Goal: Task Accomplishment & Management: Manage account settings

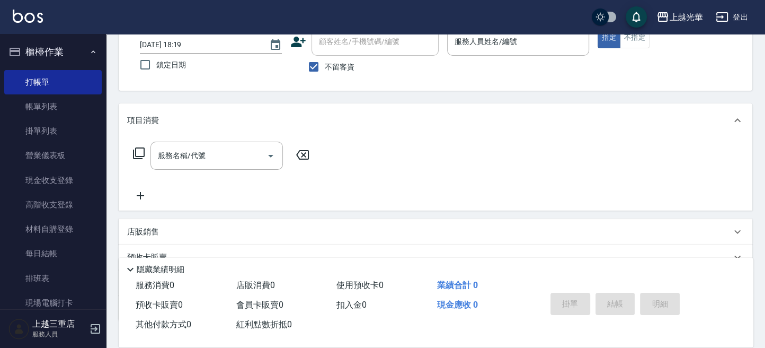
scroll to position [202, 0]
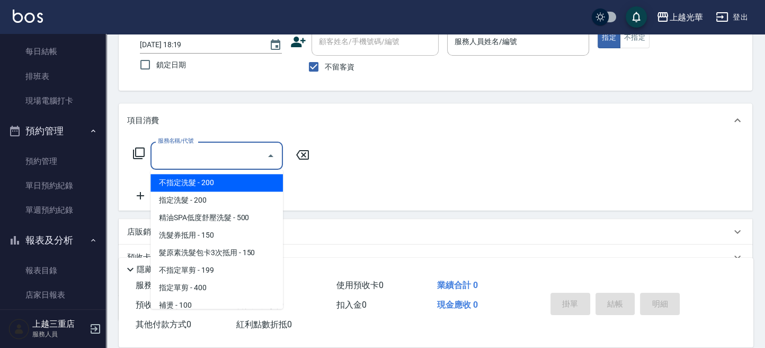
click at [208, 160] on input "服務名稱/代號" at bounding box center [208, 155] width 107 height 19
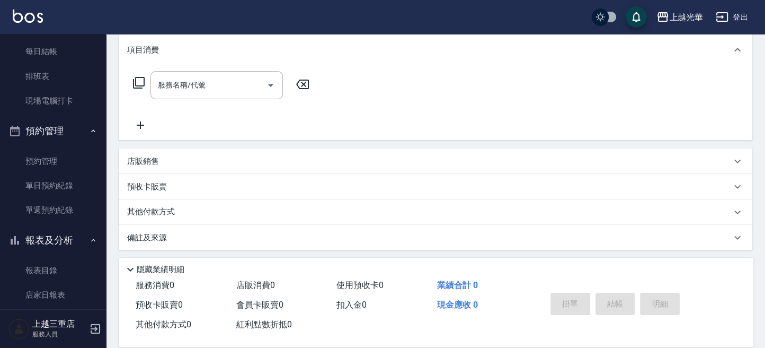
drag, startPoint x: 382, startPoint y: 135, endPoint x: 366, endPoint y: 133, distance: 16.0
click at [375, 132] on div "服務名稱/代號 服務名稱/代號" at bounding box center [436, 103] width 634 height 73
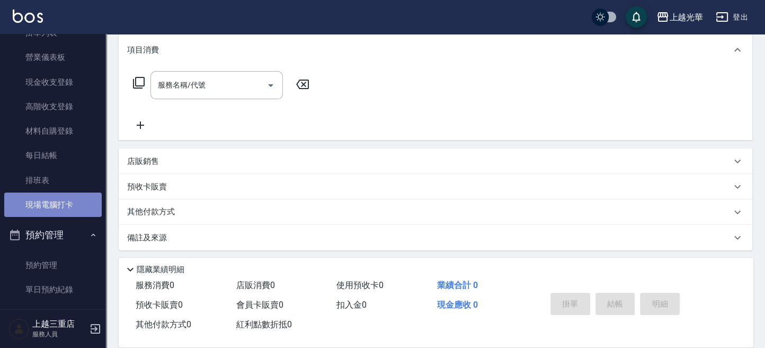
click at [57, 198] on link "現場電腦打卡" at bounding box center [53, 204] width 98 height 24
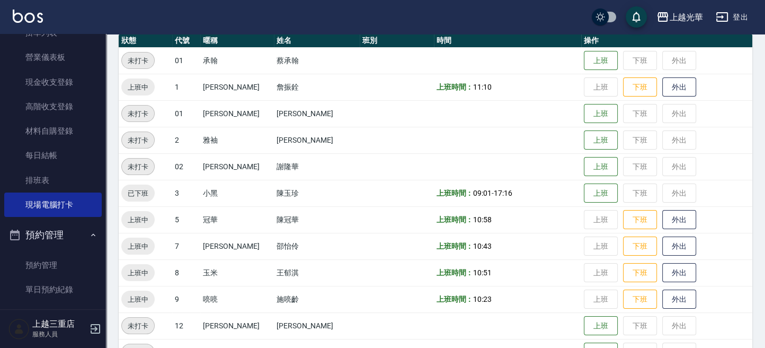
scroll to position [141, 0]
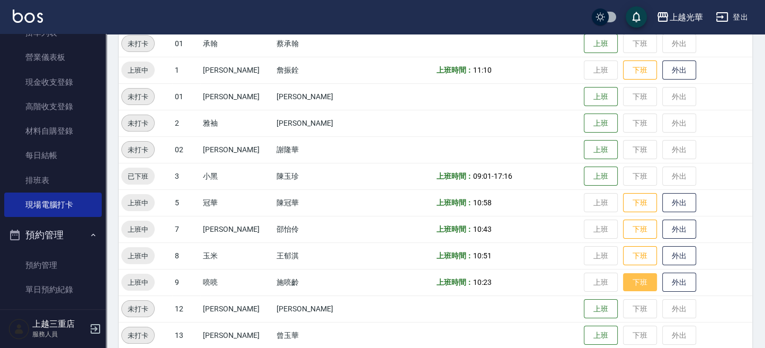
click at [623, 281] on button "下班" at bounding box center [640, 282] width 34 height 19
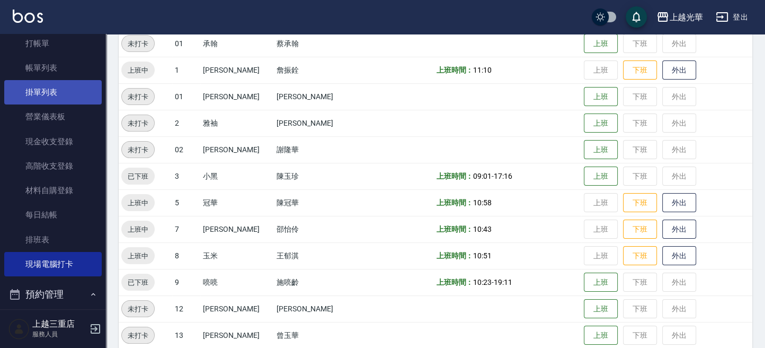
scroll to position [0, 0]
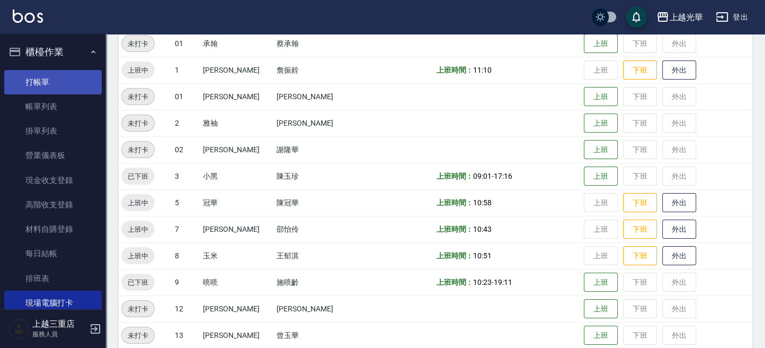
click at [45, 74] on link "打帳單" at bounding box center [53, 82] width 98 height 24
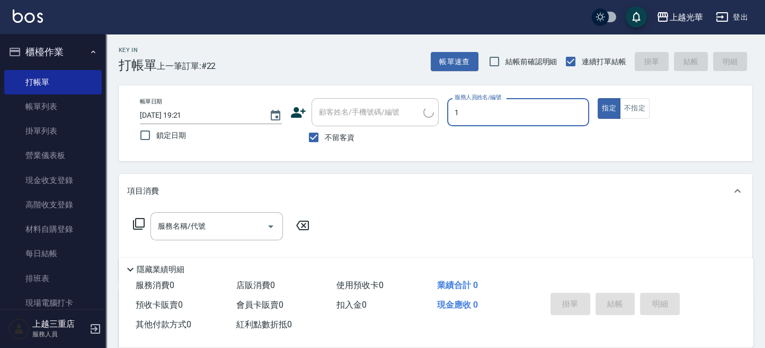
type input "小[PERSON_NAME]-1"
type button "true"
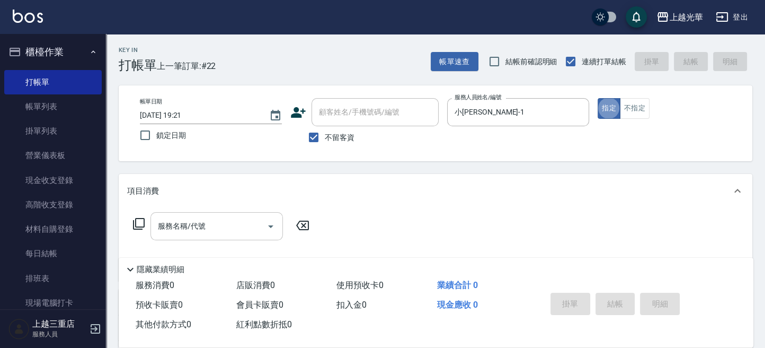
click at [210, 236] on div "服務名稱/代號" at bounding box center [217, 226] width 132 height 28
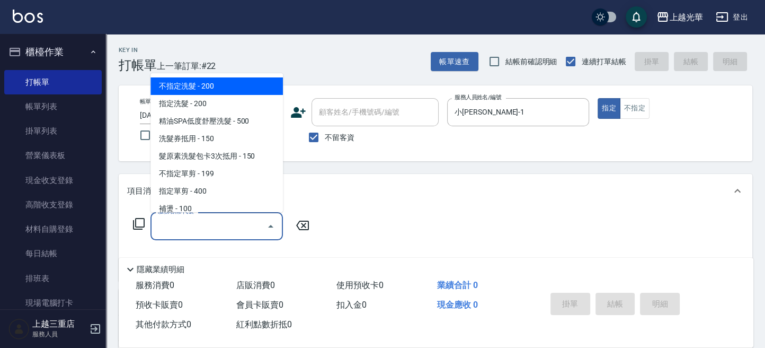
click at [206, 228] on input "服務名稱/代號" at bounding box center [208, 226] width 107 height 19
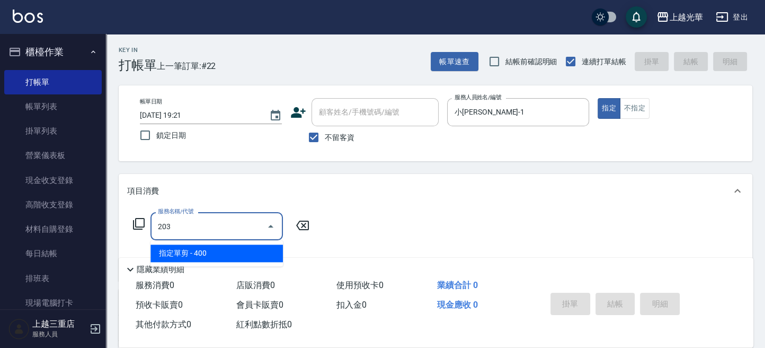
type input "指定單剪(203)"
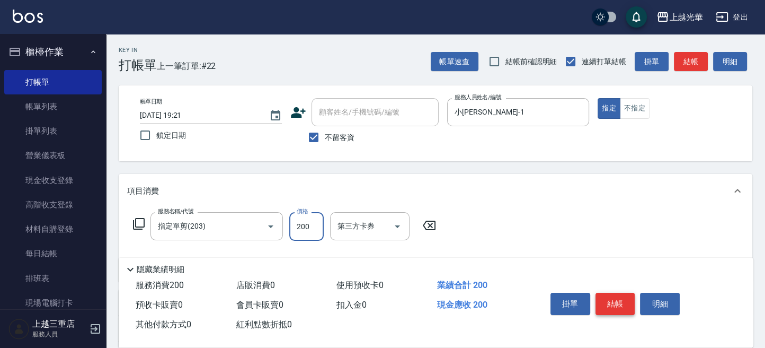
type input "200"
click at [616, 307] on button "結帳" at bounding box center [616, 304] width 40 height 22
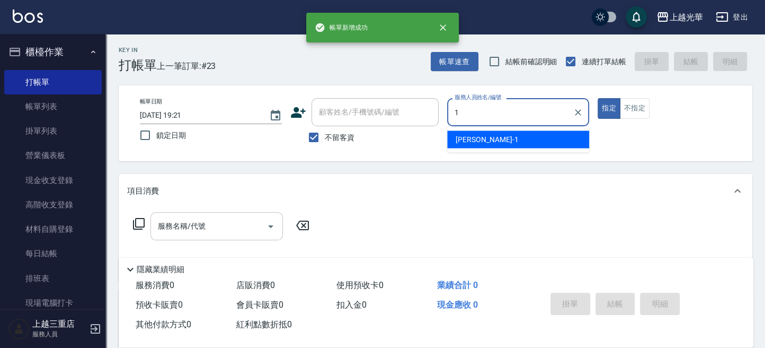
type input "小[PERSON_NAME]-1"
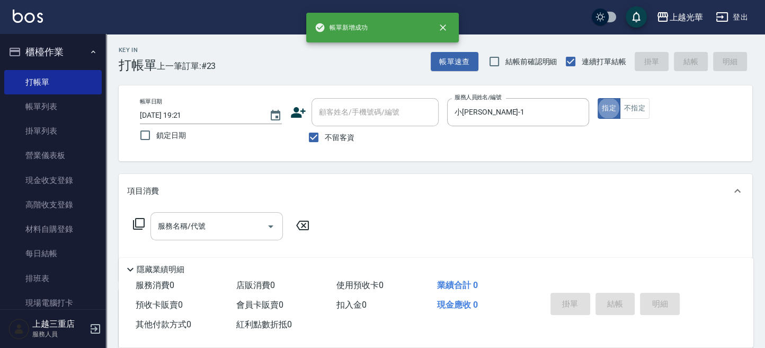
click at [213, 225] on input "服務名稱/代號" at bounding box center [208, 226] width 107 height 19
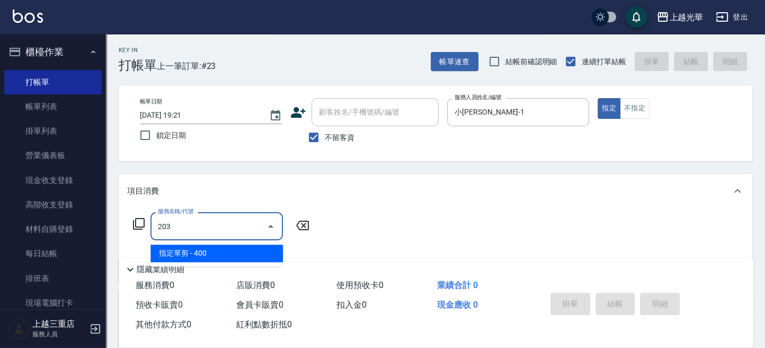
type input "指定單剪(203)"
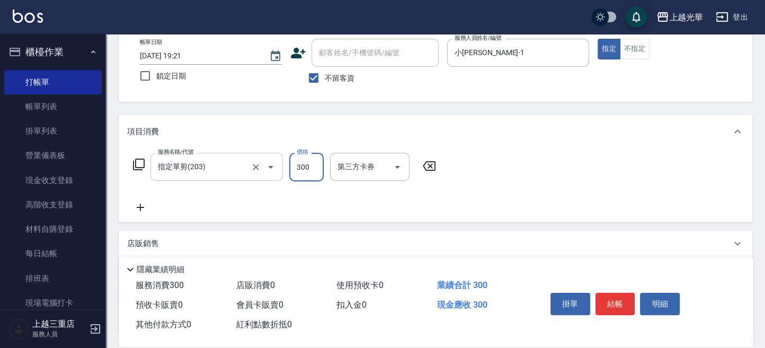
scroll to position [70, 0]
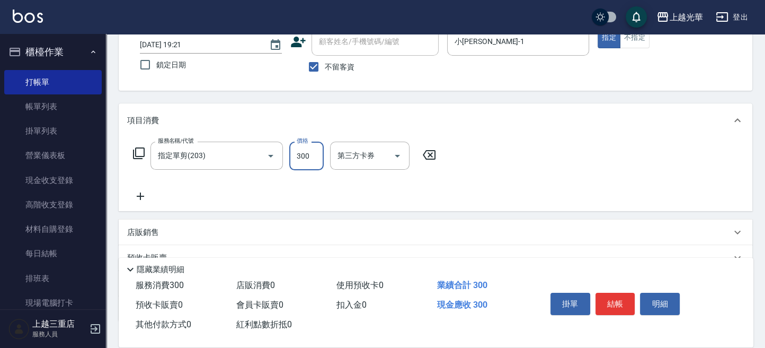
type input "300"
click at [142, 204] on div "服務名稱/代號 指定單剪(203) 服務名稱/代號 價格 300 價格 第三方卡券 第三方卡券" at bounding box center [436, 174] width 634 height 74
click at [140, 199] on icon at bounding box center [140, 195] width 7 height 7
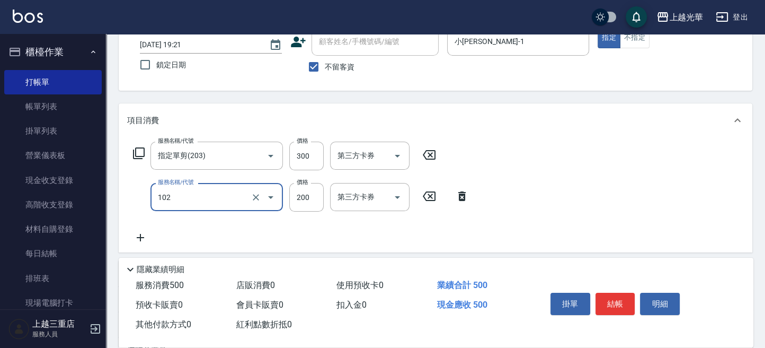
type input "指定洗髮(102)"
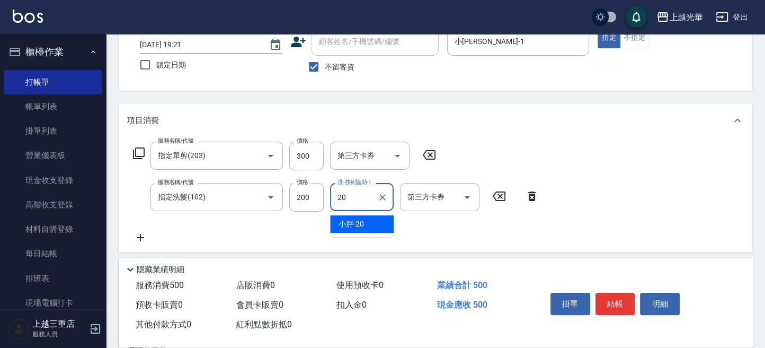
type input "2"
type input "[PERSON_NAME]-16"
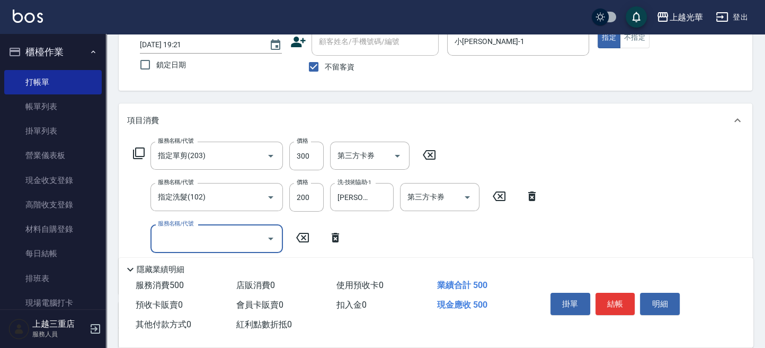
click at [621, 299] on button "結帳" at bounding box center [616, 304] width 40 height 22
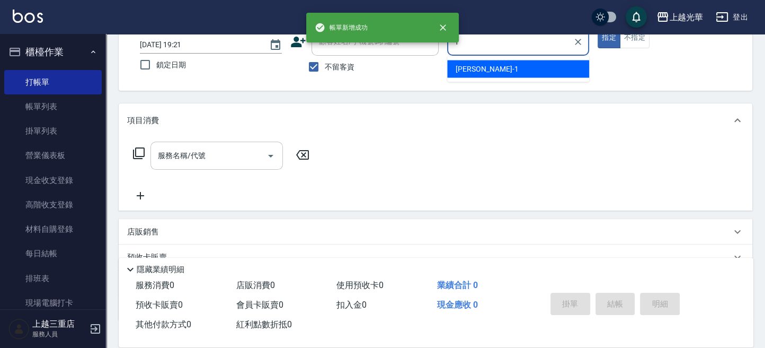
type input "小[PERSON_NAME]-1"
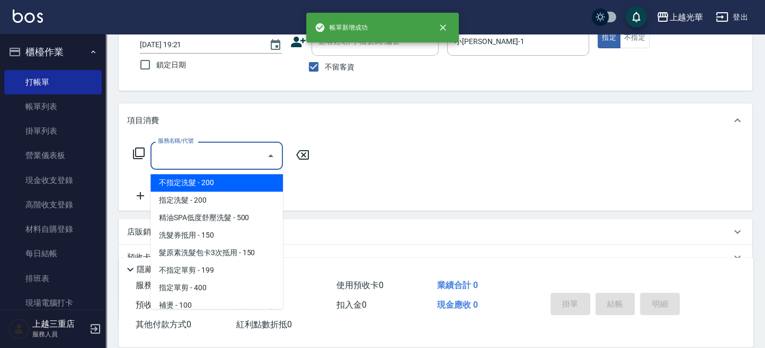
click at [233, 152] on input "服務名稱/代號" at bounding box center [208, 155] width 107 height 19
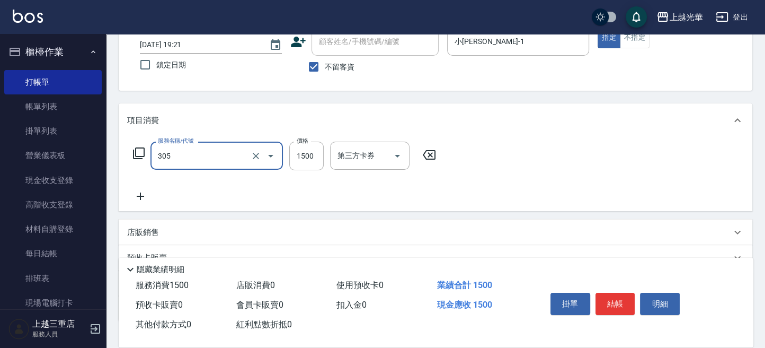
type input "設計燙髮1500(305)"
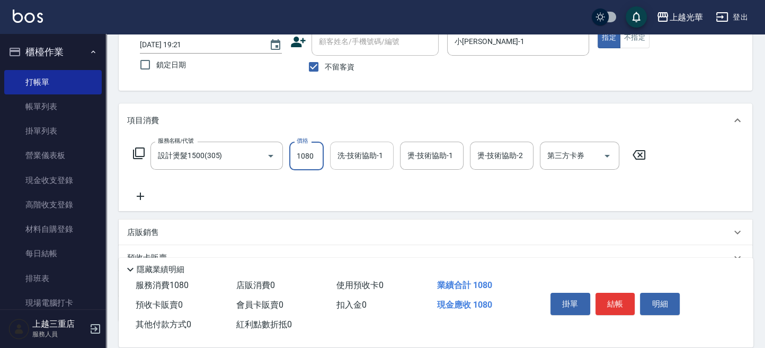
type input "1080"
click at [363, 152] on input "洗-技術協助-1" at bounding box center [362, 155] width 54 height 19
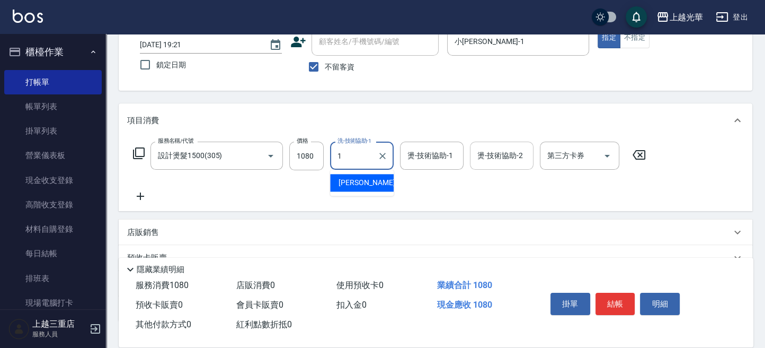
type input "小[PERSON_NAME]-1"
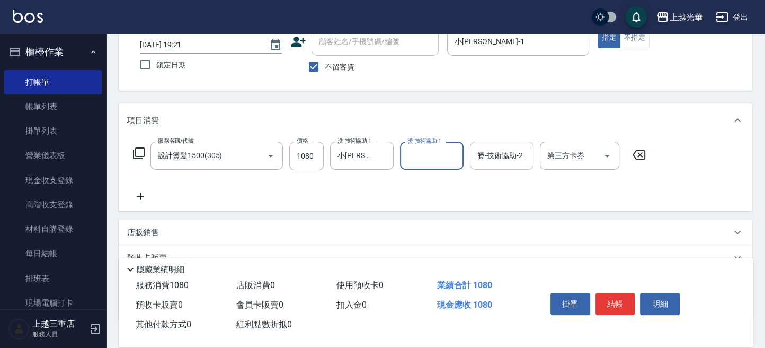
click at [496, 154] on input "1" at bounding box center [502, 155] width 54 height 19
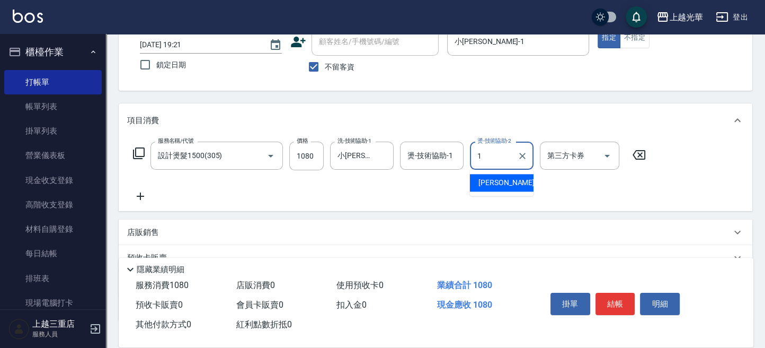
type input "小[PERSON_NAME]-1"
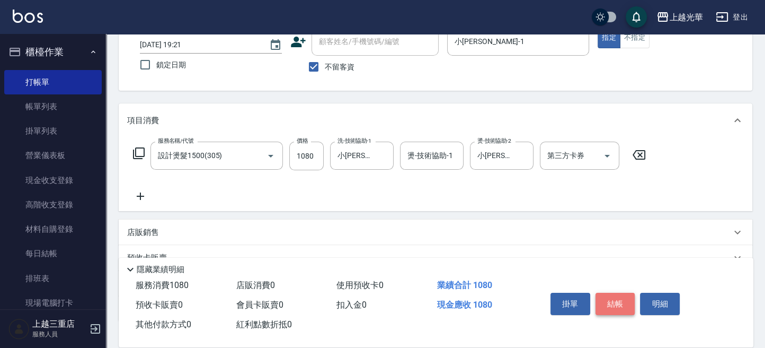
click at [612, 293] on button "結帳" at bounding box center [616, 304] width 40 height 22
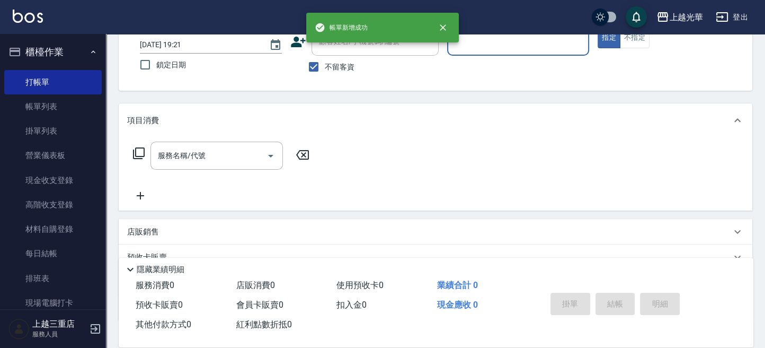
drag, startPoint x: 59, startPoint y: 94, endPoint x: 106, endPoint y: 101, distance: 47.1
click at [59, 95] on link "帳單列表" at bounding box center [53, 106] width 98 height 24
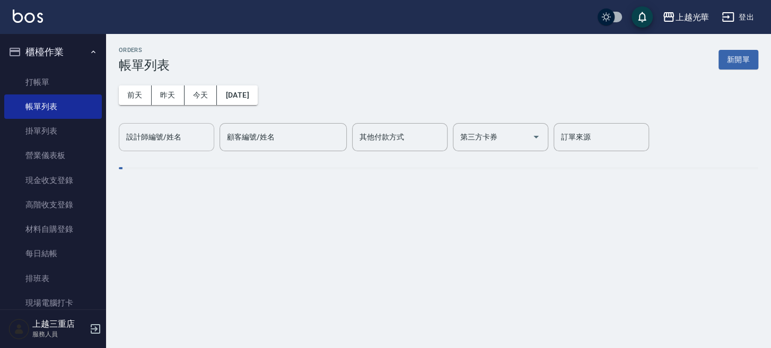
click at [161, 130] on input "設計師編號/姓名" at bounding box center [166, 137] width 86 height 19
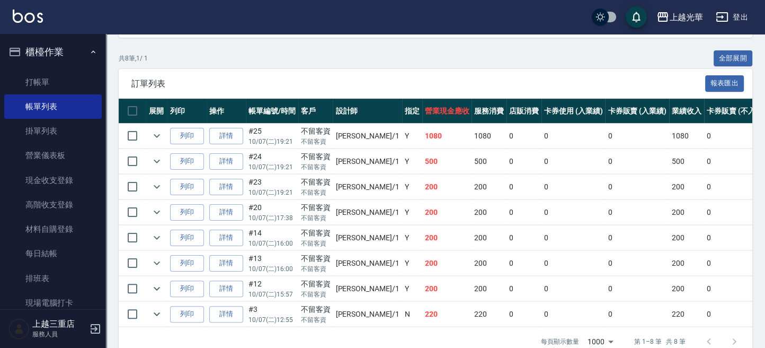
scroll to position [258, 0]
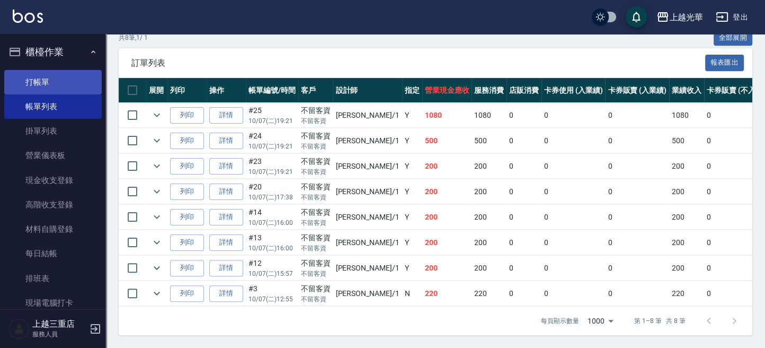
type input "小[PERSON_NAME]-1"
click at [48, 81] on link "打帳單" at bounding box center [53, 82] width 98 height 24
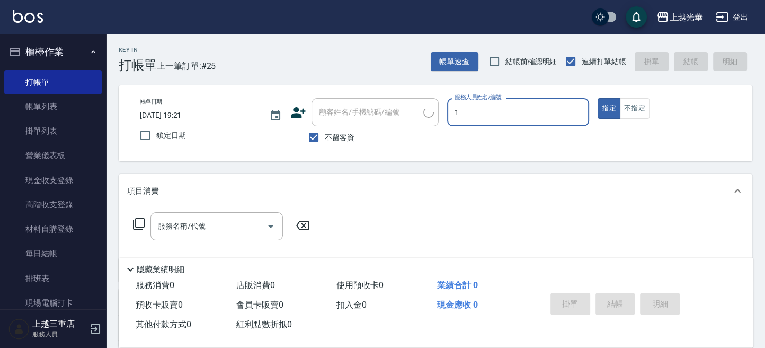
type input "小[PERSON_NAME]-1"
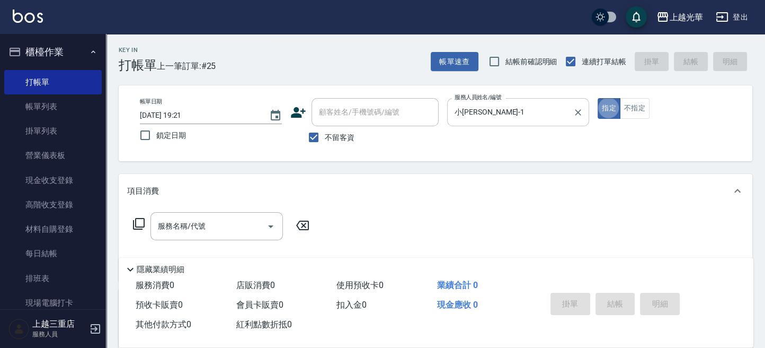
type button "true"
click at [623, 113] on button "不指定" at bounding box center [635, 108] width 30 height 21
click at [207, 227] on input "服務名稱/代號" at bounding box center [208, 226] width 107 height 19
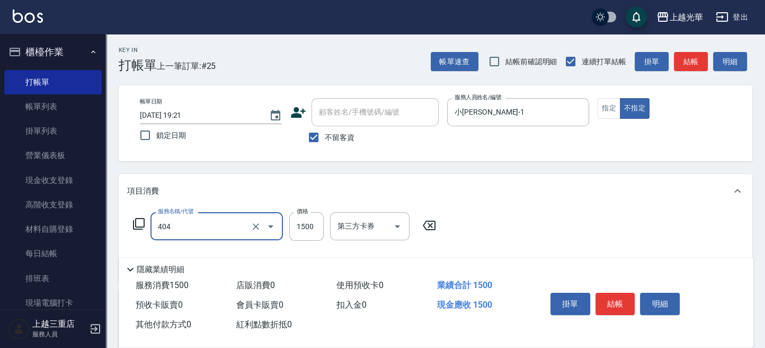
type input "設計染髮(404)"
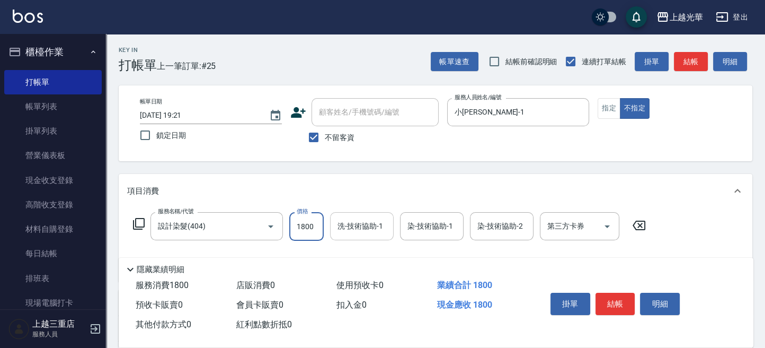
type input "1800"
click at [341, 231] on input "洗-技術協助-1" at bounding box center [362, 226] width 54 height 19
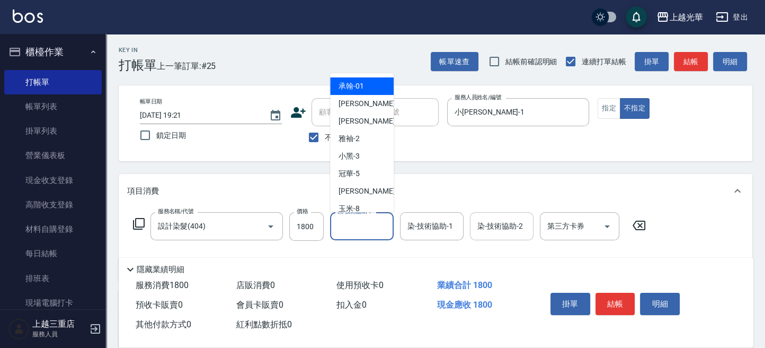
click at [488, 224] on input "染-技術協助-2" at bounding box center [502, 226] width 54 height 19
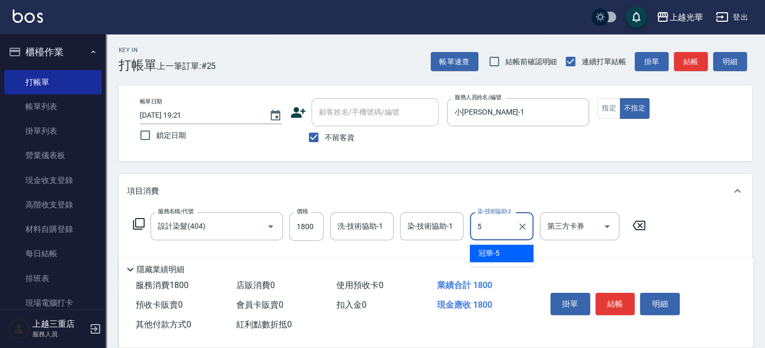
type input "5"
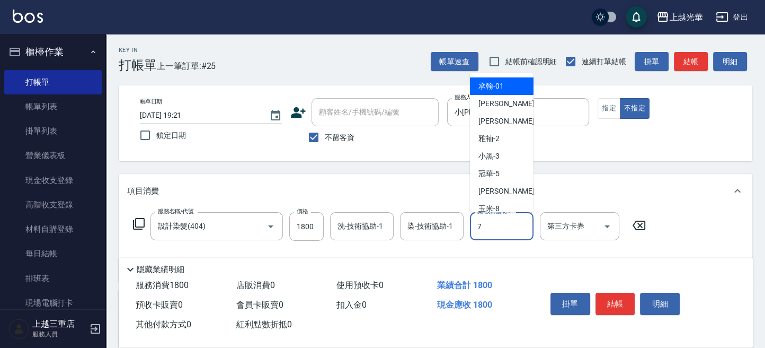
type input "小紫-7"
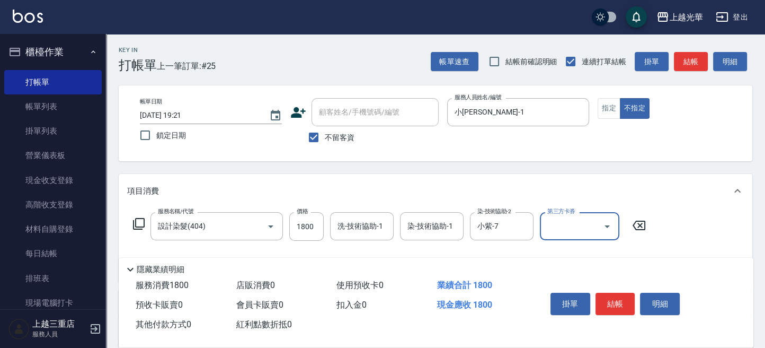
click at [141, 228] on icon at bounding box center [139, 224] width 12 height 12
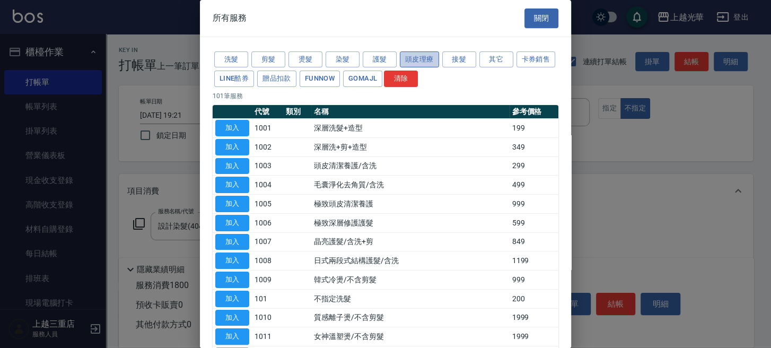
click at [415, 55] on button "頭皮理療" at bounding box center [419, 59] width 39 height 16
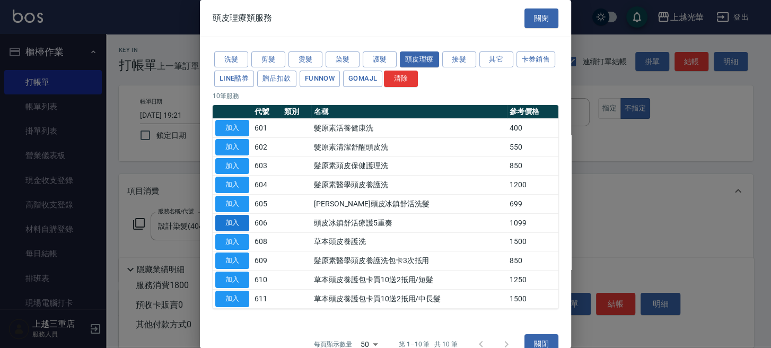
click at [240, 219] on button "加入" at bounding box center [232, 223] width 34 height 16
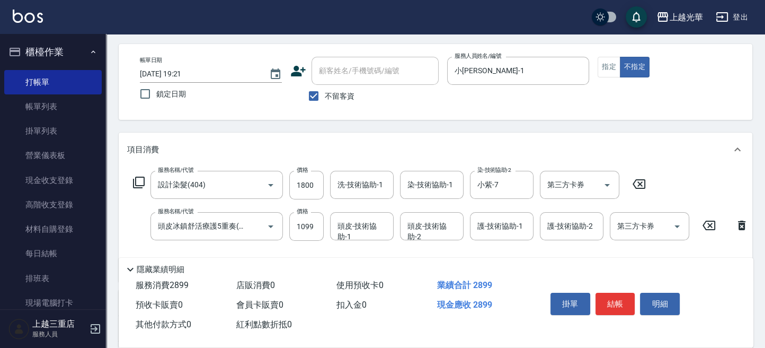
scroll to position [70, 0]
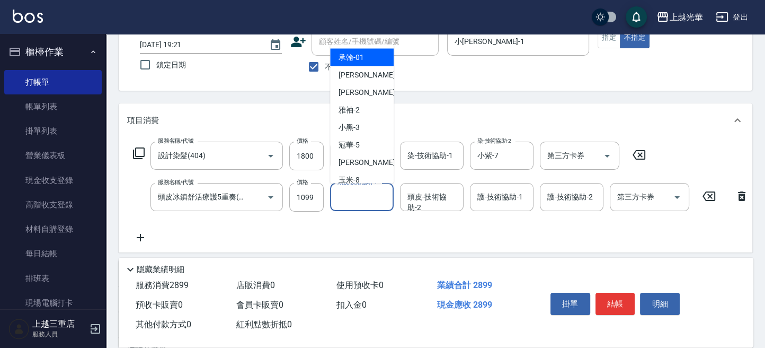
click at [368, 202] on input "頭皮-技術協助-1" at bounding box center [362, 197] width 54 height 19
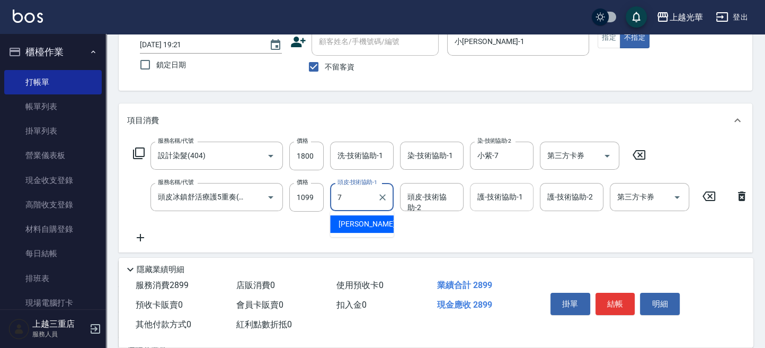
type input "小紫-7"
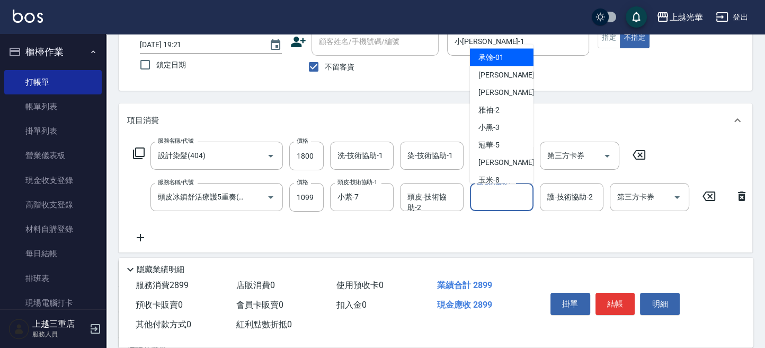
drag, startPoint x: 502, startPoint y: 201, endPoint x: 407, endPoint y: 171, distance: 100.4
click at [501, 201] on input "護-技術協助-1" at bounding box center [502, 197] width 54 height 19
type input "小紫-7"
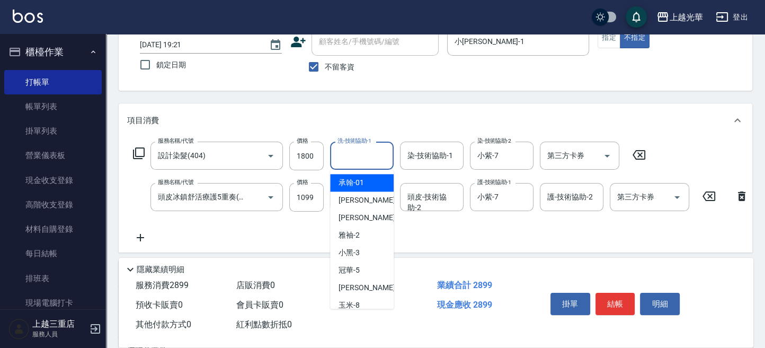
click at [356, 151] on div "洗-技術協助-1 洗-技術協助-1" at bounding box center [362, 156] width 64 height 28
type input "小紫-7"
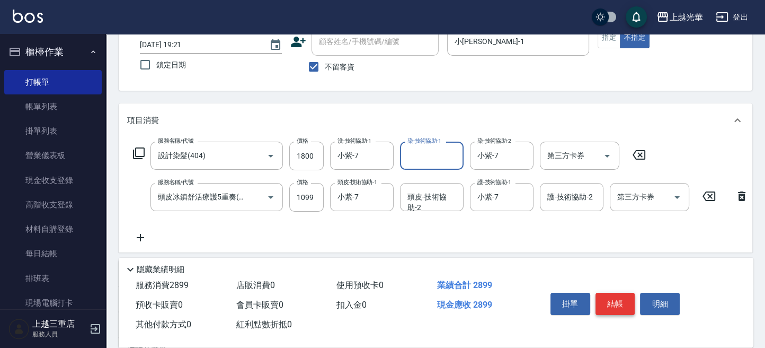
click at [617, 301] on button "結帳" at bounding box center [616, 304] width 40 height 22
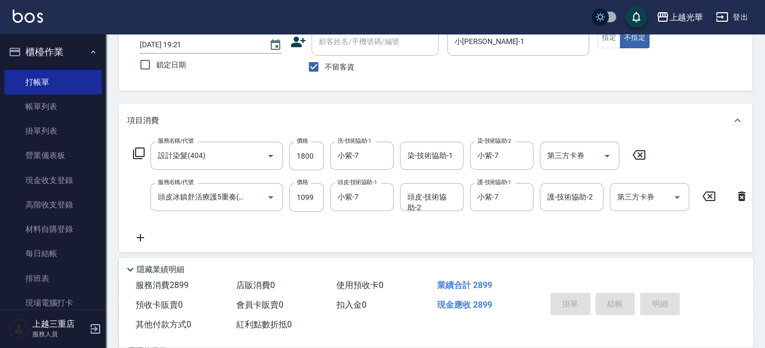
type input "[DATE] 19:22"
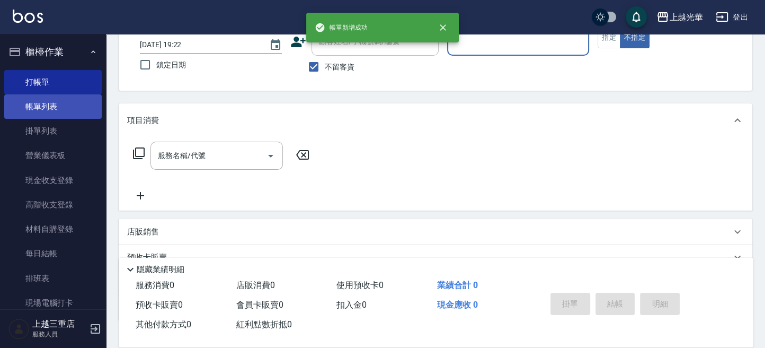
click at [52, 111] on link "帳單列表" at bounding box center [53, 106] width 98 height 24
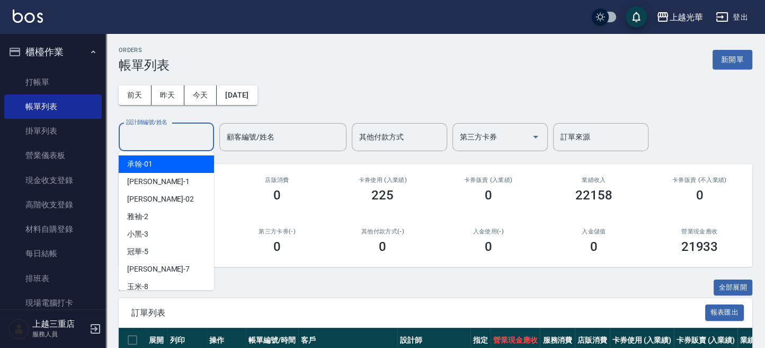
click at [149, 140] on input "設計師編號/姓名" at bounding box center [166, 137] width 86 height 19
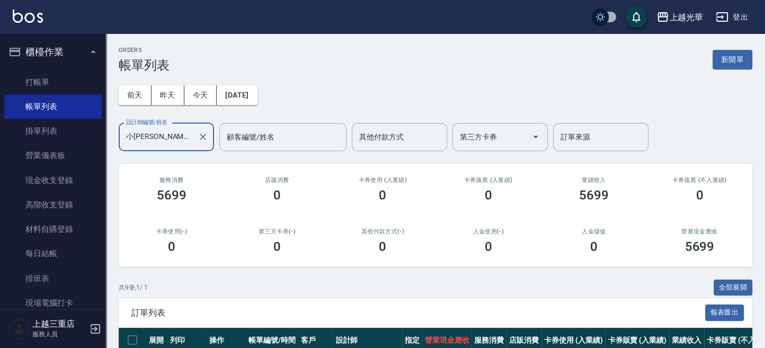
scroll to position [141, 0]
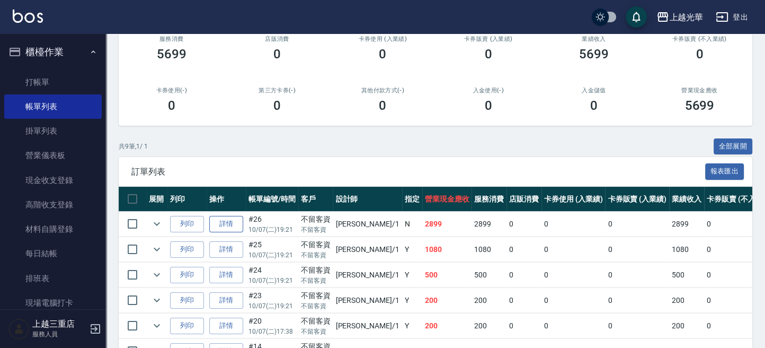
type input "小[PERSON_NAME]-1"
click at [229, 219] on link "詳情" at bounding box center [226, 224] width 34 height 16
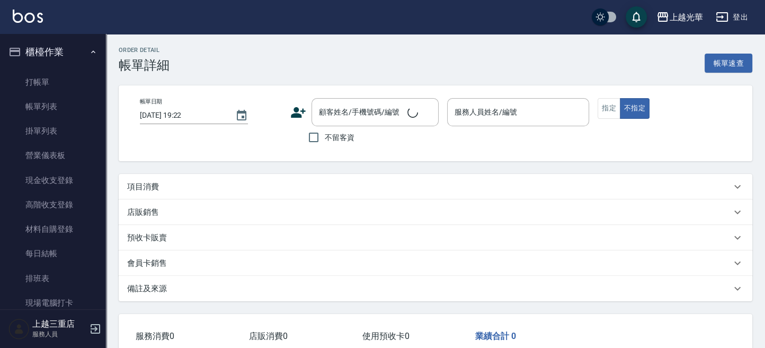
type input "[DATE] 19:21"
checkbox input "true"
type input "小[PERSON_NAME]-1"
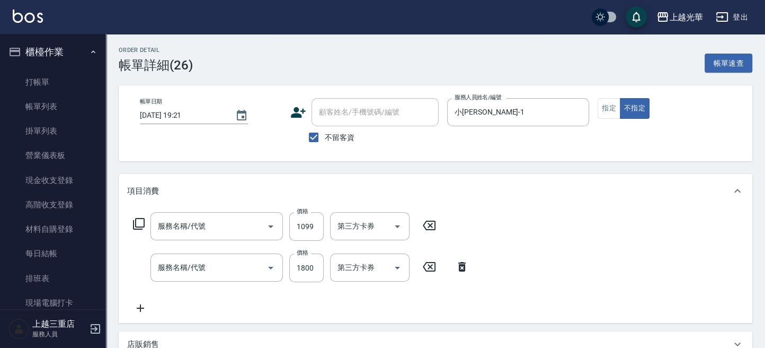
type input "頭皮冰鎮舒活療護5重奏(606)"
type input "設計染髮(404)"
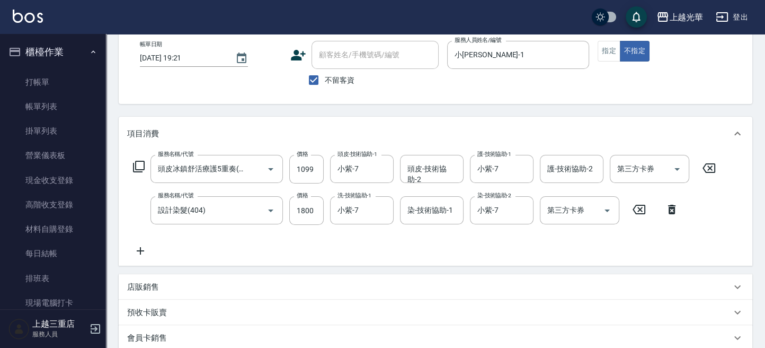
scroll to position [70, 0]
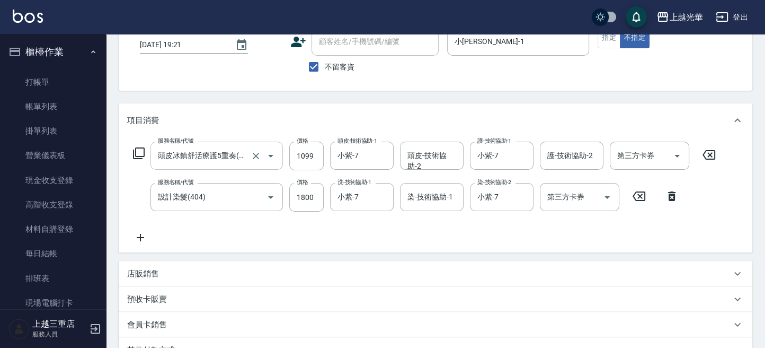
click at [268, 153] on icon "Open" at bounding box center [270, 155] width 13 height 13
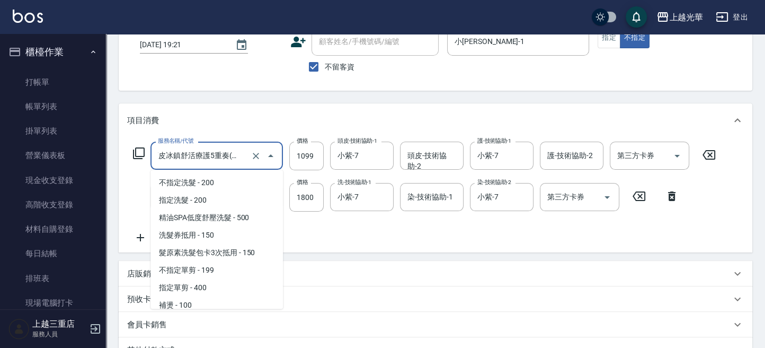
scroll to position [826, 0]
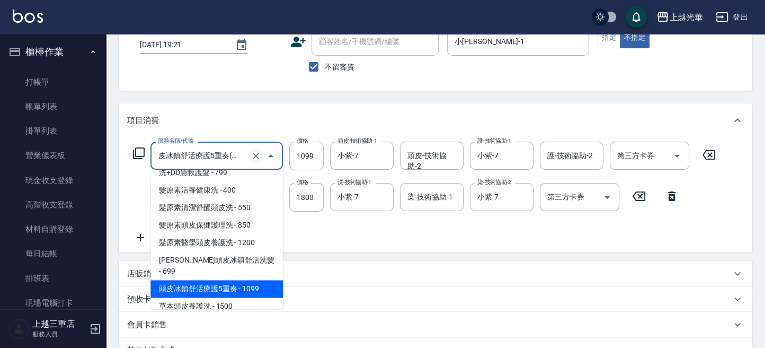
click at [254, 156] on icon "Clear" at bounding box center [256, 156] width 6 height 6
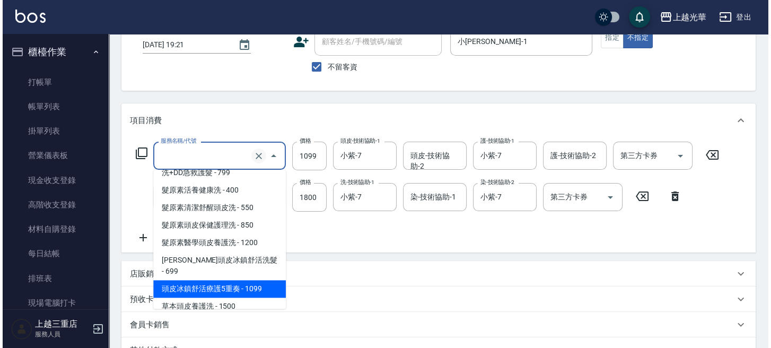
scroll to position [0, 0]
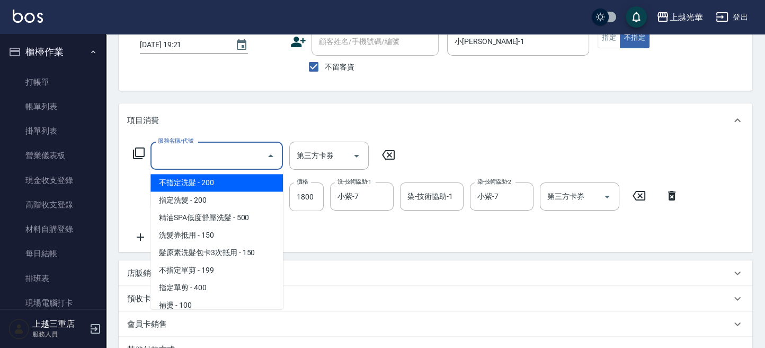
type input "ˋ"
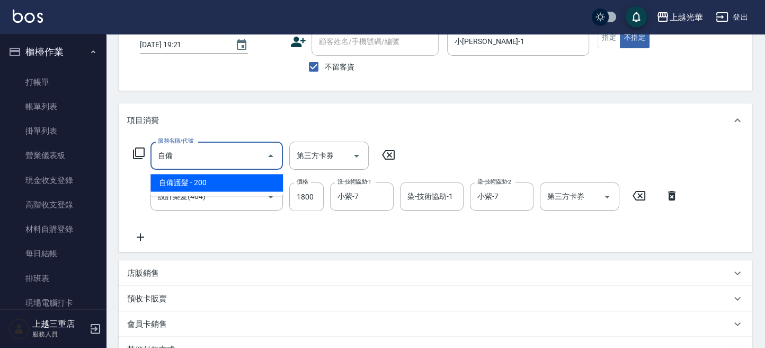
type input "自備護髮(502)"
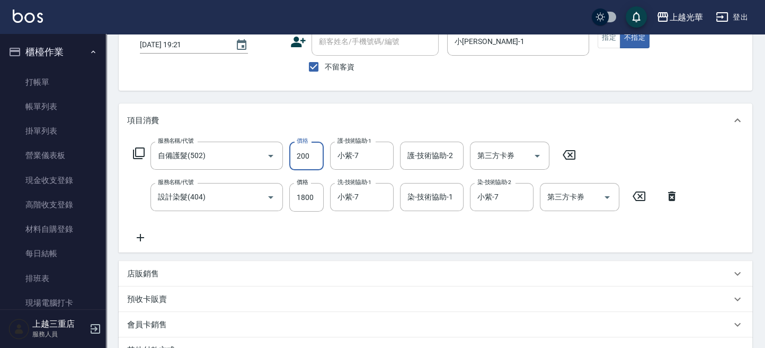
click at [252, 156] on icon "Clear" at bounding box center [256, 156] width 11 height 11
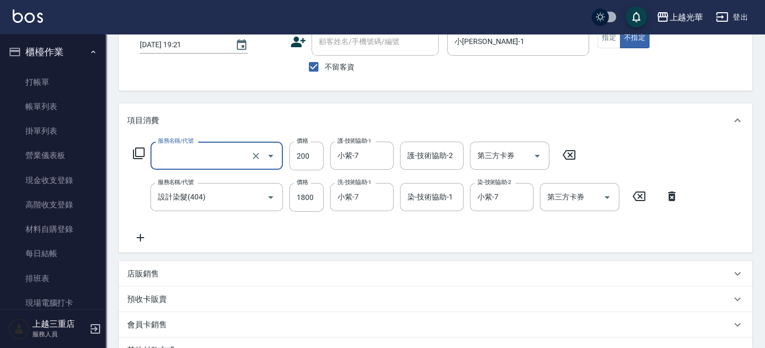
type input "自備護髮(502)"
click at [146, 156] on div "服務名稱/代號 自備護髮(502) 服務名稱/代號 價格 200 價格 護-技術協助-1 小紫-7 護-技術協助-1 護-技術協助-2 護-技術協助-2 第三…" at bounding box center [354, 156] width 455 height 29
click at [140, 156] on icon at bounding box center [139, 153] width 12 height 12
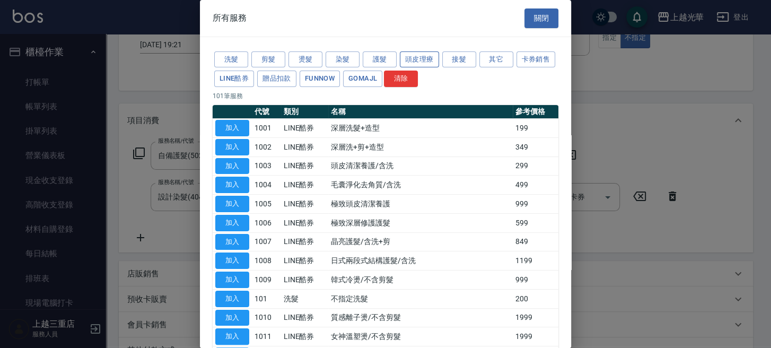
click at [410, 61] on button "頭皮理療" at bounding box center [419, 59] width 39 height 16
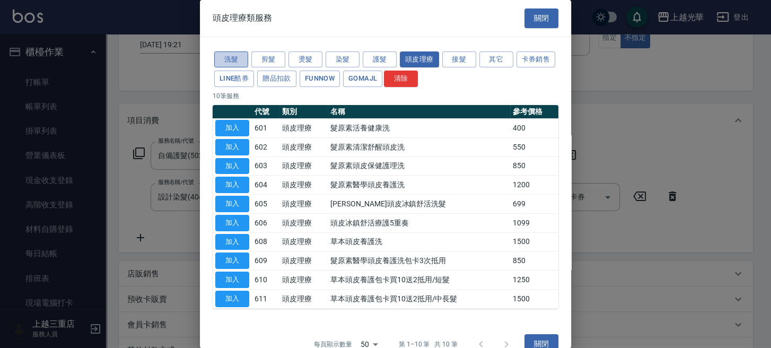
click at [236, 60] on button "洗髮" at bounding box center [231, 59] width 34 height 16
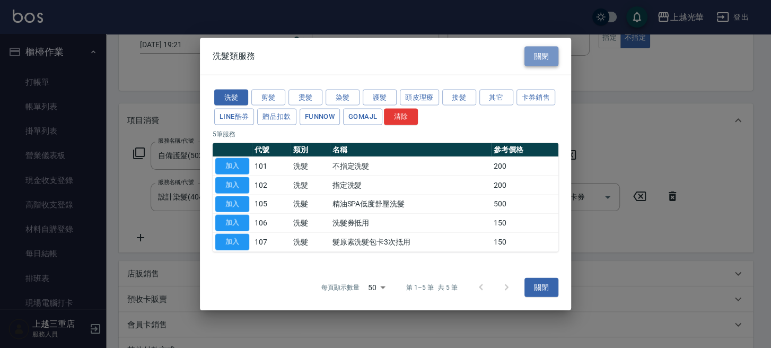
click at [537, 55] on button "關閉" at bounding box center [541, 57] width 34 height 20
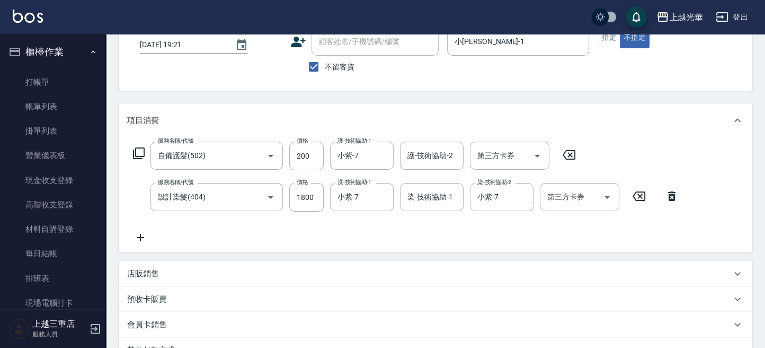
drag, startPoint x: 126, startPoint y: 145, endPoint x: 139, endPoint y: 156, distance: 17.3
click at [128, 145] on div "服務名稱/代號 自備護髮(502) 服務名稱/代號 價格 200 價格 護-技術協助-1 小紫-7 護-技術協助-1 護-技術協助-2 護-技術協助-2 第三…" at bounding box center [436, 194] width 634 height 115
click at [139, 156] on icon at bounding box center [139, 153] width 12 height 12
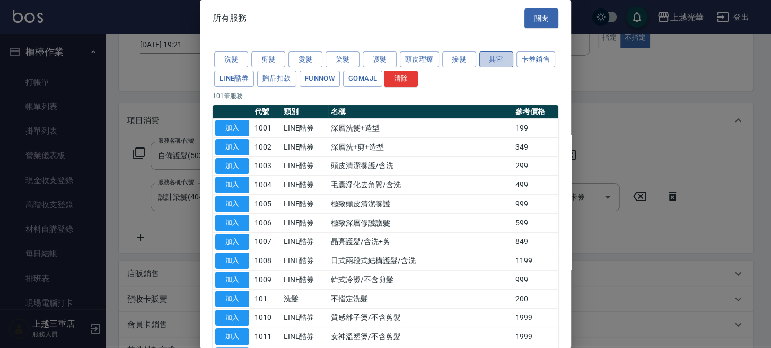
click at [503, 57] on button "其它" at bounding box center [496, 59] width 34 height 16
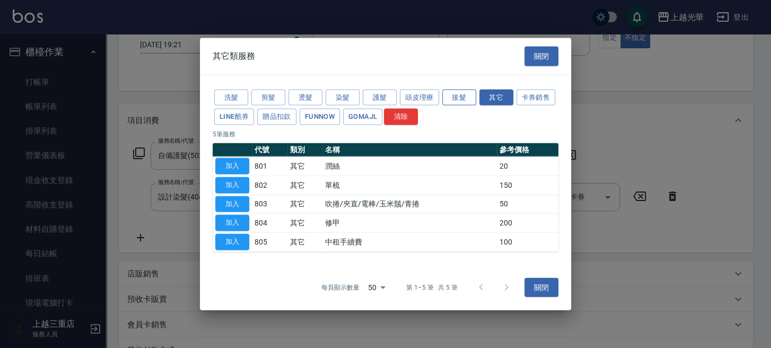
click at [445, 98] on button "接髮" at bounding box center [459, 97] width 34 height 16
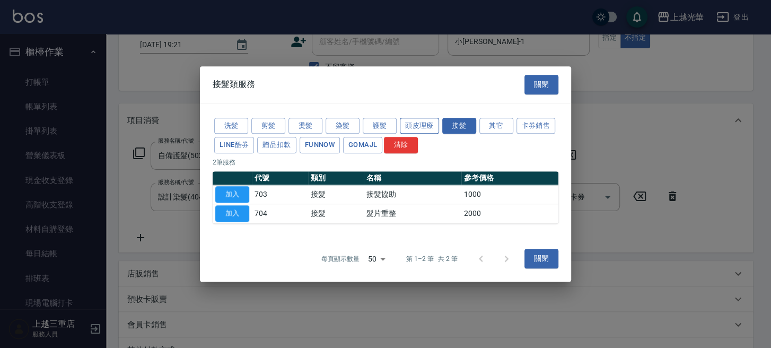
click at [403, 128] on button "頭皮理療" at bounding box center [419, 126] width 39 height 16
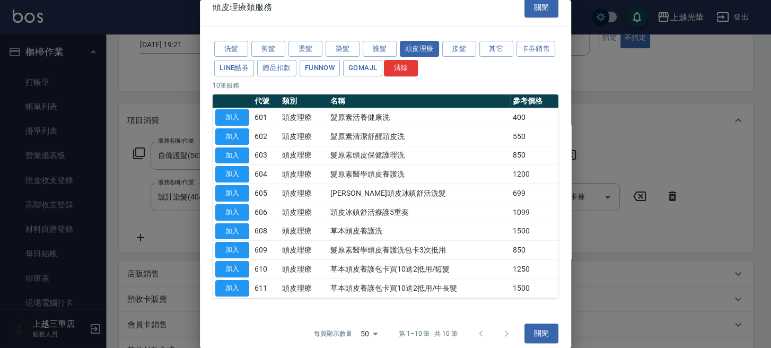
scroll to position [17, 0]
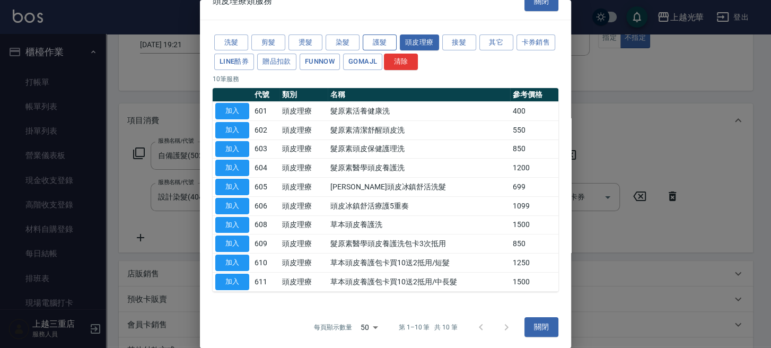
click at [377, 41] on button "護髮" at bounding box center [380, 42] width 34 height 16
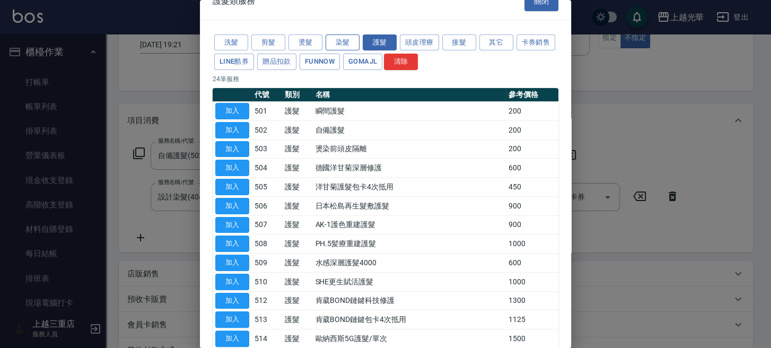
click at [337, 45] on button "染髮" at bounding box center [342, 42] width 34 height 16
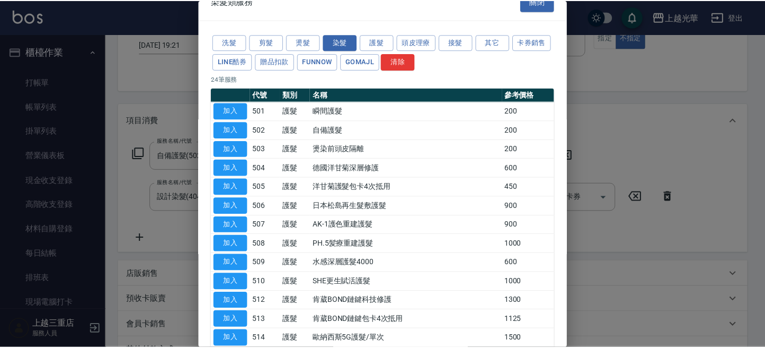
scroll to position [0, 0]
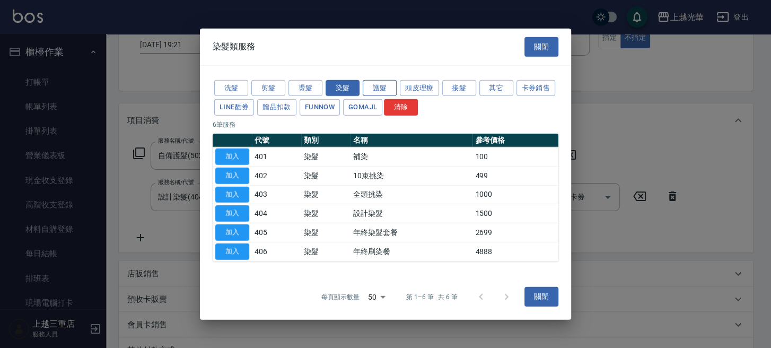
click at [371, 81] on button "護髮" at bounding box center [380, 87] width 34 height 16
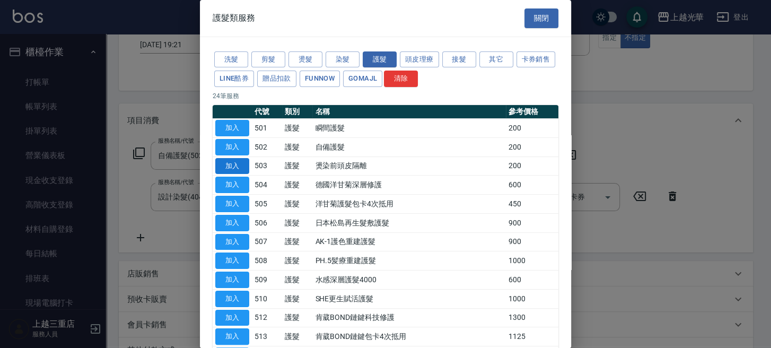
click at [240, 163] on button "加入" at bounding box center [232, 166] width 34 height 16
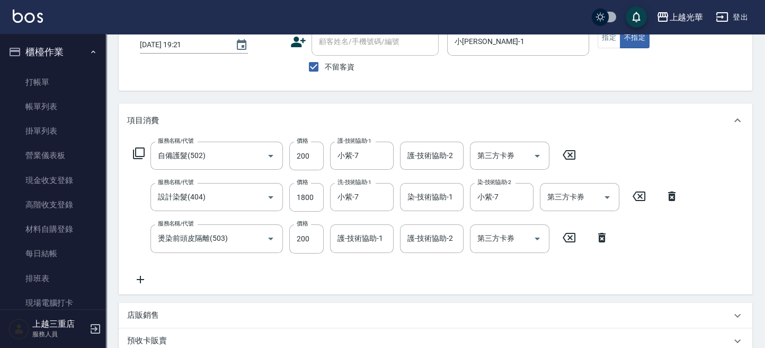
click at [570, 157] on icon at bounding box center [569, 154] width 26 height 13
click at [365, 236] on div "護-技術協助-1 護-技術協助-1" at bounding box center [362, 238] width 64 height 28
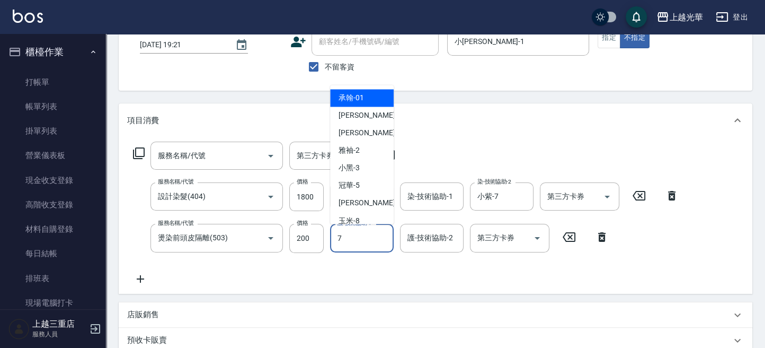
type input "小紫-7"
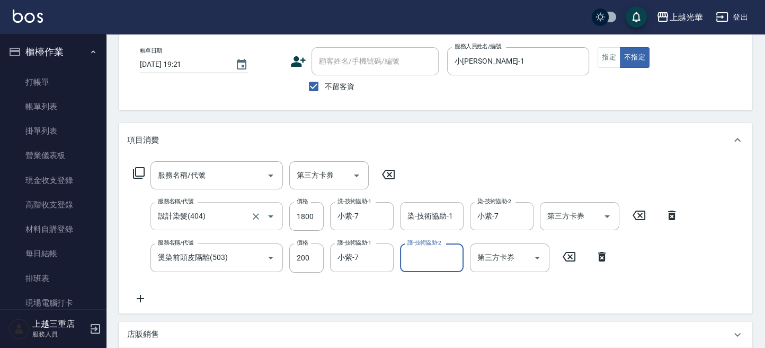
scroll to position [70, 0]
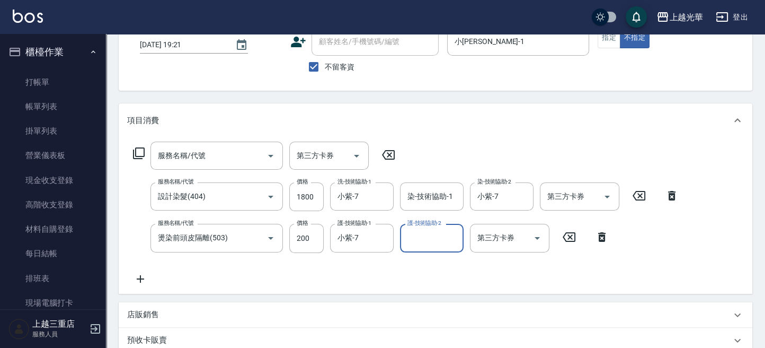
click at [144, 276] on icon at bounding box center [140, 278] width 26 height 13
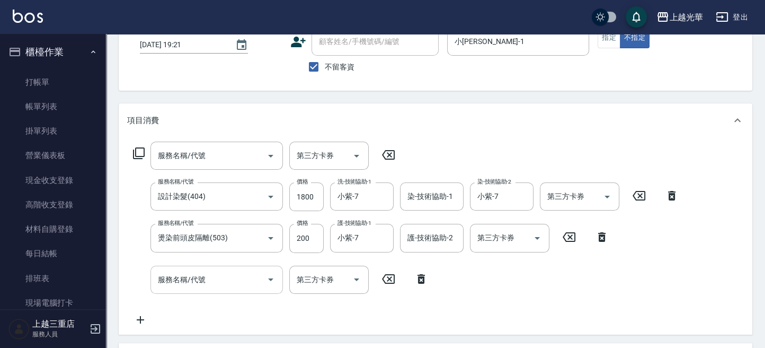
click at [178, 285] on input "服務名稱/代號" at bounding box center [208, 279] width 107 height 19
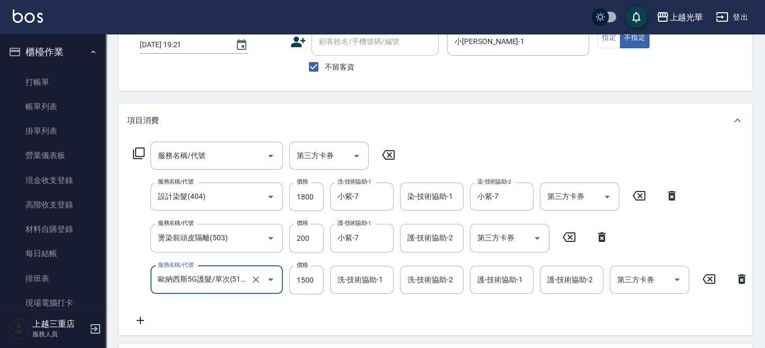
type input "歐納西斯5G護髮/單次(514)"
click at [310, 277] on input "1500" at bounding box center [306, 280] width 34 height 29
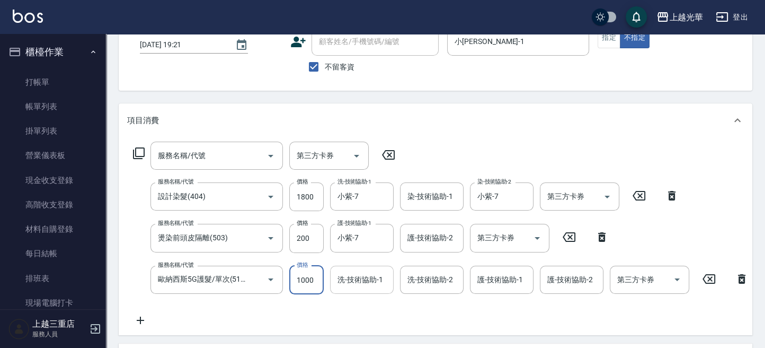
type input "1000"
click at [353, 280] on input "洗-技術協助-1" at bounding box center [362, 279] width 54 height 19
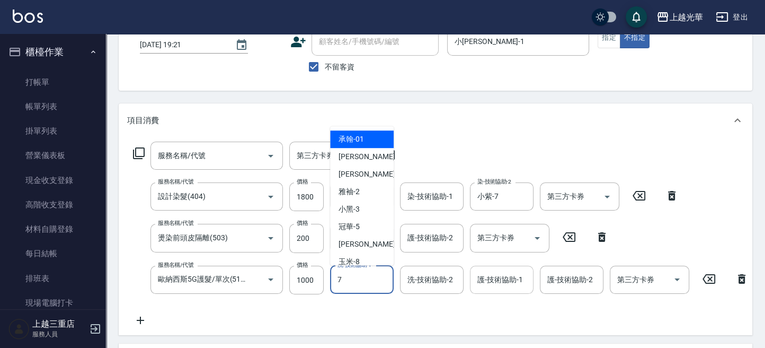
type input "小紫-7"
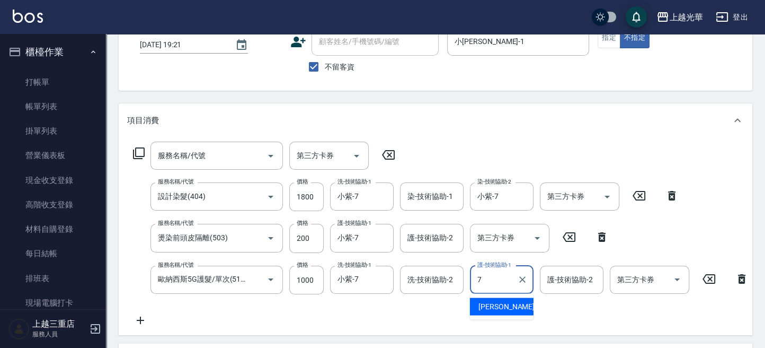
drag, startPoint x: 494, startPoint y: 283, endPoint x: 501, endPoint y: 279, distance: 8.1
click at [495, 280] on input "7" at bounding box center [494, 279] width 38 height 19
type input "小紫-7"
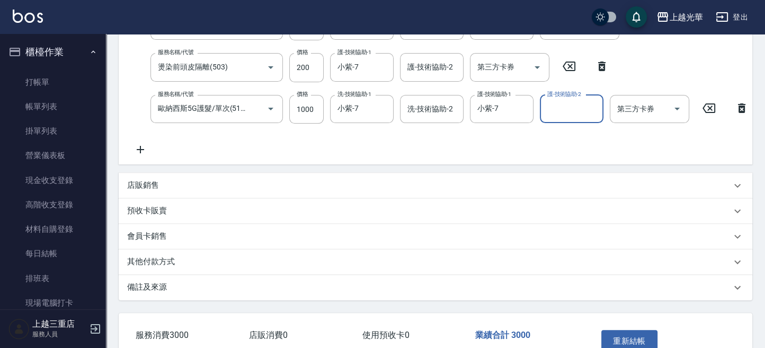
scroll to position [282, 0]
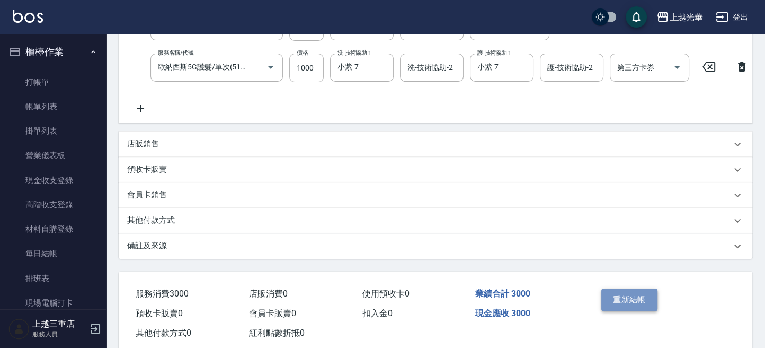
click at [635, 303] on button "重新結帳" at bounding box center [630, 299] width 56 height 22
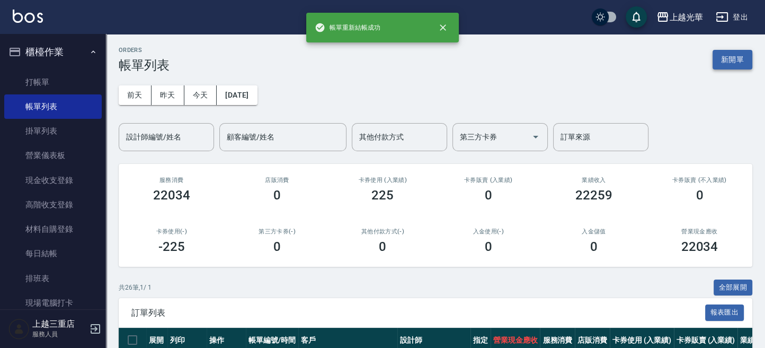
click at [719, 55] on button "新開單" at bounding box center [733, 60] width 40 height 20
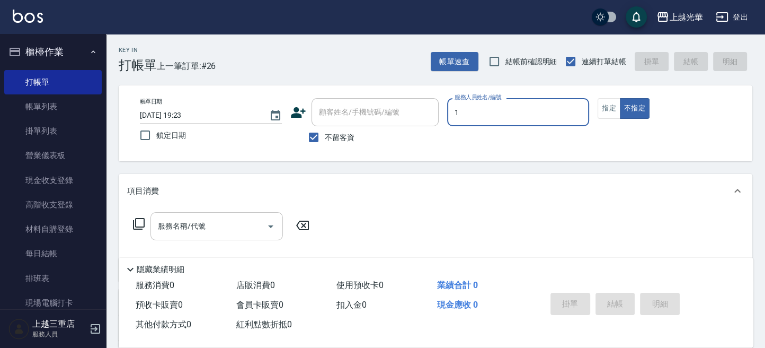
type input "1"
type button "false"
type input "小[PERSON_NAME]-1"
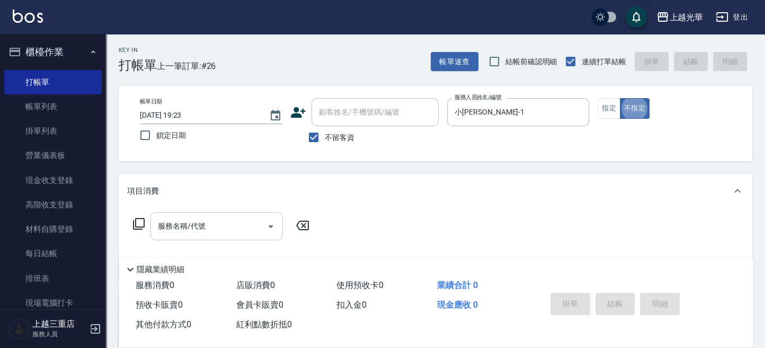
click at [211, 226] on input "服務名稱/代號" at bounding box center [208, 226] width 107 height 19
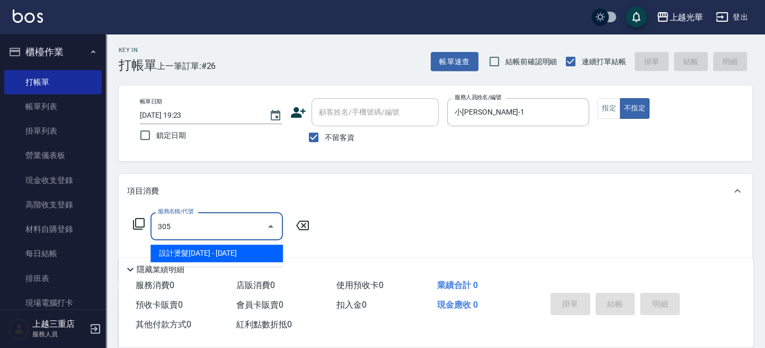
type input "設計燙髮1500(305)"
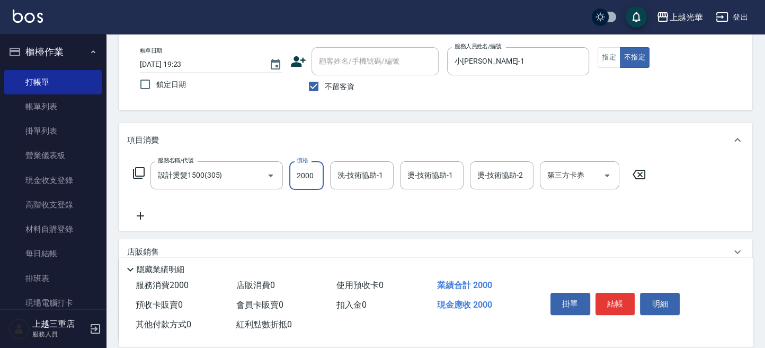
scroll to position [70, 0]
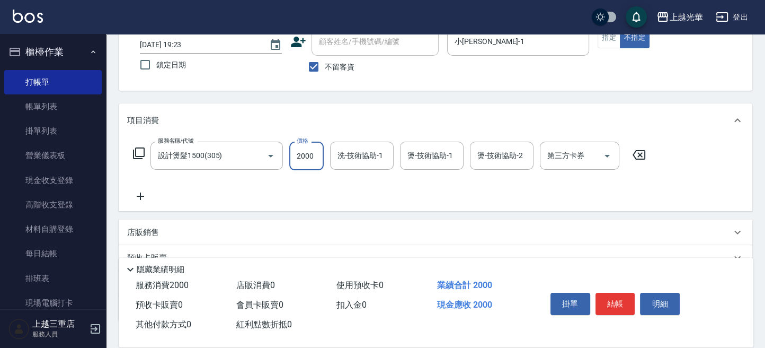
type input "2000"
click at [145, 202] on div "服務名稱/代號 設計燙髮1500(305) 服務名稱/代號 價格 2000 價格 洗-技術協助-1 洗-技術協助-1 燙-技術協助-1 燙-技術協助-1 燙-…" at bounding box center [436, 174] width 634 height 74
click at [142, 200] on icon at bounding box center [140, 196] width 26 height 13
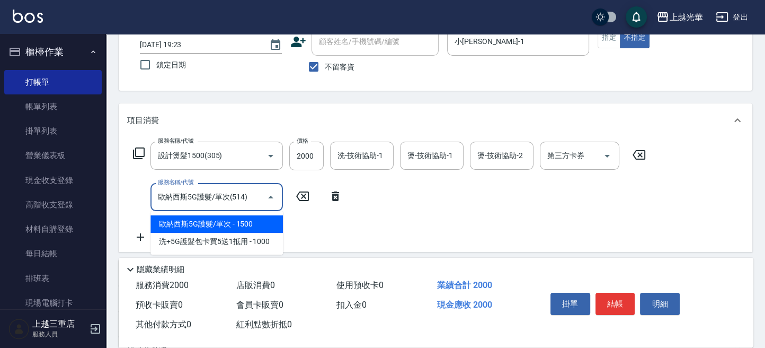
type input "歐納西斯5G護髮/單次(514)"
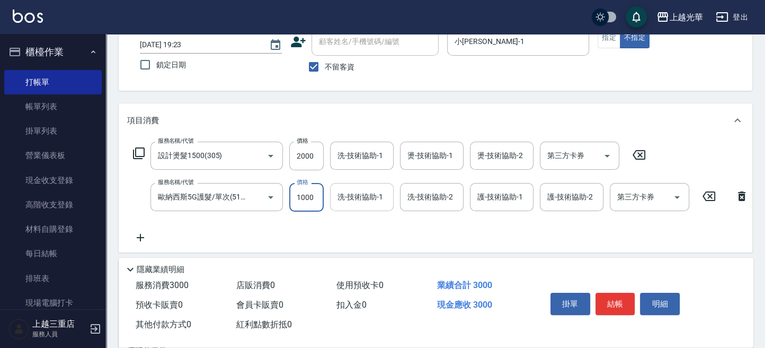
type input "1000"
click at [358, 196] on input "洗-技術協助-1" at bounding box center [362, 197] width 54 height 19
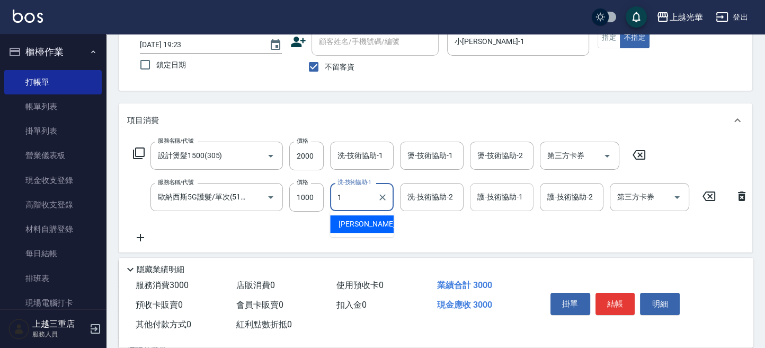
type input "小[PERSON_NAME]-1"
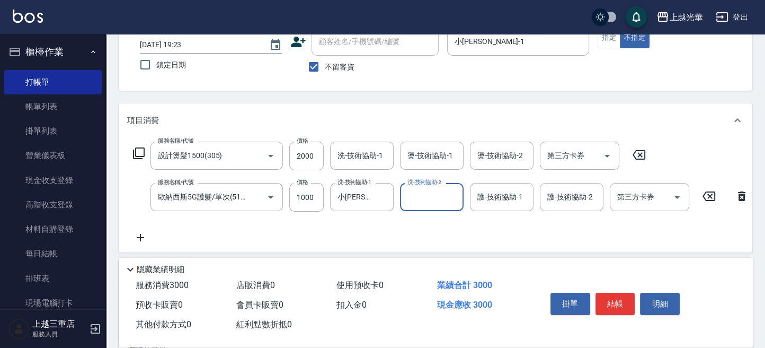
click at [500, 193] on input "護-技術協助-1" at bounding box center [502, 197] width 54 height 19
type input "小[PERSON_NAME]-1"
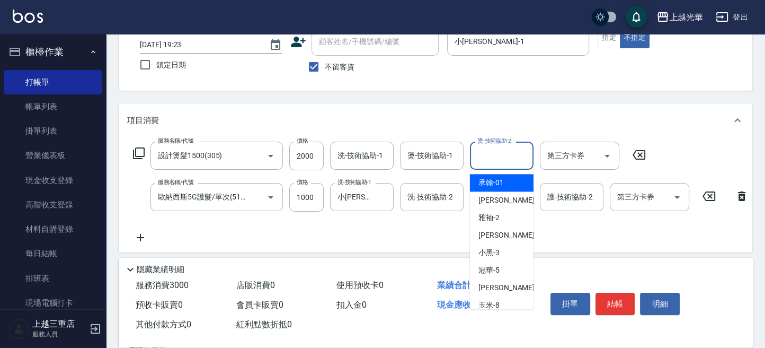
click at [488, 152] on div "燙-技術協助-2 燙-技術協助-2" at bounding box center [502, 156] width 64 height 28
type input "小[PERSON_NAME]-1"
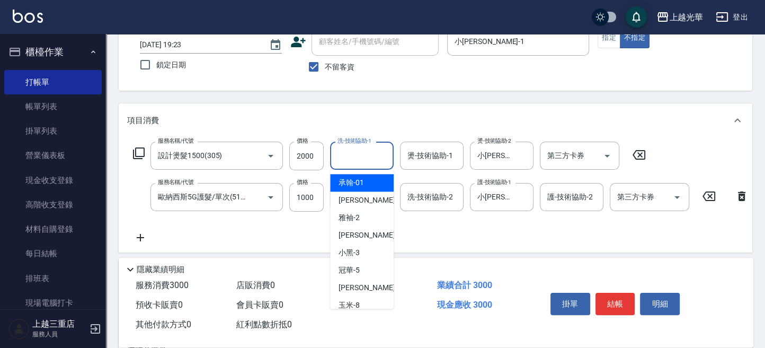
click at [355, 157] on input "洗-技術協助-1" at bounding box center [362, 155] width 54 height 19
type input "小[PERSON_NAME]-1"
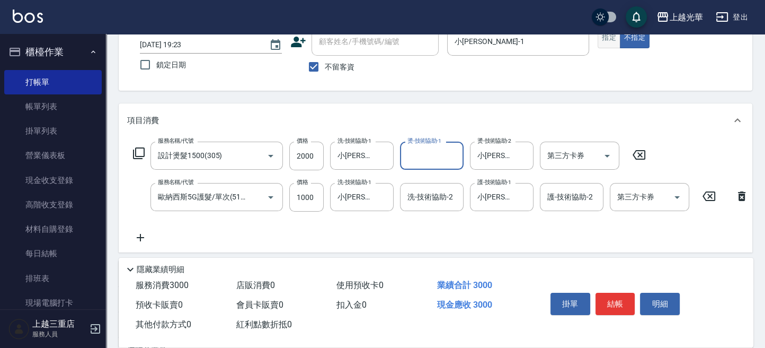
click at [614, 43] on button "指定" at bounding box center [609, 38] width 23 height 21
click at [617, 300] on button "結帳" at bounding box center [616, 304] width 40 height 22
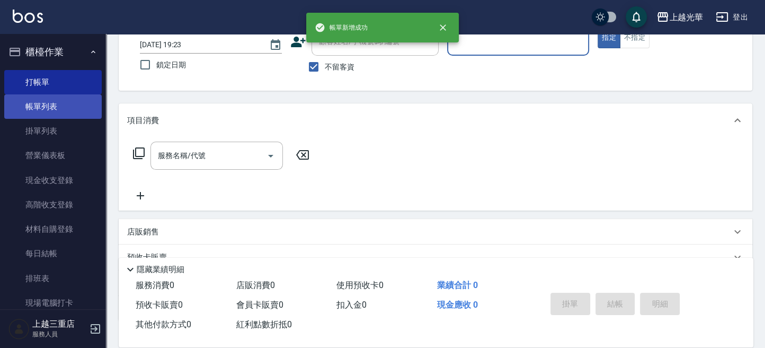
click at [30, 109] on link "帳單列表" at bounding box center [53, 106] width 98 height 24
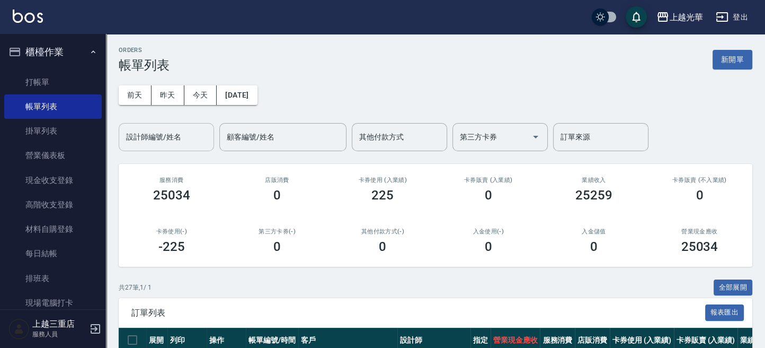
drag, startPoint x: 144, startPoint y: 129, endPoint x: 157, endPoint y: 136, distance: 15.2
click at [158, 135] on input "設計師編號/姓名" at bounding box center [166, 137] width 86 height 19
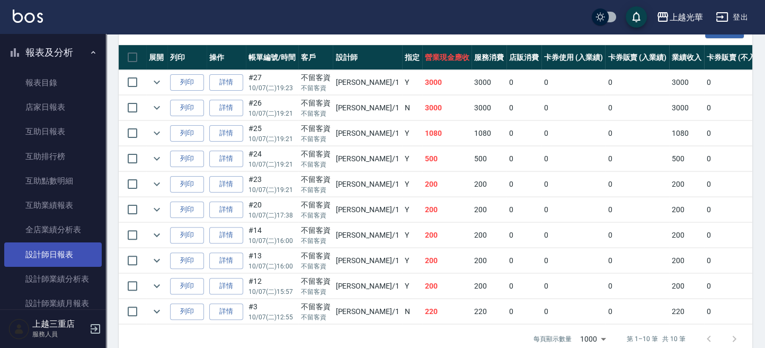
scroll to position [424, 0]
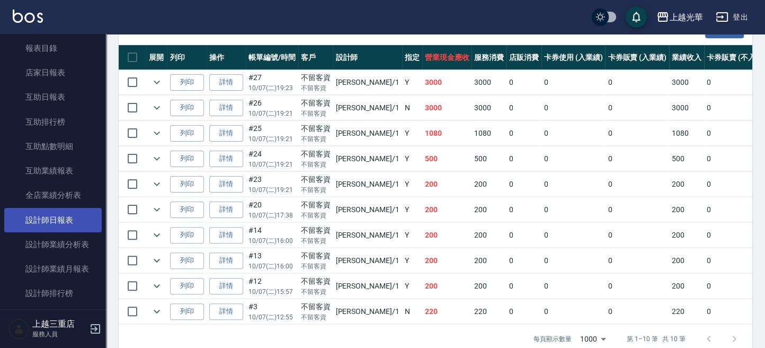
type input "小[PERSON_NAME]-1"
click at [68, 220] on link "設計師日報表" at bounding box center [53, 220] width 98 height 24
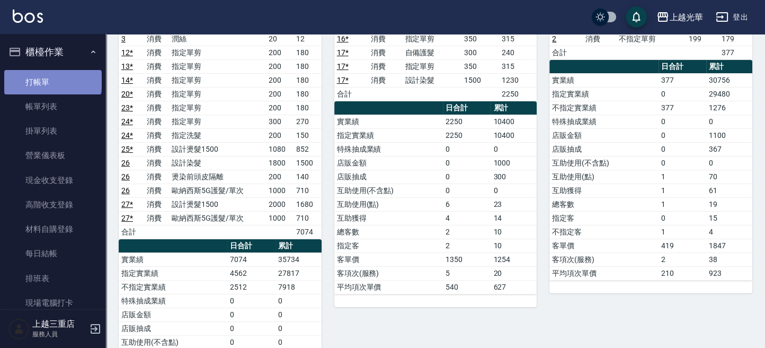
click at [52, 81] on link "打帳單" at bounding box center [53, 82] width 98 height 24
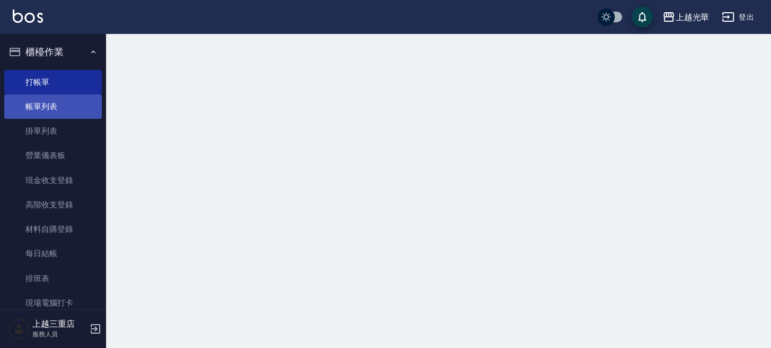
click at [52, 108] on link "帳單列表" at bounding box center [53, 106] width 98 height 24
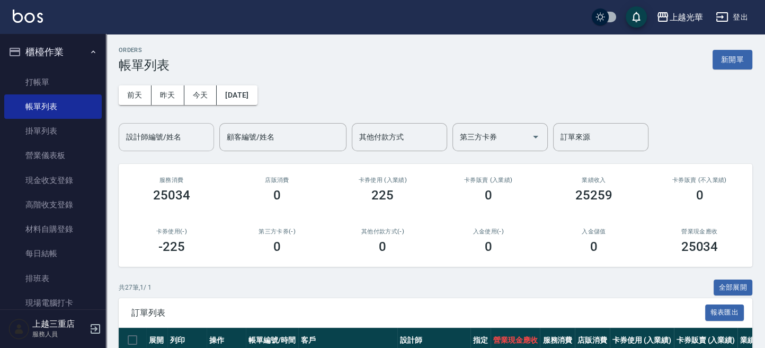
click at [163, 140] on input "設計師編號/姓名" at bounding box center [166, 137] width 86 height 19
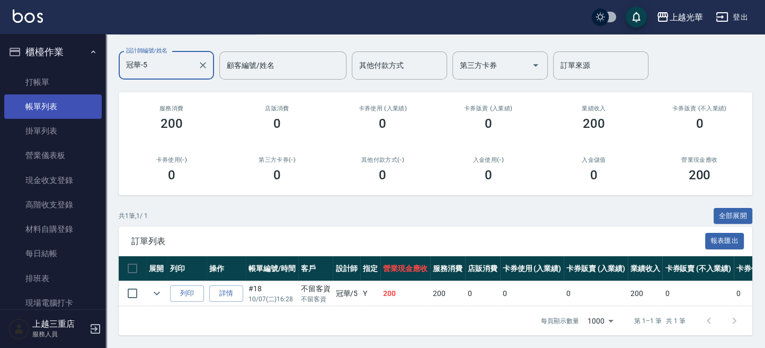
scroll to position [81, 0]
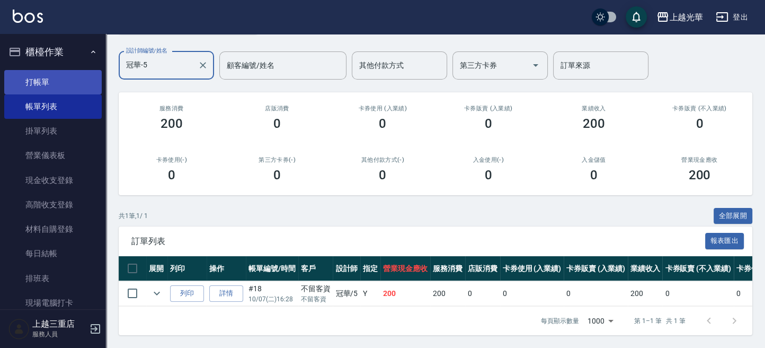
type input "冠華-5"
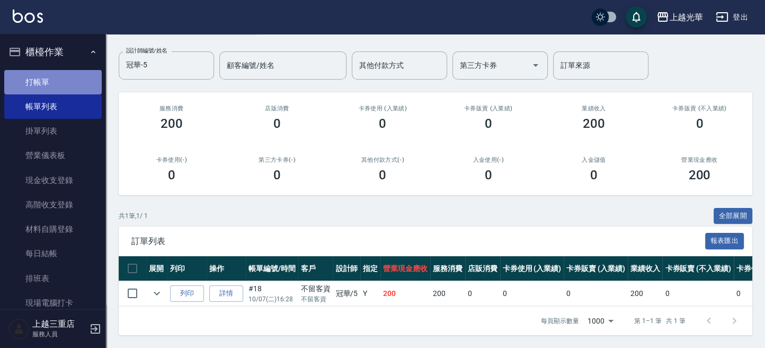
click at [68, 84] on link "打帳單" at bounding box center [53, 82] width 98 height 24
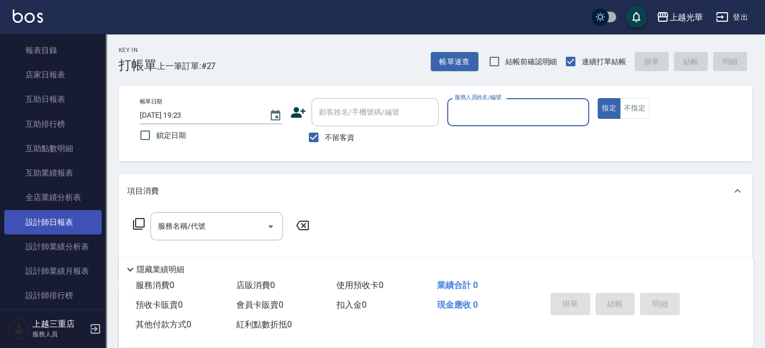
scroll to position [424, 0]
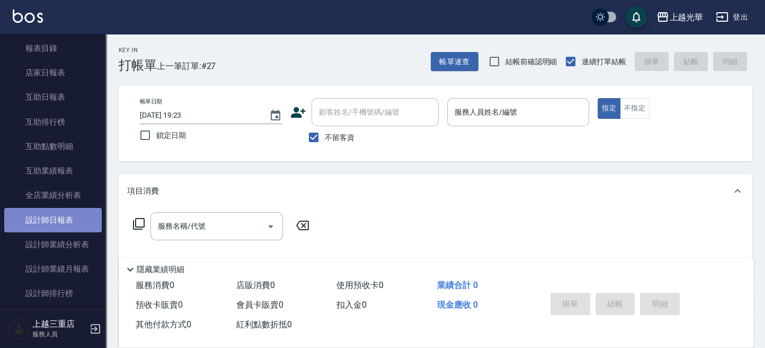
click at [71, 220] on link "設計師日報表" at bounding box center [53, 220] width 98 height 24
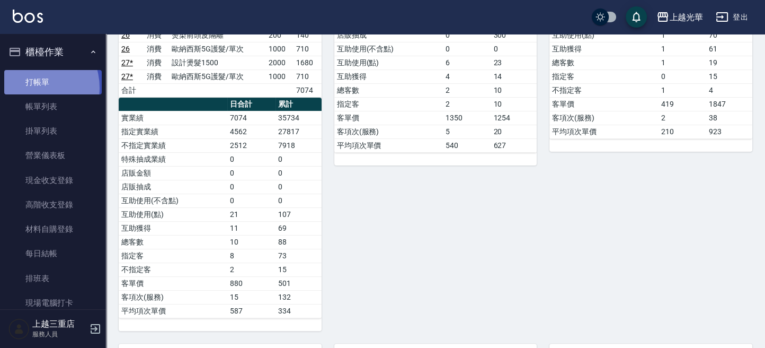
click at [30, 87] on link "打帳單" at bounding box center [53, 82] width 98 height 24
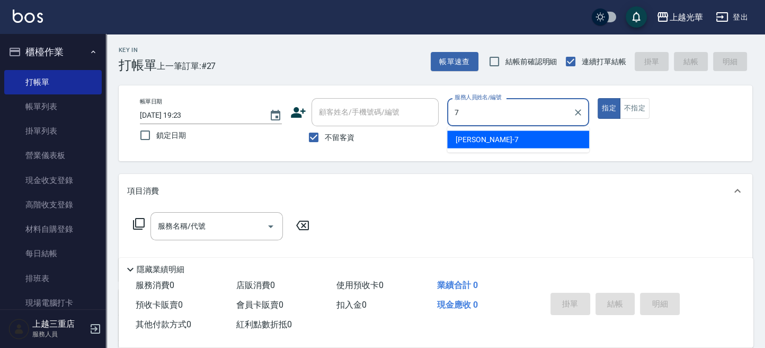
type input "小紫-7"
type button "true"
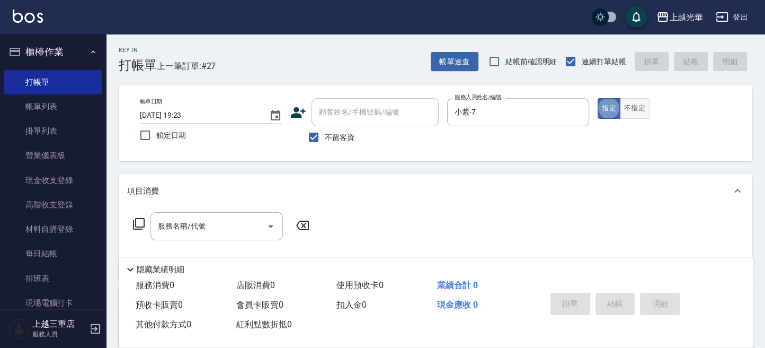
click at [638, 102] on button "不指定" at bounding box center [635, 108] width 30 height 21
click at [169, 234] on input "服務名稱/代號" at bounding box center [208, 226] width 107 height 19
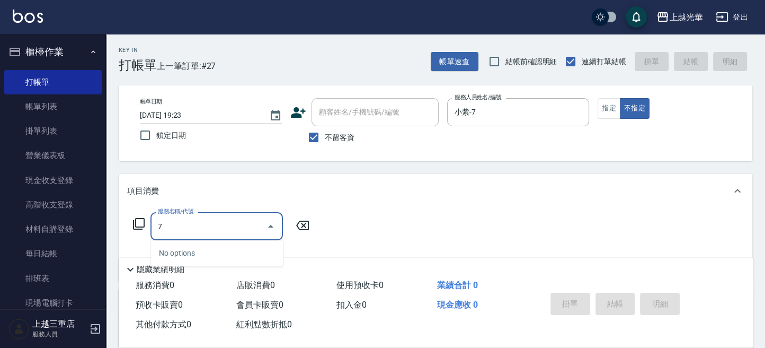
type input "7"
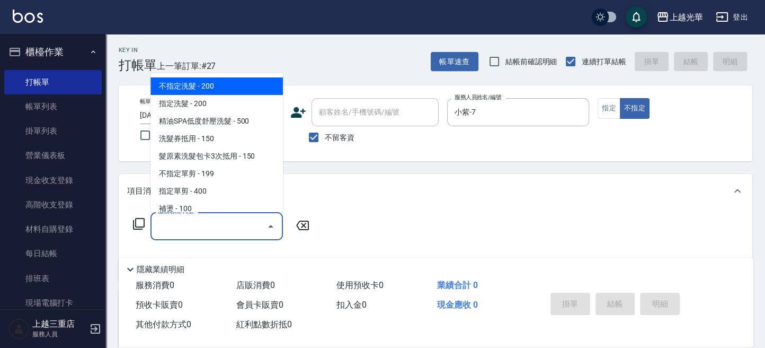
click at [236, 91] on span "不指定洗髮 - 200" at bounding box center [217, 85] width 132 height 17
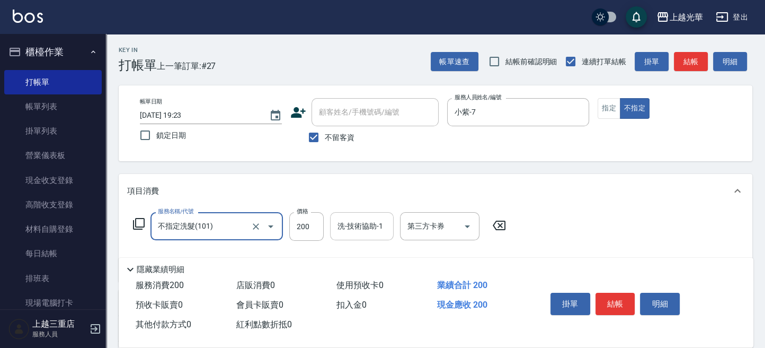
click at [381, 237] on div "洗-技術協助-1" at bounding box center [362, 226] width 64 height 28
type input "不指定洗髮(101)"
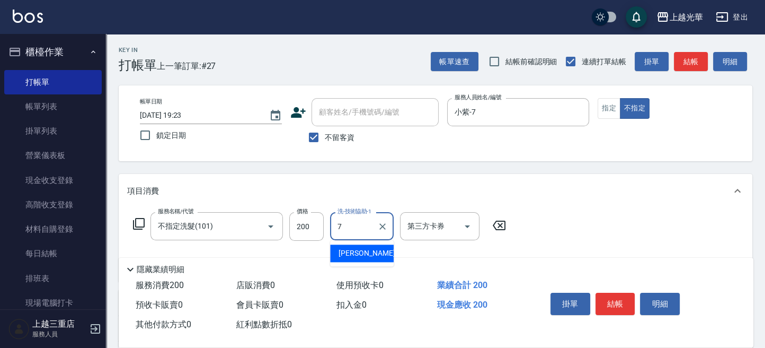
type input "小紫-7"
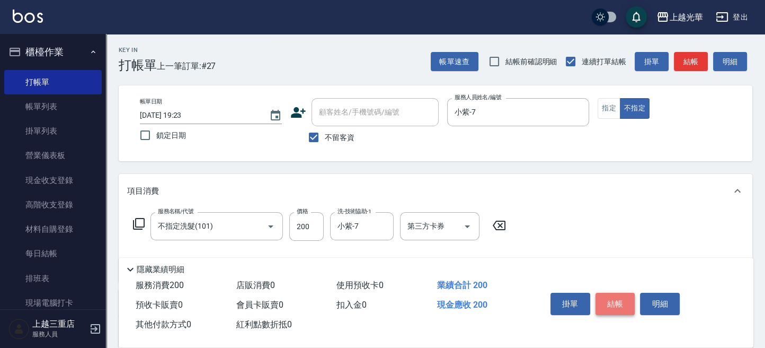
click at [608, 304] on button "結帳" at bounding box center [616, 304] width 40 height 22
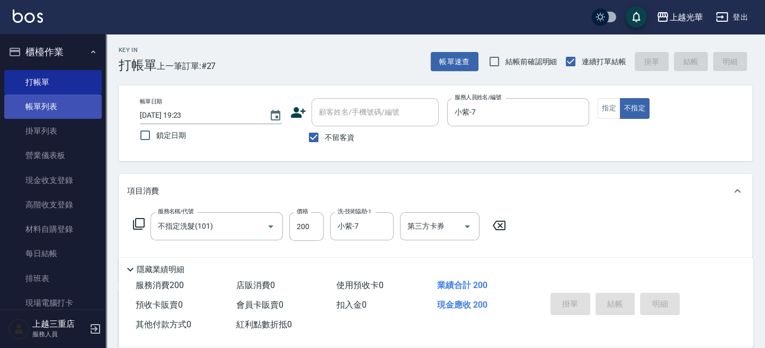
type input "[DATE] 19:45"
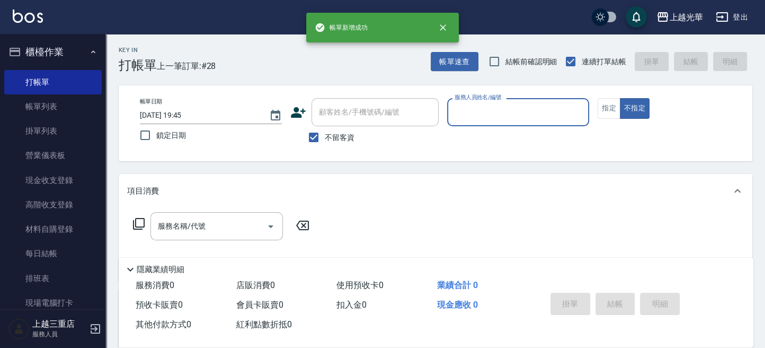
drag, startPoint x: 73, startPoint y: 102, endPoint x: 98, endPoint y: 110, distance: 26.5
click at [73, 103] on link "帳單列表" at bounding box center [53, 106] width 98 height 24
click at [83, 114] on link "帳單列表" at bounding box center [53, 106] width 98 height 24
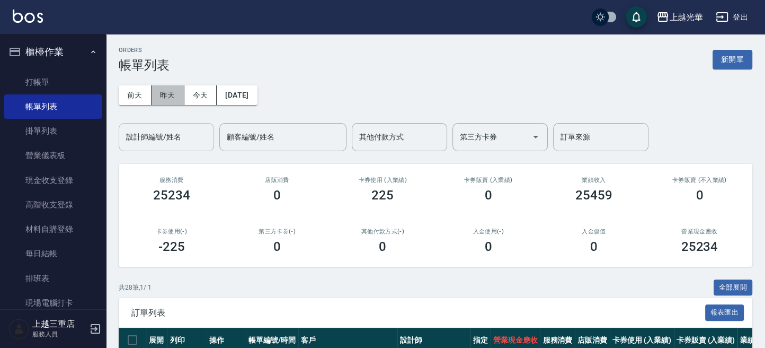
click at [183, 87] on button "昨天" at bounding box center [168, 95] width 33 height 20
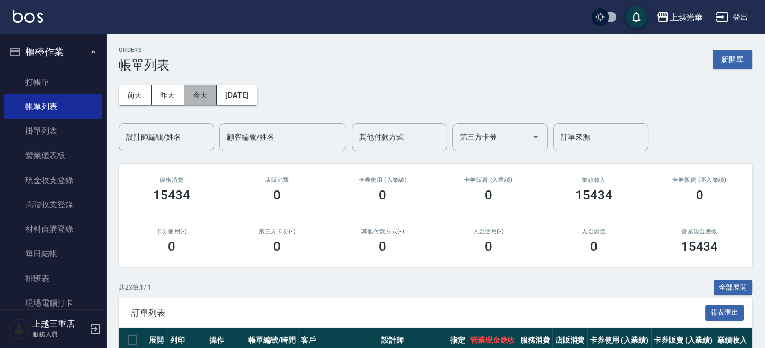
click at [201, 89] on button "今天" at bounding box center [200, 95] width 33 height 20
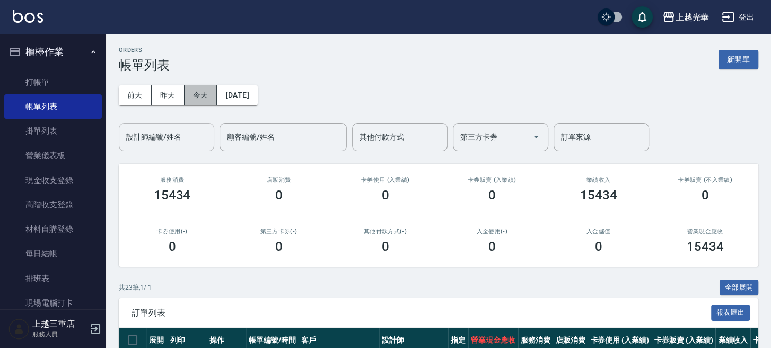
click at [189, 131] on input "設計師編號/姓名" at bounding box center [166, 137] width 86 height 19
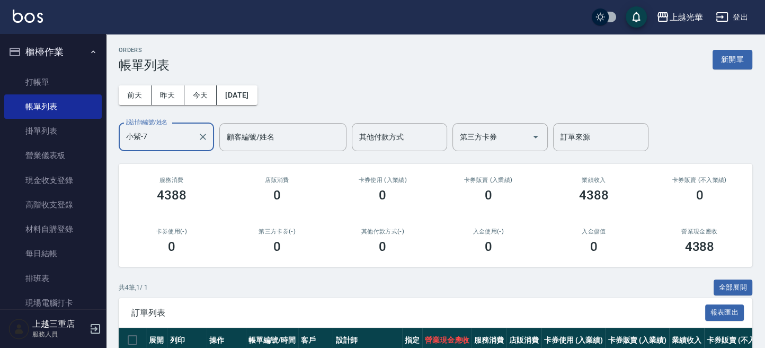
type input "小紫-7"
drag, startPoint x: 319, startPoint y: 82, endPoint x: 288, endPoint y: 88, distance: 31.8
click at [319, 82] on div "[DATE] [DATE] [DATE] [DATE] 設計師編號/姓名 [PERSON_NAME]-7 設計師編號/姓名 顧客編號/姓名 顧客編號/姓名 其…" at bounding box center [436, 112] width 634 height 78
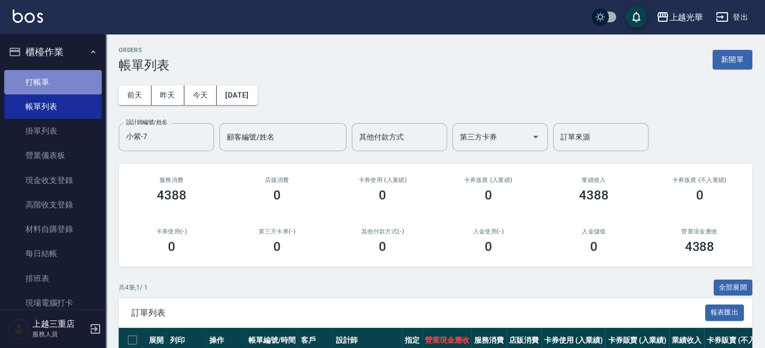
click at [53, 74] on link "打帳單" at bounding box center [53, 82] width 98 height 24
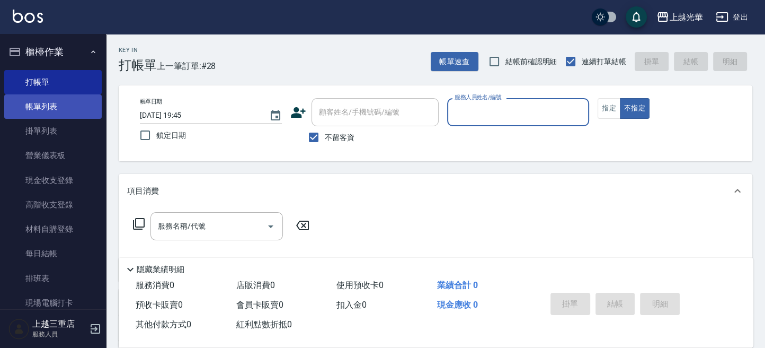
click at [79, 107] on link "帳單列表" at bounding box center [53, 106] width 98 height 24
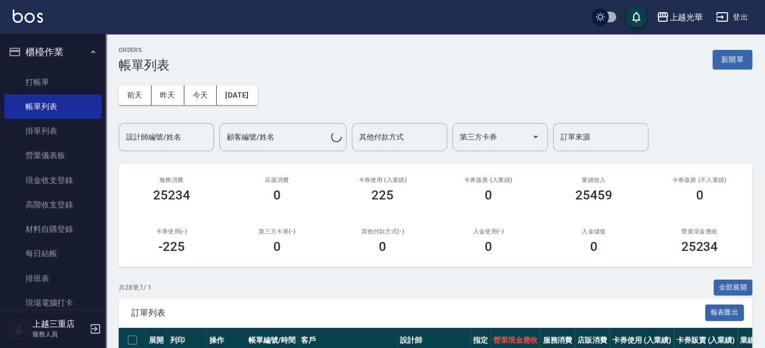
click at [175, 133] on input "設計師編號/姓名" at bounding box center [166, 137] width 86 height 19
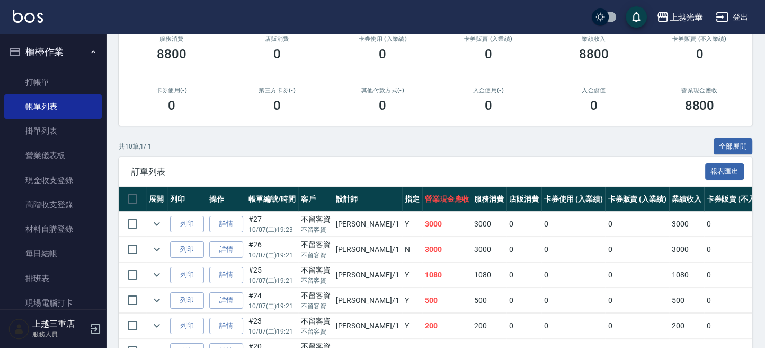
scroll to position [282, 0]
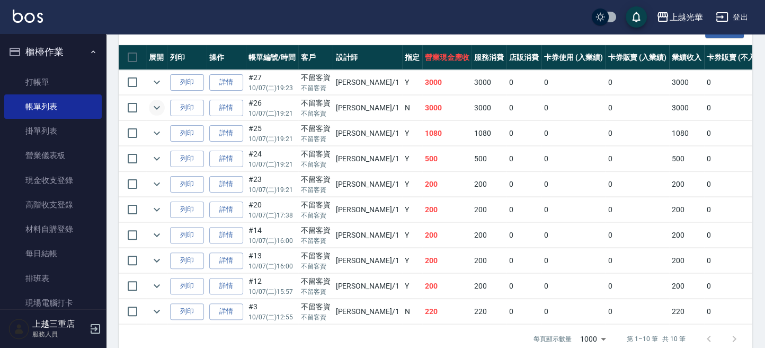
type input "小[PERSON_NAME]-1"
click at [163, 109] on icon "expand row" at bounding box center [157, 107] width 13 height 13
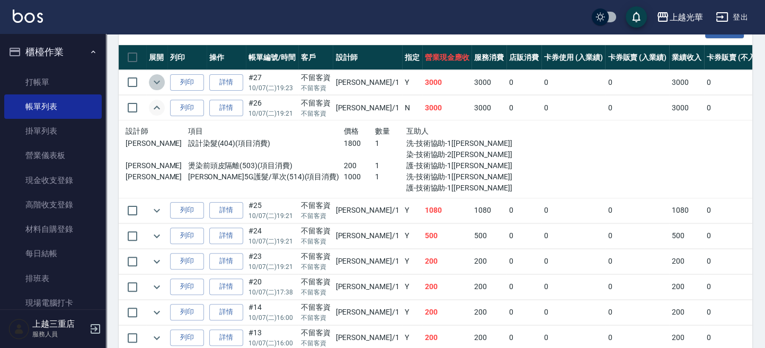
click at [160, 81] on icon "expand row" at bounding box center [157, 82] width 13 height 13
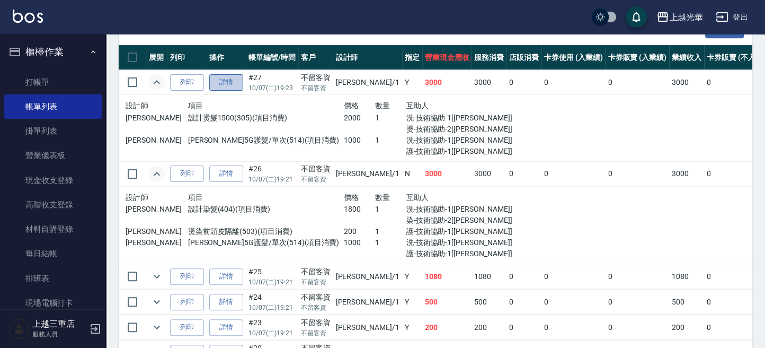
click at [239, 85] on link "詳情" at bounding box center [226, 82] width 34 height 16
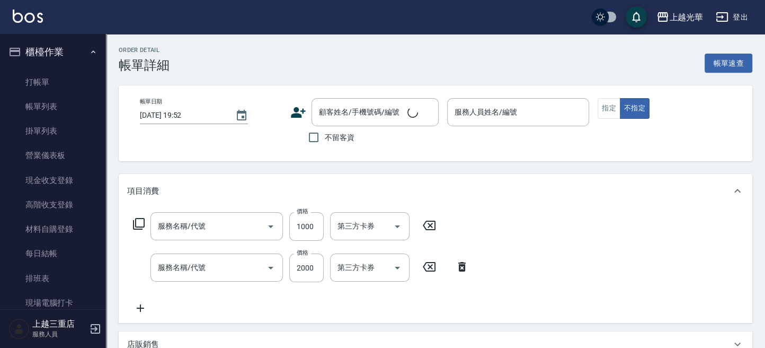
type input "[DATE] 19:23"
checkbox input "true"
type input "小[PERSON_NAME]-1"
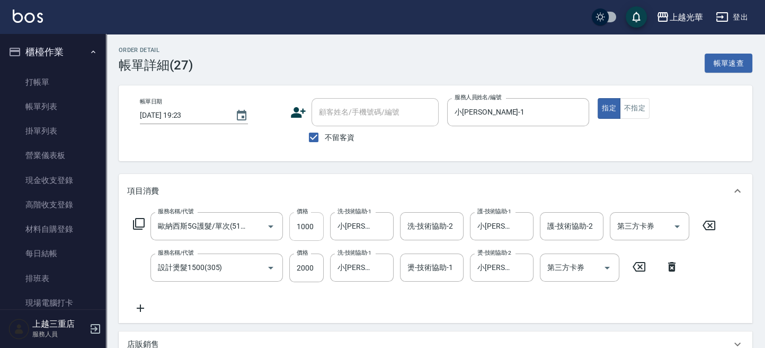
type input "歐納西斯5G護髮/單次(514)"
type input "設計燙髮1500(305)"
click at [306, 273] on input "2000" at bounding box center [306, 267] width 34 height 29
click at [255, 166] on div "Order detail 帳單詳細 (27) 帳單速查 帳單日期 [DATE] 19:23 顧客姓名/手機號碼/編號 顧客姓名/手機號碼/編號 不留客資 服務…" at bounding box center [435, 301] width 659 height 534
click at [314, 235] on input "1000" at bounding box center [306, 226] width 34 height 29
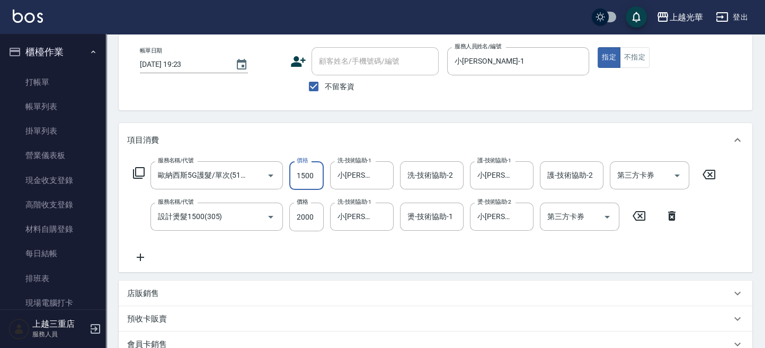
scroll to position [70, 0]
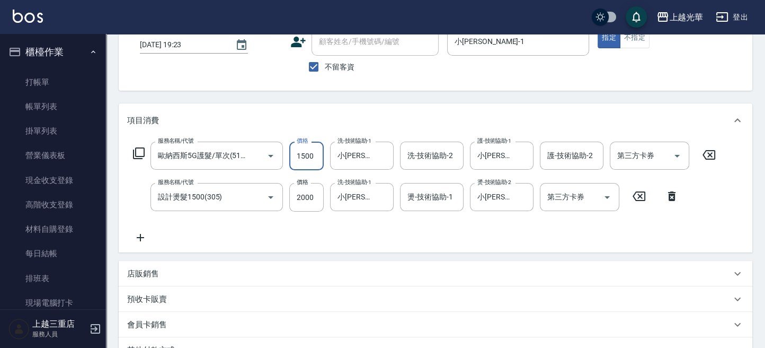
type input "1500"
click at [167, 266] on div "店販銷售" at bounding box center [436, 273] width 634 height 25
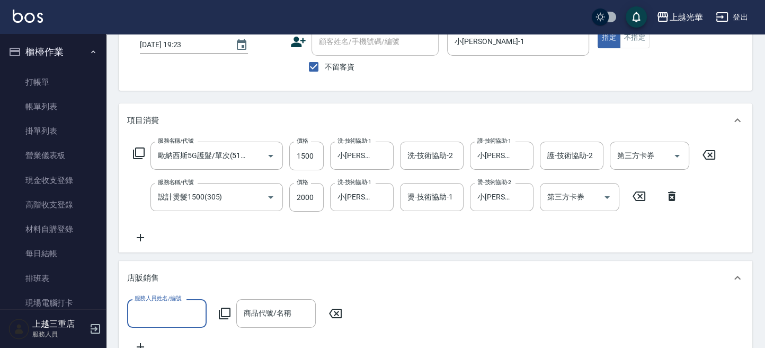
scroll to position [0, 0]
type input "小[PERSON_NAME]-1"
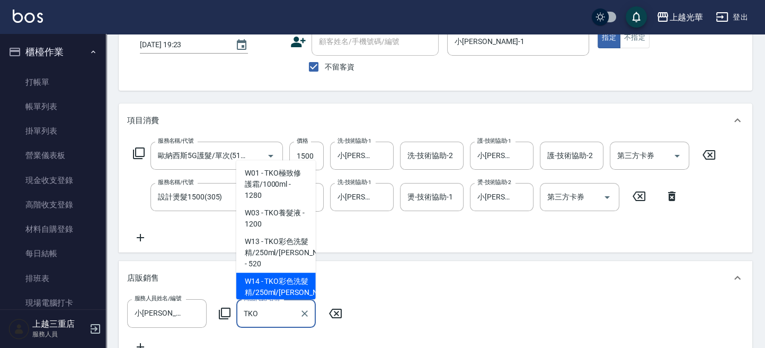
click at [294, 287] on span "W14 - TKO彩色洗髮精/250ml/[PERSON_NAME] - 520" at bounding box center [275, 292] width 79 height 40
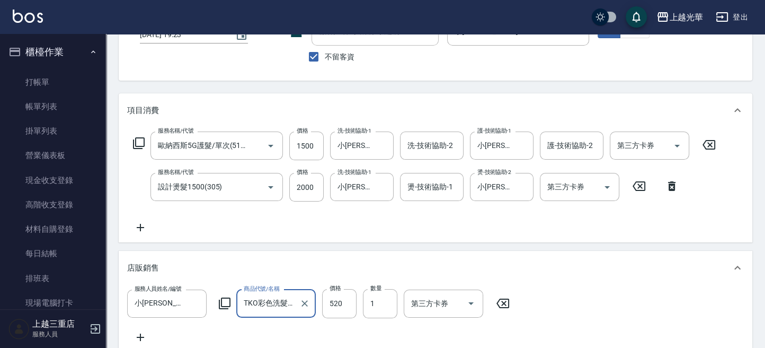
scroll to position [141, 0]
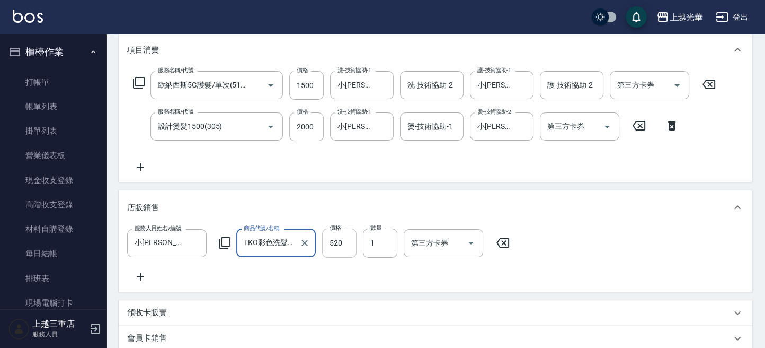
type input "TKO彩色洗髮精/250ml/[PERSON_NAME]"
click at [333, 246] on input "520" at bounding box center [339, 242] width 34 height 29
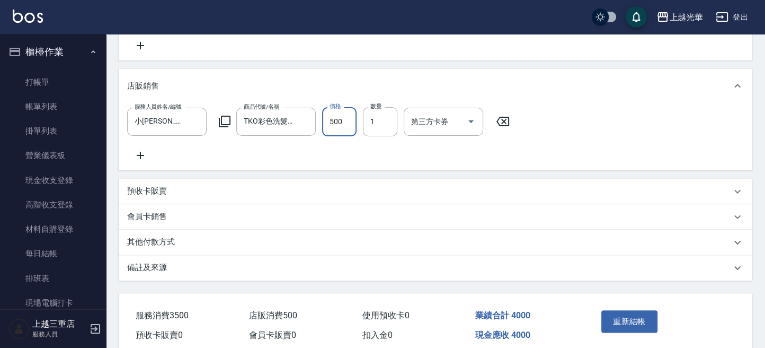
scroll to position [317, 0]
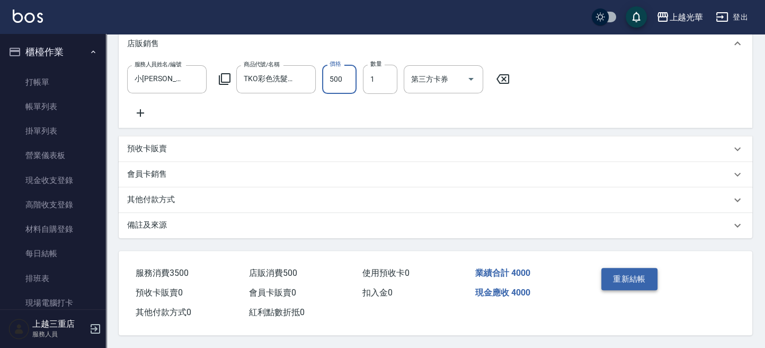
type input "500"
click at [630, 281] on button "重新結帳" at bounding box center [630, 279] width 56 height 22
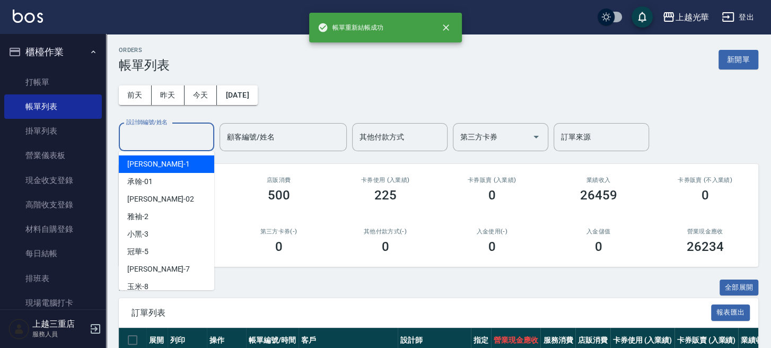
click at [155, 141] on input "設計師編號/姓名" at bounding box center [166, 137] width 86 height 19
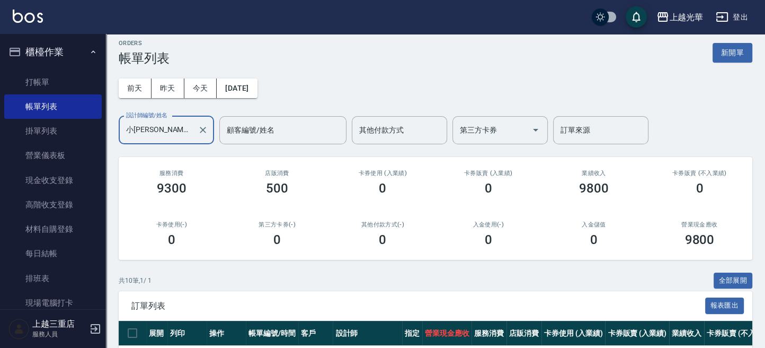
scroll to position [212, 0]
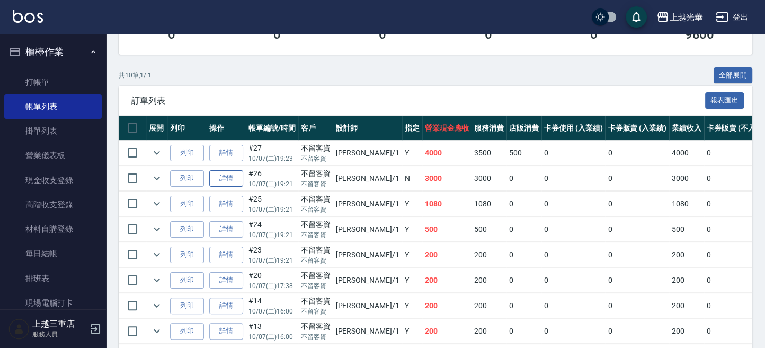
type input "小[PERSON_NAME]-1"
click at [218, 182] on link "詳情" at bounding box center [226, 178] width 34 height 16
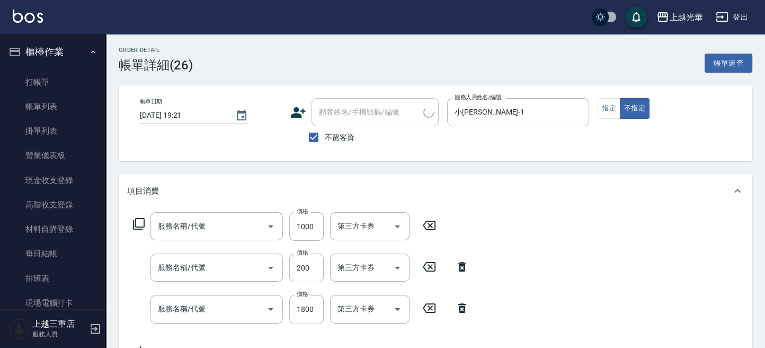
type input "[DATE] 19:21"
checkbox input "true"
type input "小[PERSON_NAME]-1"
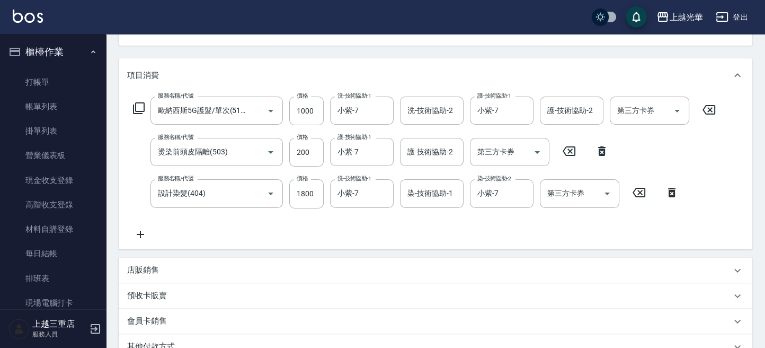
type input "歐納西斯5G護髮/單次(514)"
type input "燙染前頭皮隔離(503)"
type input "設計染髮(404)"
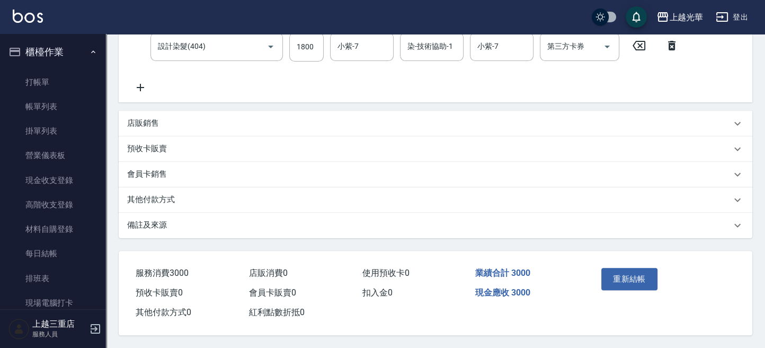
scroll to position [123, 0]
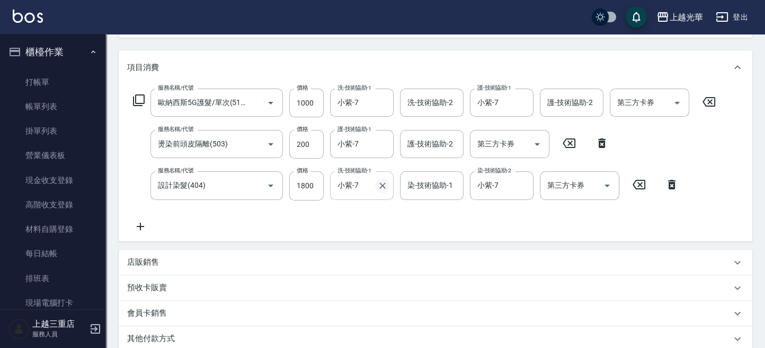
click at [381, 185] on icon "Clear" at bounding box center [382, 185] width 11 height 11
type input "喨喨-9"
click at [382, 102] on icon "Clear" at bounding box center [382, 103] width 6 height 6
type input "喨喨-9"
click at [518, 104] on icon "Clear" at bounding box center [522, 103] width 11 height 11
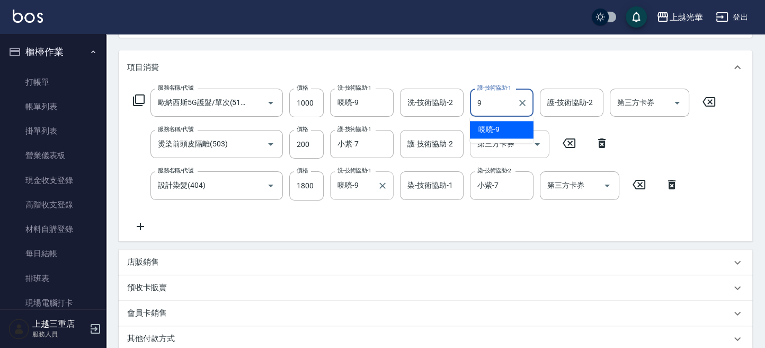
type input "喨喨-9"
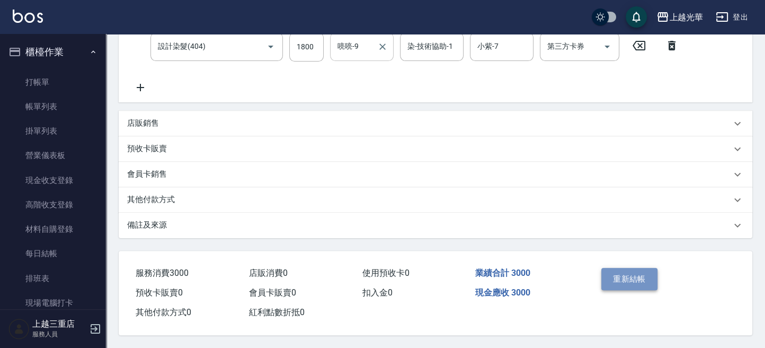
click at [617, 281] on button "重新結帳" at bounding box center [630, 279] width 56 height 22
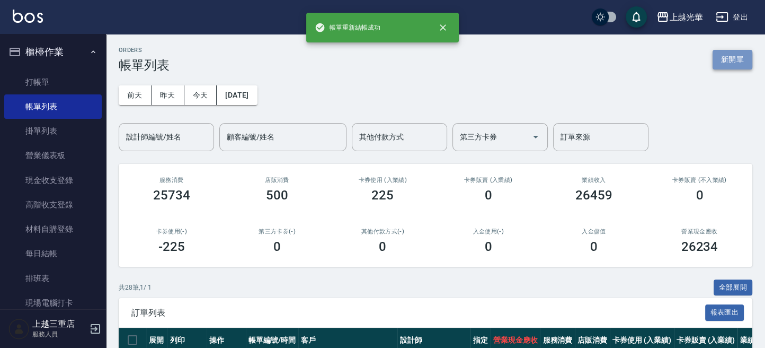
click at [717, 61] on button "新開單" at bounding box center [733, 60] width 40 height 20
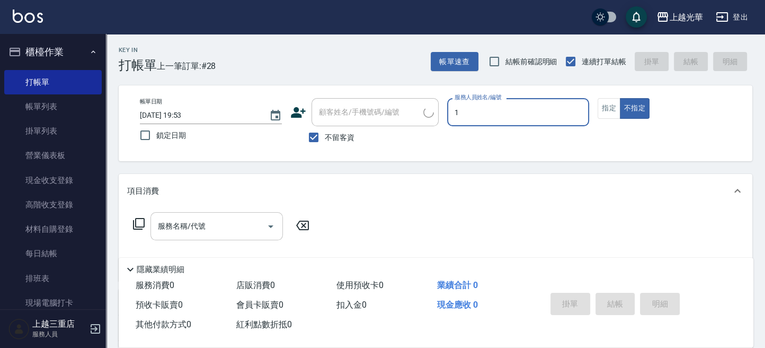
type input "小[PERSON_NAME]-1"
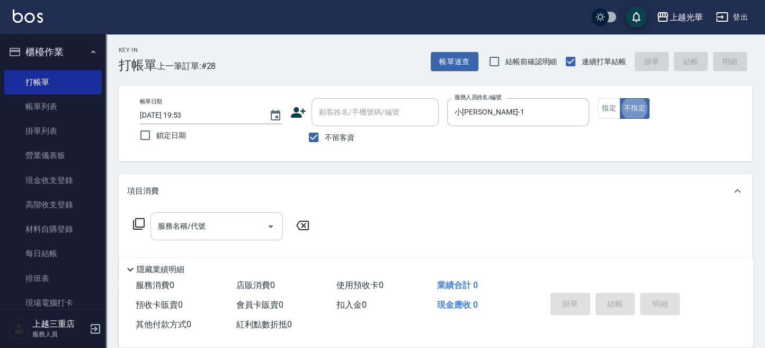
type button "false"
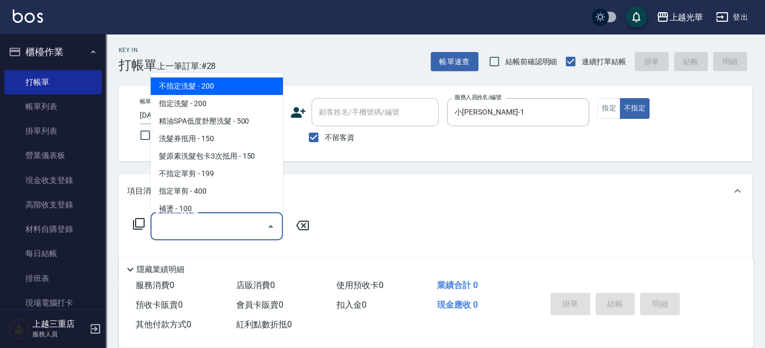
click at [197, 229] on input "服務名稱/代號" at bounding box center [208, 226] width 107 height 19
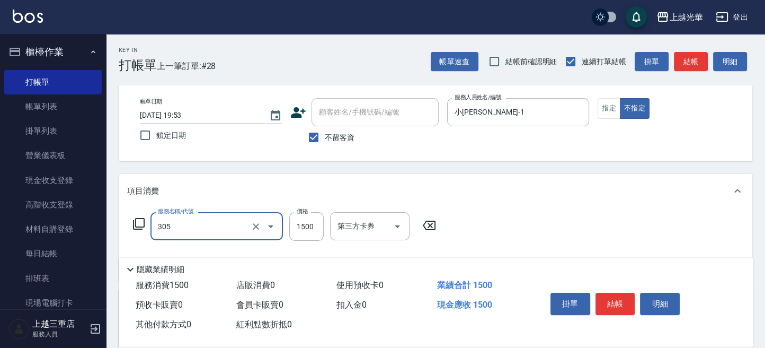
type input "設計燙髮1500(305)"
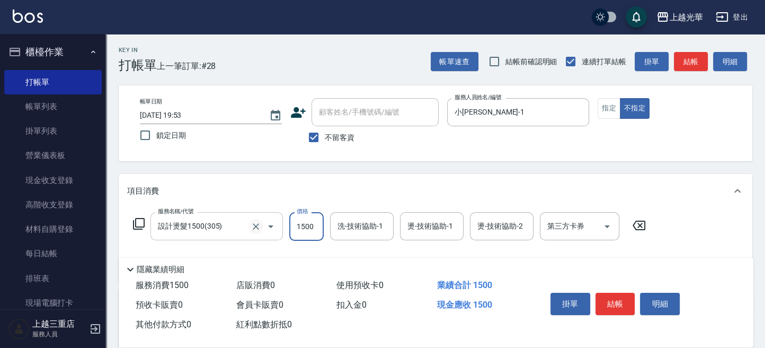
click at [260, 220] on button "Clear" at bounding box center [256, 226] width 15 height 15
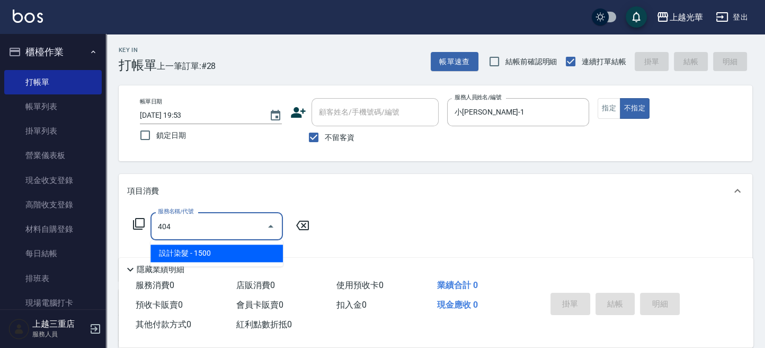
type input "設計染髮(404)"
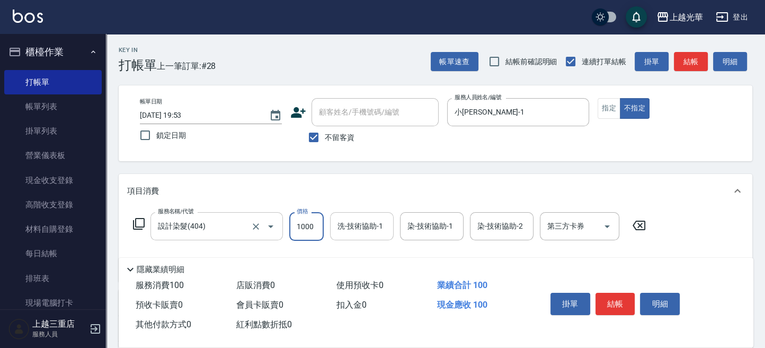
type input "1000"
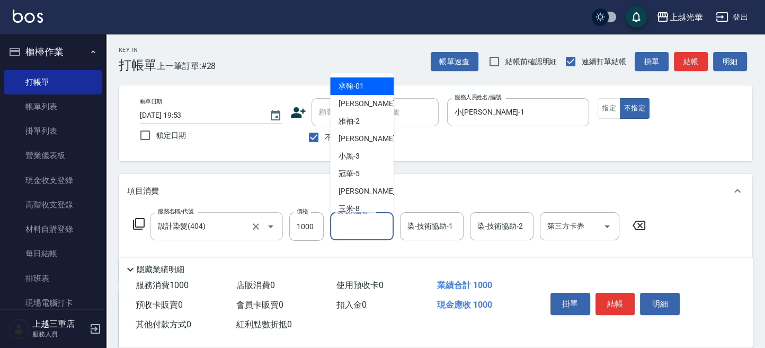
click at [343, 224] on input "洗-技術協助-1" at bounding box center [362, 226] width 54 height 19
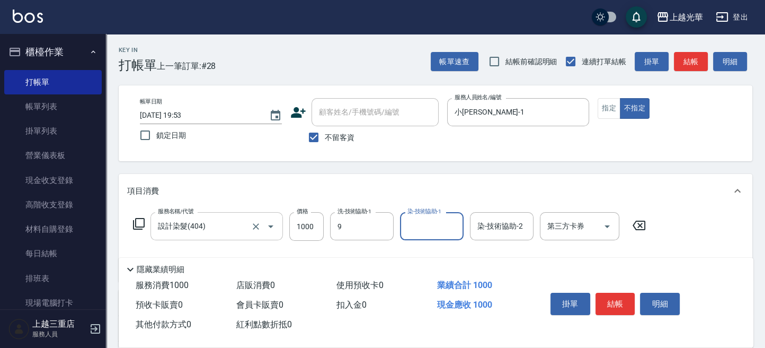
type input "喨喨-9"
click at [383, 225] on icon "Clear" at bounding box center [382, 226] width 6 height 6
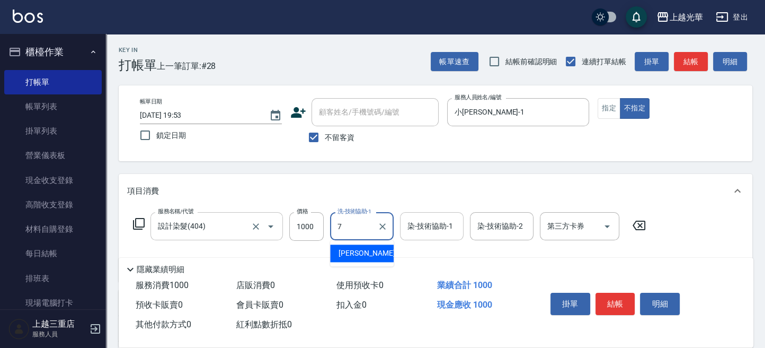
type input "小紫-7"
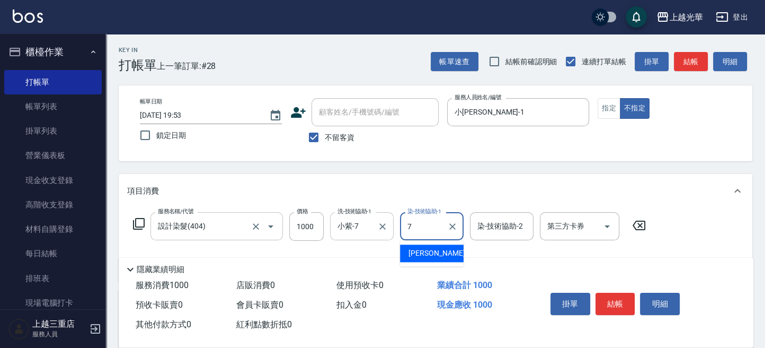
type input "小紫-7"
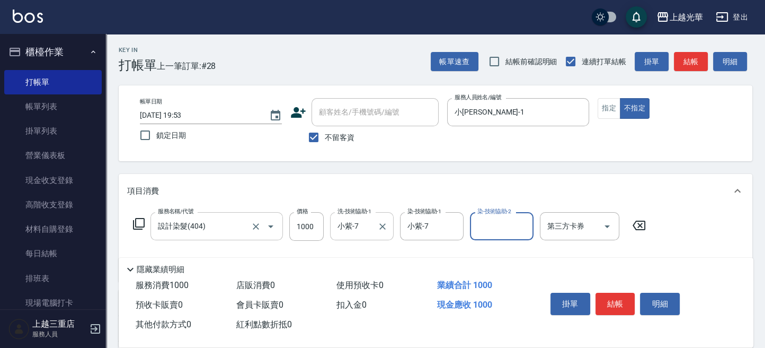
click at [481, 229] on input "染-技術協助-2" at bounding box center [502, 226] width 54 height 19
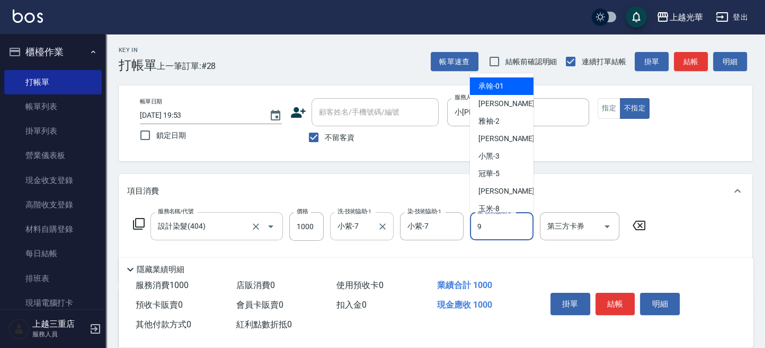
type input "喨喨-9"
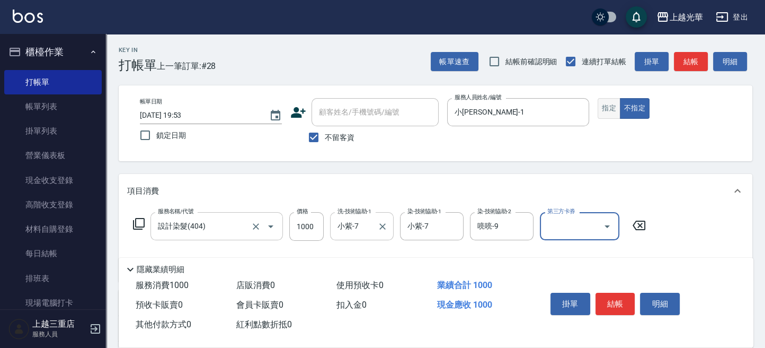
click at [605, 118] on button "指定" at bounding box center [609, 108] width 23 height 21
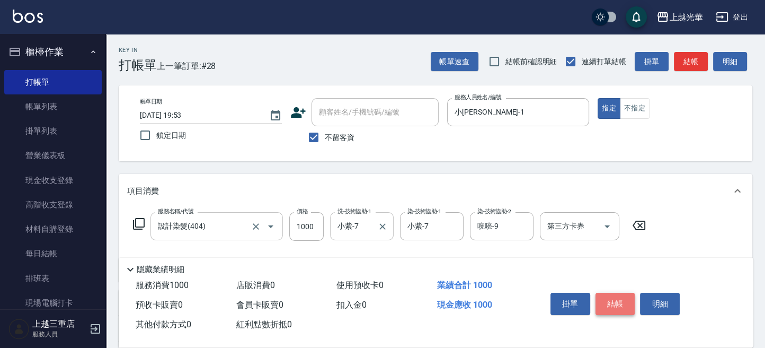
click at [607, 306] on button "結帳" at bounding box center [616, 304] width 40 height 22
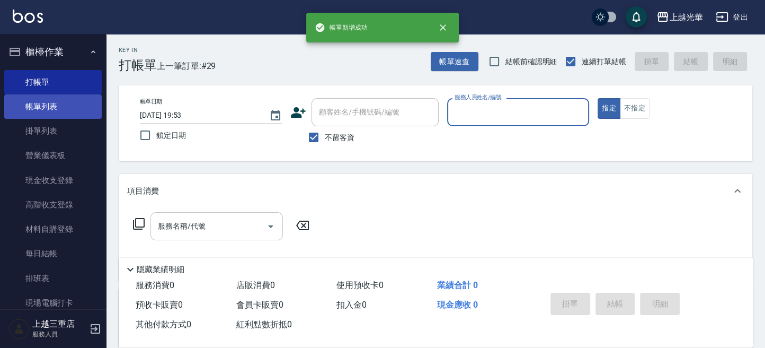
click at [68, 108] on link "帳單列表" at bounding box center [53, 106] width 98 height 24
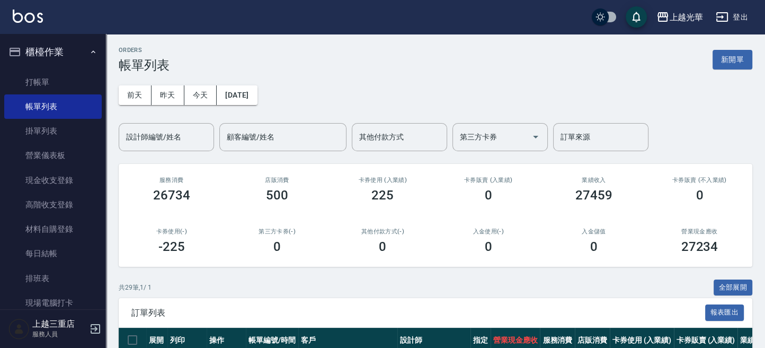
click at [168, 139] on input "設計師編號/姓名" at bounding box center [166, 137] width 86 height 19
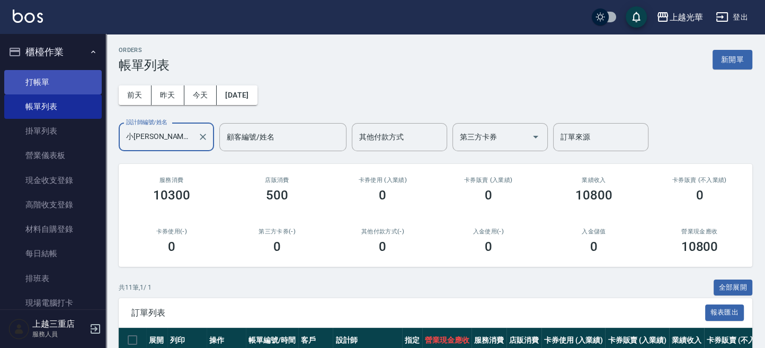
type input "小[PERSON_NAME]-1"
click at [52, 75] on link "打帳單" at bounding box center [53, 82] width 98 height 24
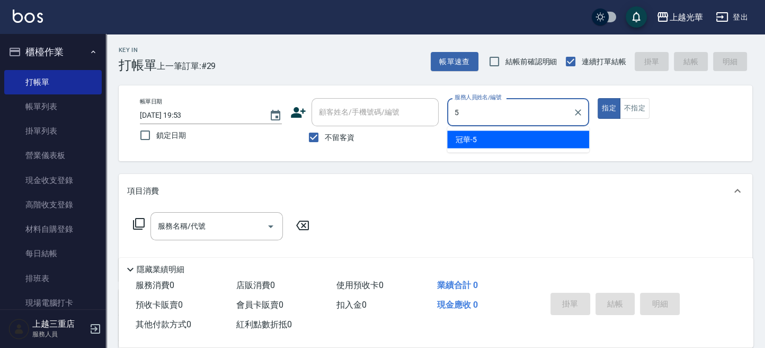
type input "冠華-5"
type button "true"
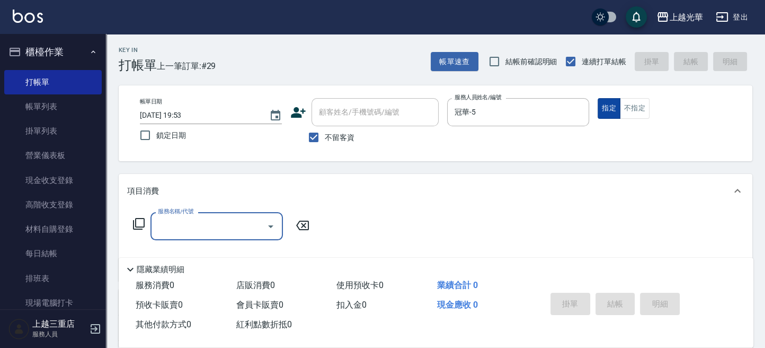
drag, startPoint x: 639, startPoint y: 99, endPoint x: 619, endPoint y: 110, distance: 23.7
click at [636, 100] on button "不指定" at bounding box center [635, 108] width 30 height 21
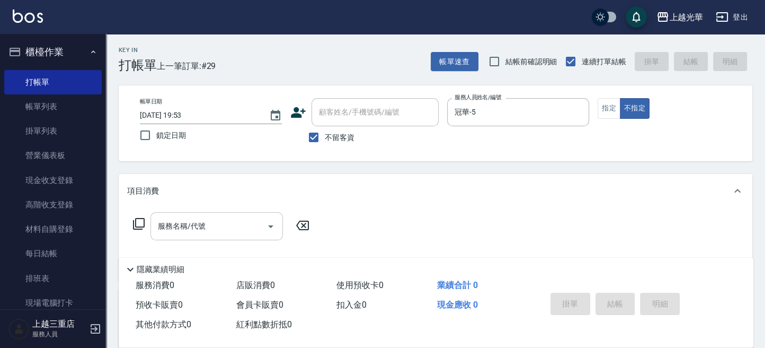
click at [178, 216] on div "服務名稱/代號" at bounding box center [217, 226] width 132 height 28
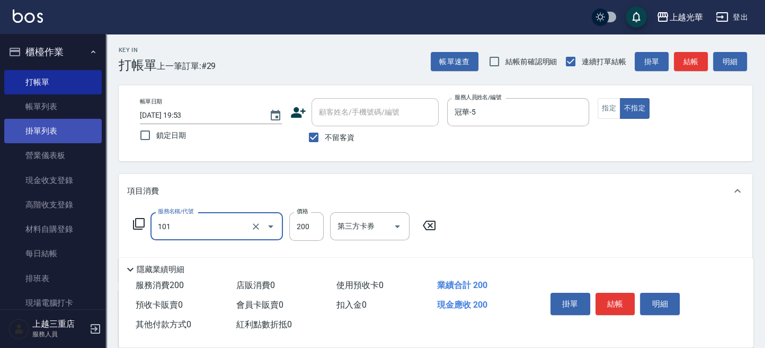
type input "不指定洗髮(101)"
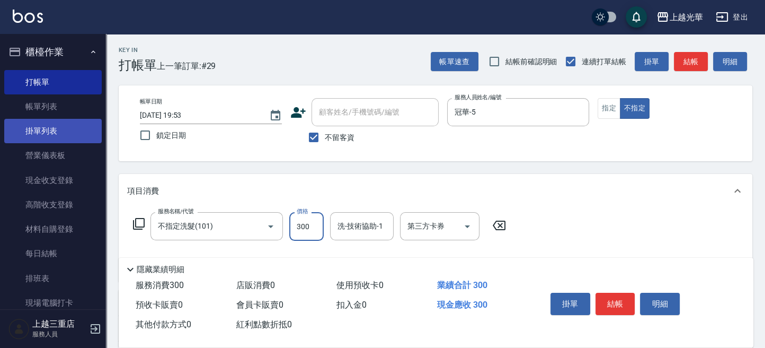
type input "300"
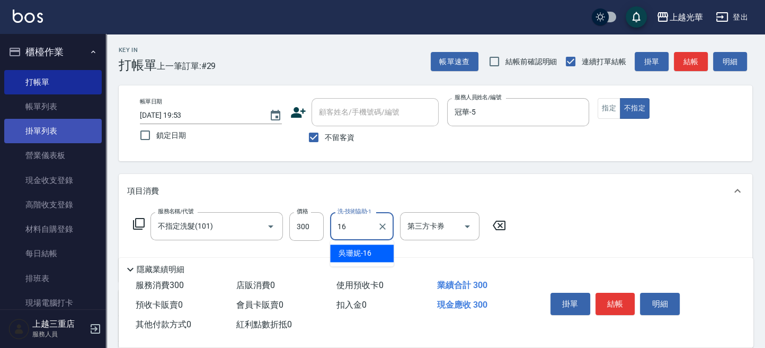
type input "[PERSON_NAME]-16"
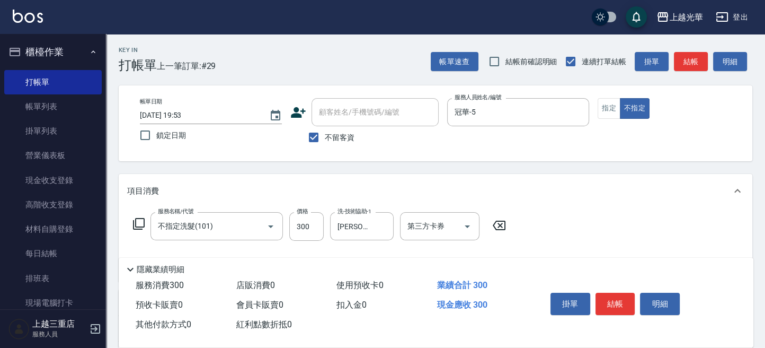
drag, startPoint x: 593, startPoint y: 129, endPoint x: 649, endPoint y: 118, distance: 56.9
click at [595, 131] on div "帳單日期 [DATE] 19:53 鎖定日期 顧客姓名/手機號碼/編號 顧客姓名/手機號碼/編號 不留客資 服務人員姓名/編號 冠華-5 服務人員姓名/編號 …" at bounding box center [435, 123] width 608 height 50
click at [683, 64] on button "結帳" at bounding box center [691, 62] width 34 height 20
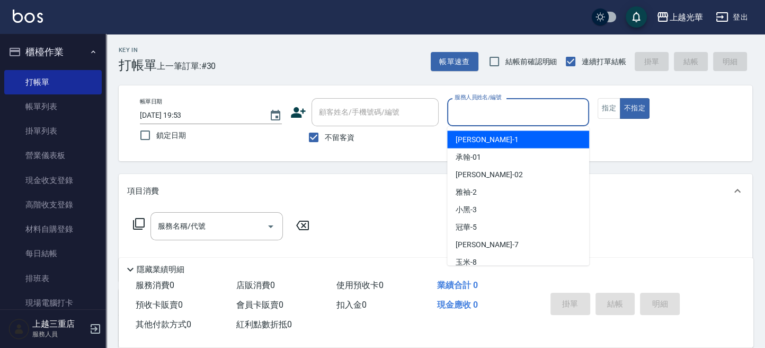
click at [478, 112] on input "服務人員姓名/編號" at bounding box center [518, 112] width 132 height 19
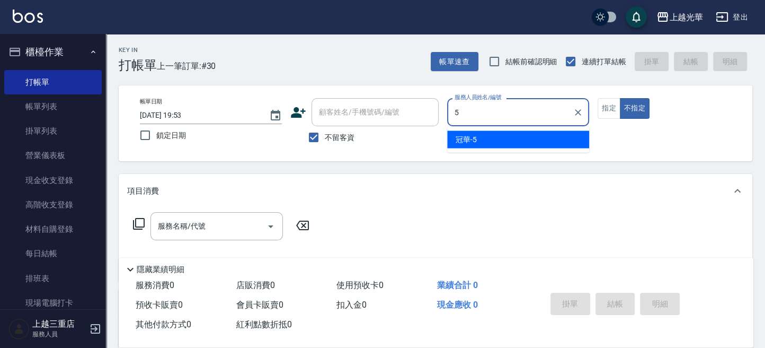
type input "冠華-5"
type button "false"
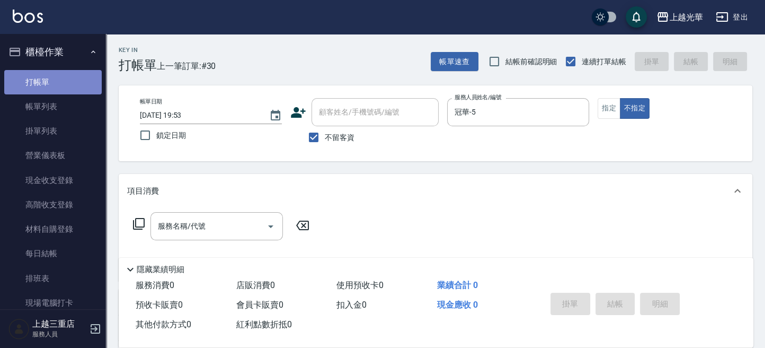
click at [71, 75] on link "打帳單" at bounding box center [53, 82] width 98 height 24
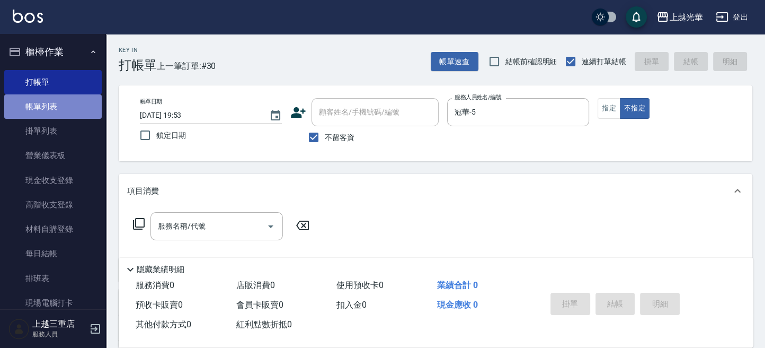
click at [61, 110] on link "帳單列表" at bounding box center [53, 106] width 98 height 24
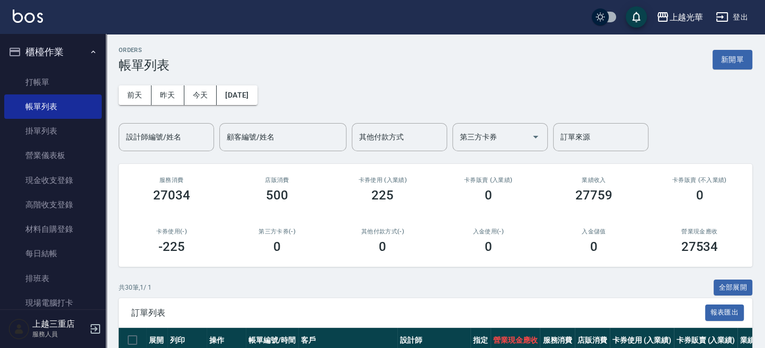
click at [164, 145] on input "設計師編號/姓名" at bounding box center [166, 137] width 86 height 19
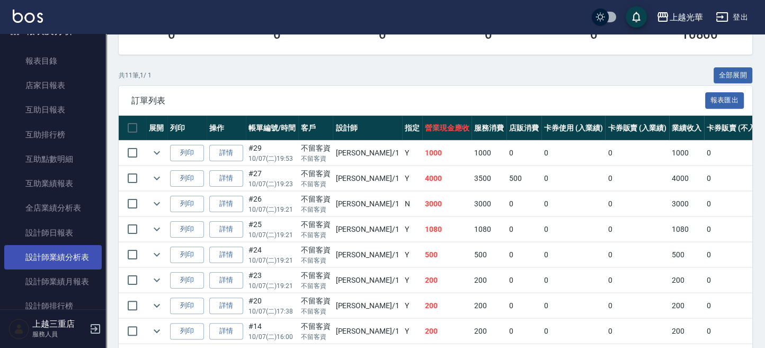
scroll to position [424, 0]
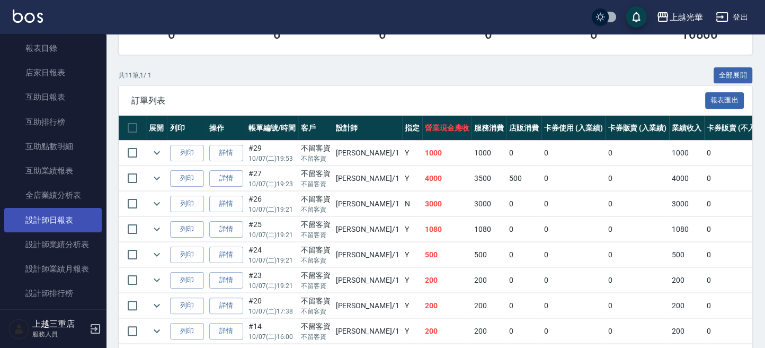
type input "小[PERSON_NAME]-1"
click at [73, 212] on link "設計師日報表" at bounding box center [53, 220] width 98 height 24
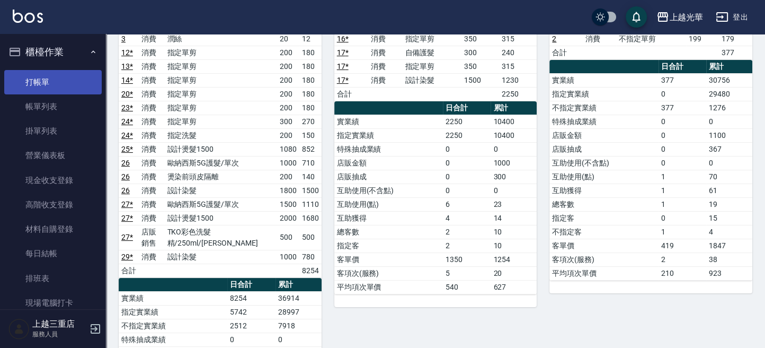
click at [42, 77] on link "打帳單" at bounding box center [53, 82] width 98 height 24
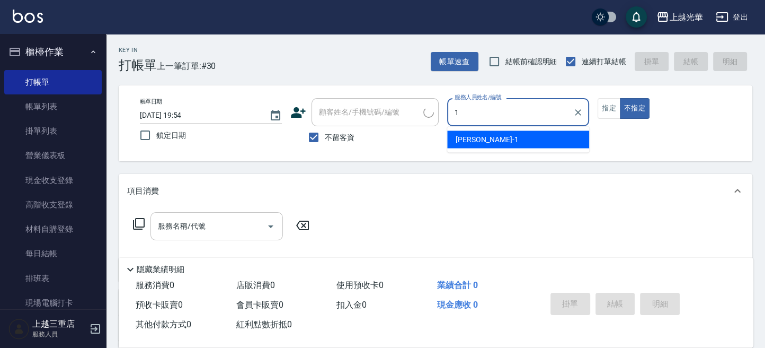
type input "小[PERSON_NAME]-1"
type button "false"
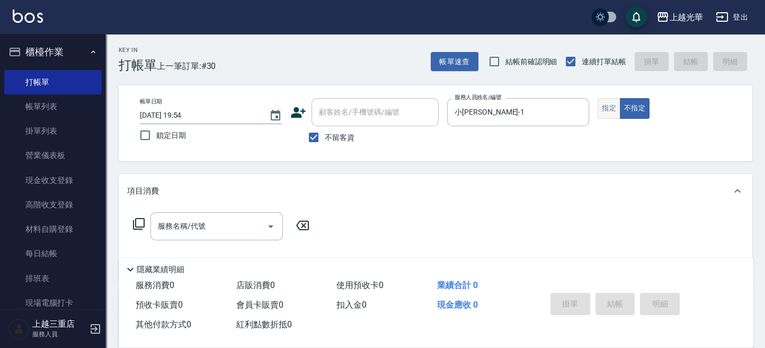
click at [606, 112] on button "指定" at bounding box center [609, 108] width 23 height 21
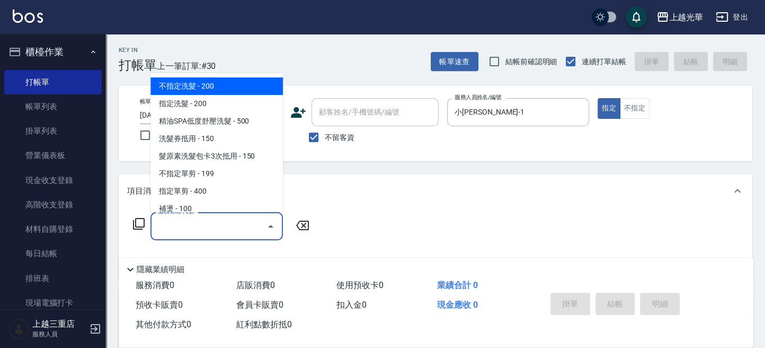
click at [227, 220] on input "服務名稱/代號" at bounding box center [208, 226] width 107 height 19
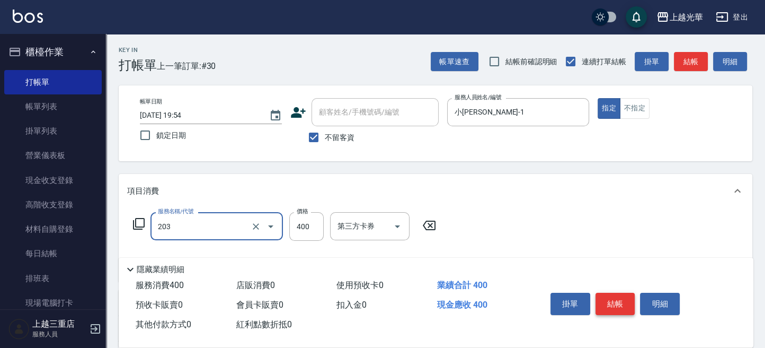
type input "指定單剪(203)"
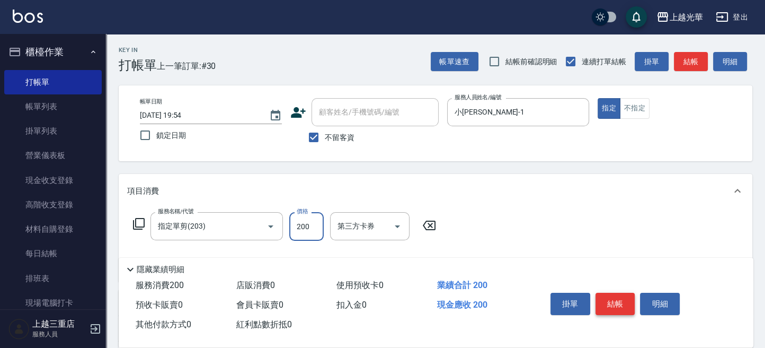
type input "200"
click at [621, 301] on button "結帳" at bounding box center [616, 304] width 40 height 22
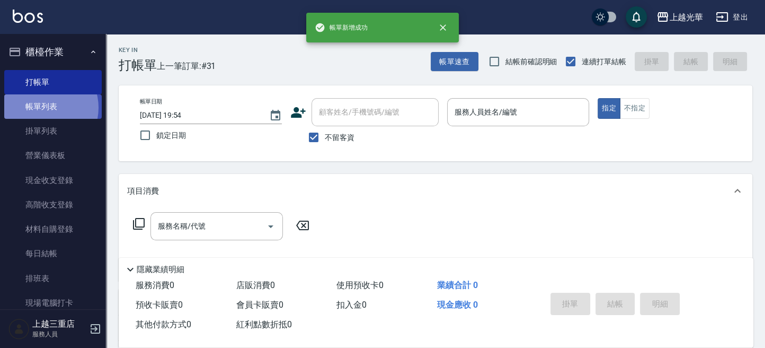
click at [42, 108] on link "帳單列表" at bounding box center [53, 106] width 98 height 24
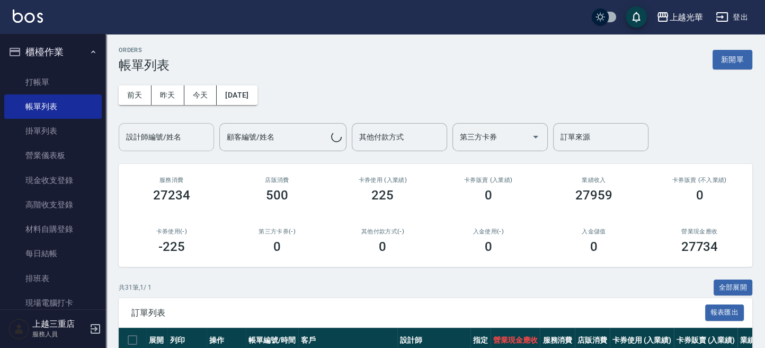
click at [184, 126] on div "設計師編號/姓名" at bounding box center [166, 137] width 95 height 28
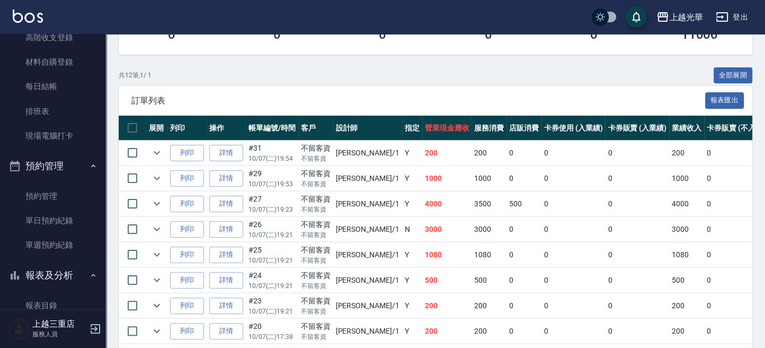
scroll to position [424, 0]
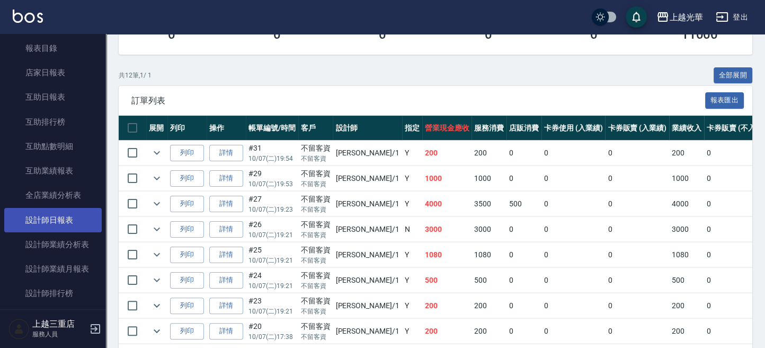
type input "小[PERSON_NAME]-1"
click at [70, 226] on link "設計師日報表" at bounding box center [53, 220] width 98 height 24
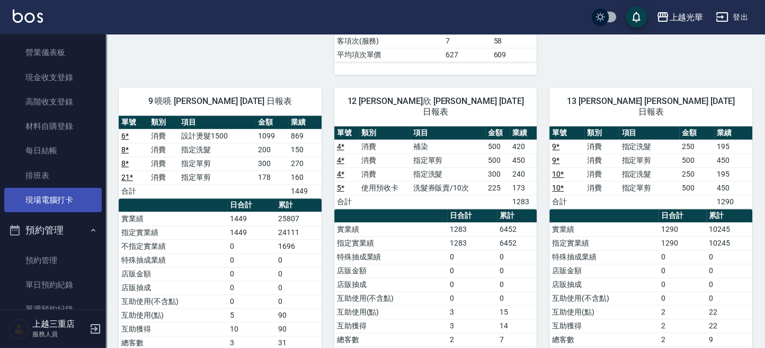
scroll to position [141, 0]
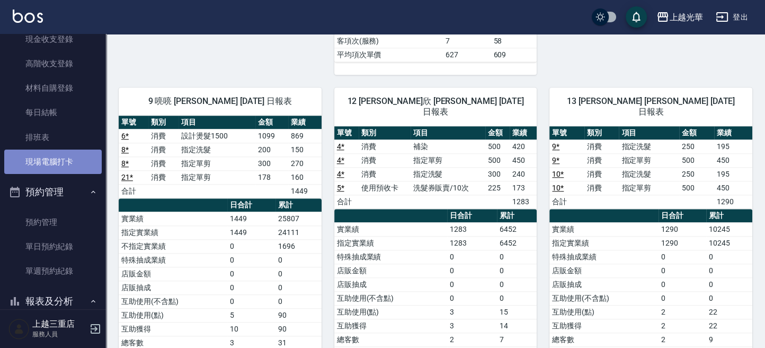
click at [66, 160] on link "現場電腦打卡" at bounding box center [53, 161] width 98 height 24
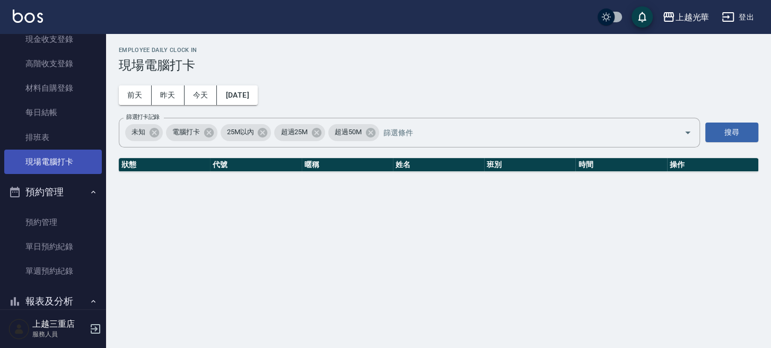
click at [55, 163] on link "現場電腦打卡" at bounding box center [53, 161] width 98 height 24
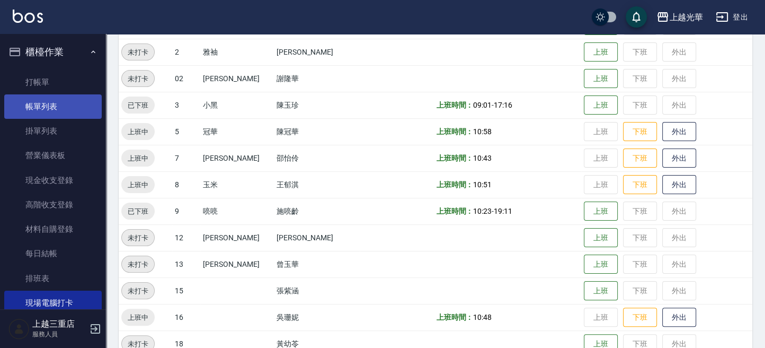
click at [52, 102] on link "帳單列表" at bounding box center [53, 106] width 98 height 24
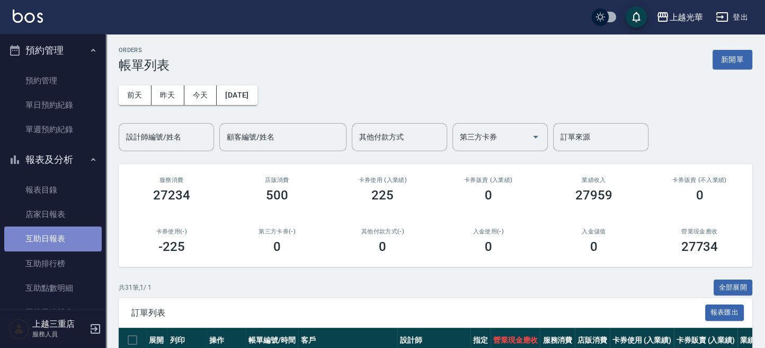
click at [59, 233] on link "互助日報表" at bounding box center [53, 238] width 98 height 24
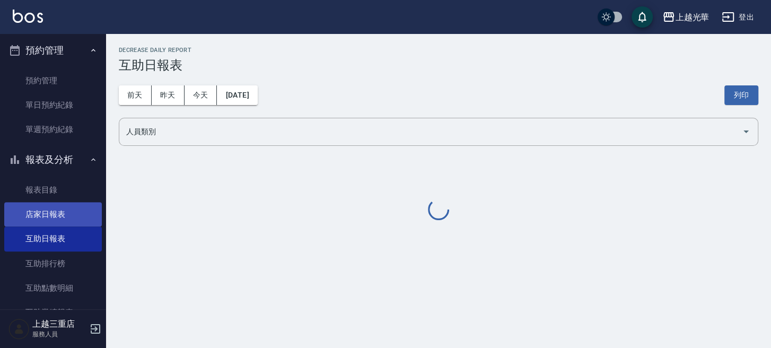
click at [63, 217] on link "店家日報表" at bounding box center [53, 214] width 98 height 24
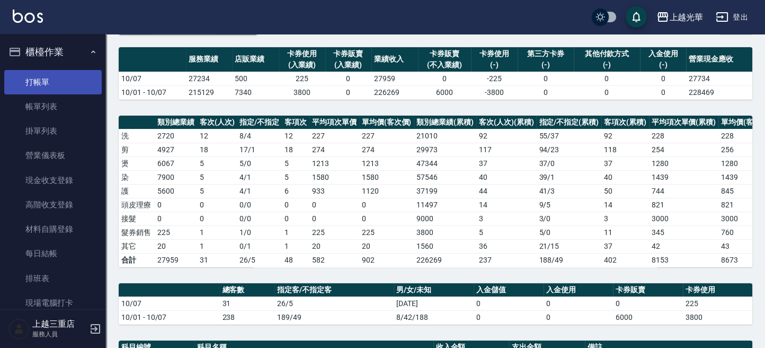
click at [49, 73] on link "打帳單" at bounding box center [53, 82] width 98 height 24
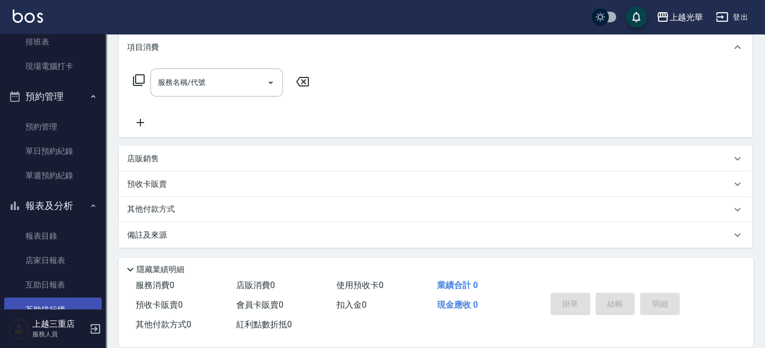
scroll to position [353, 0]
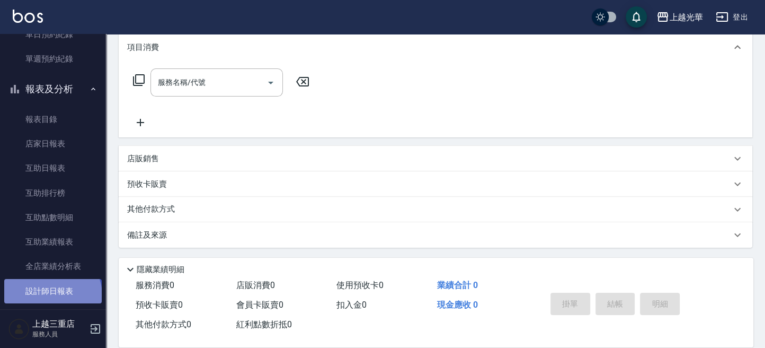
click at [51, 295] on link "設計師日報表" at bounding box center [53, 291] width 98 height 24
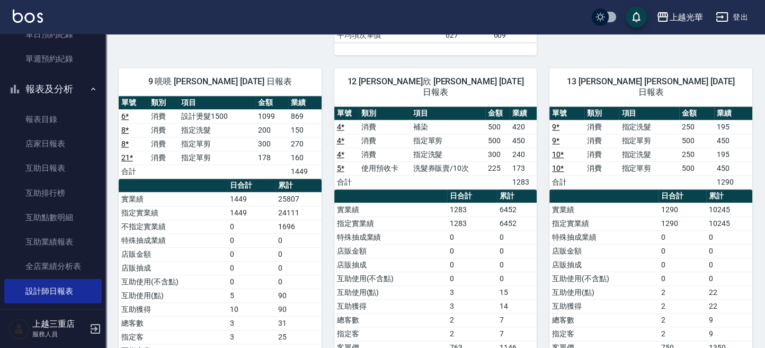
scroll to position [989, 0]
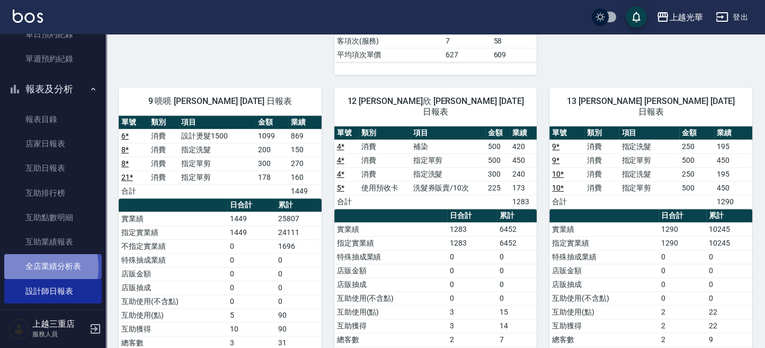
click at [32, 267] on link "全店業績分析表" at bounding box center [53, 266] width 98 height 24
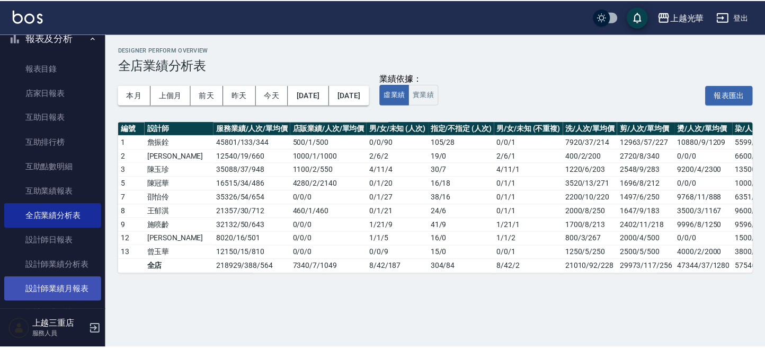
scroll to position [424, 0]
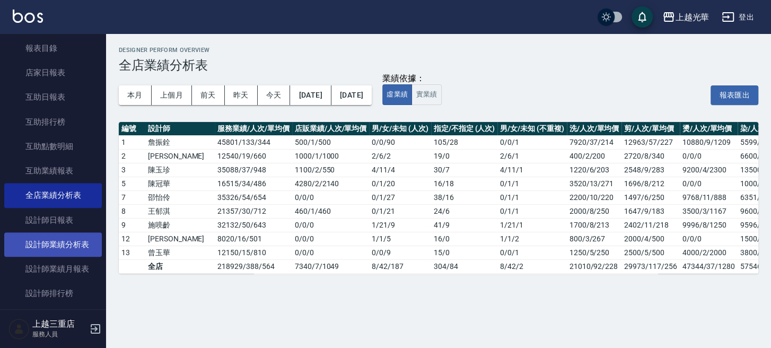
click at [61, 242] on link "設計師業績分析表" at bounding box center [53, 244] width 98 height 24
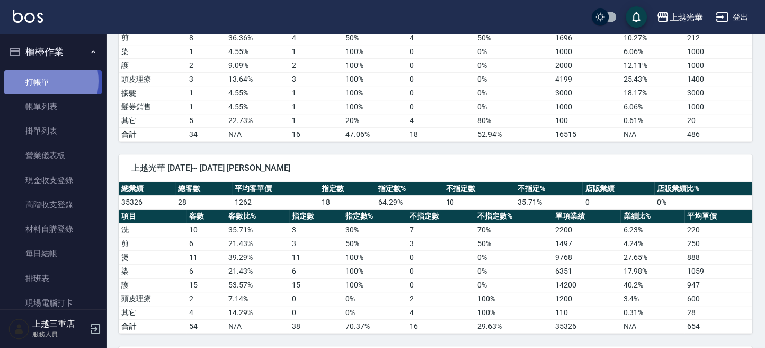
click at [36, 81] on link "打帳單" at bounding box center [53, 82] width 98 height 24
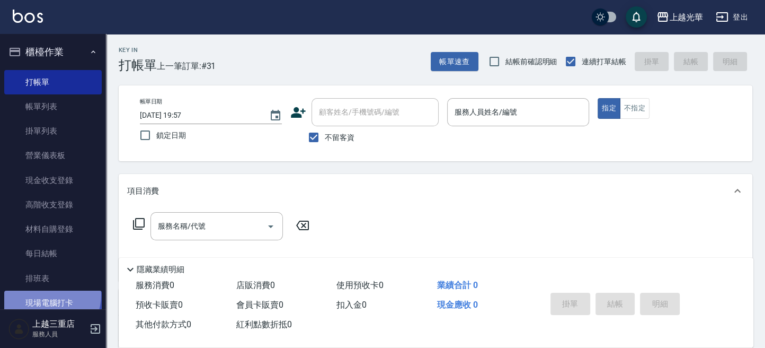
click at [49, 295] on link "現場電腦打卡" at bounding box center [53, 302] width 98 height 24
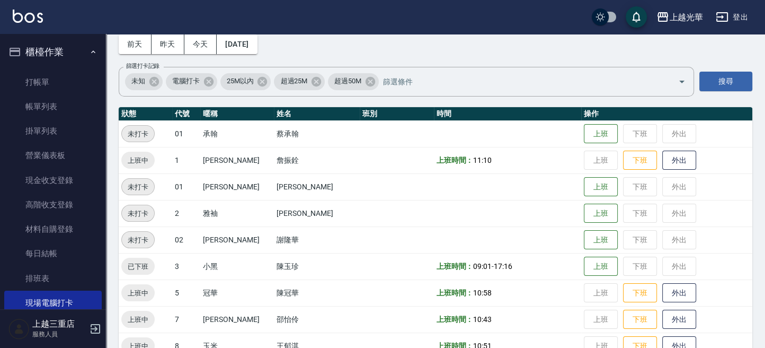
scroll to position [70, 0]
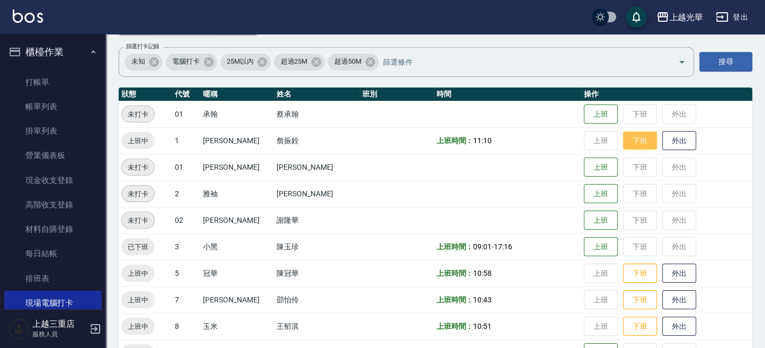
click at [623, 143] on button "下班" at bounding box center [640, 140] width 34 height 19
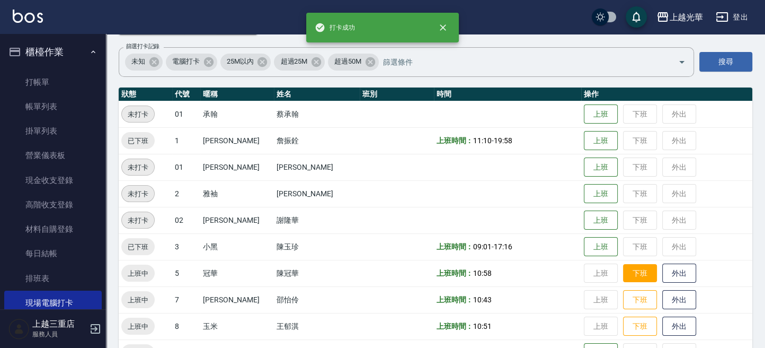
click at [631, 268] on button "下班" at bounding box center [640, 273] width 34 height 19
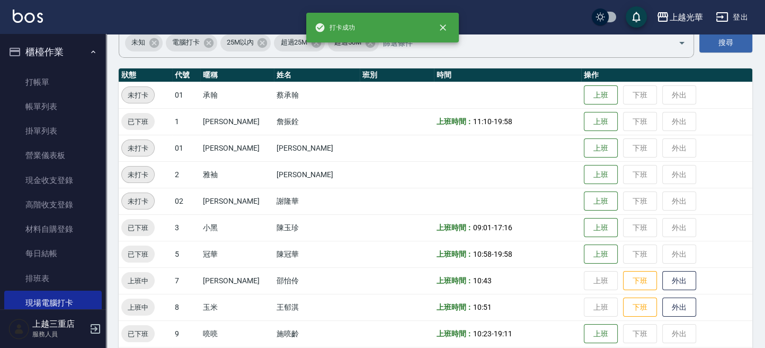
scroll to position [141, 0]
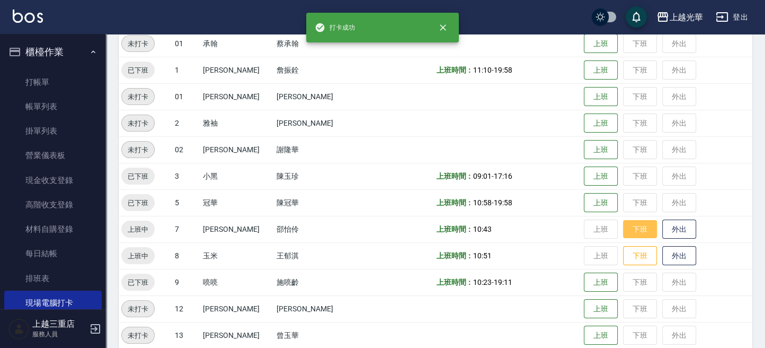
click at [623, 225] on button "下班" at bounding box center [640, 229] width 34 height 19
click at [626, 257] on button "下班" at bounding box center [640, 255] width 34 height 19
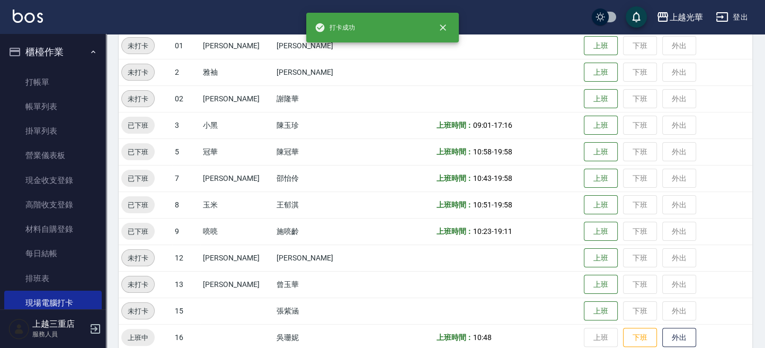
scroll to position [212, 0]
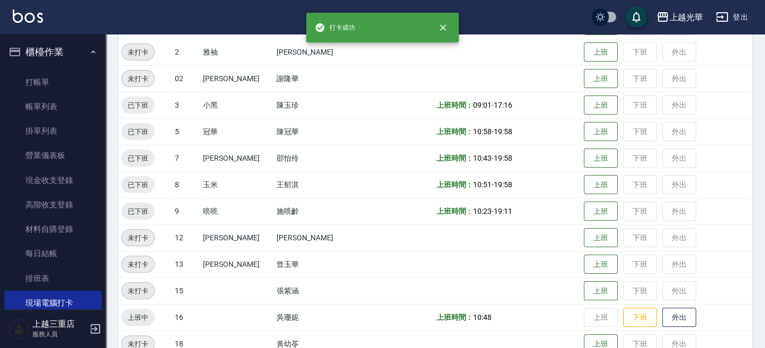
click at [623, 307] on button "下班" at bounding box center [640, 317] width 34 height 20
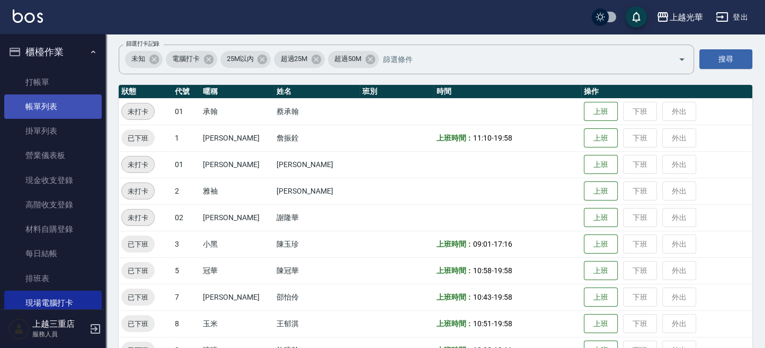
scroll to position [0, 0]
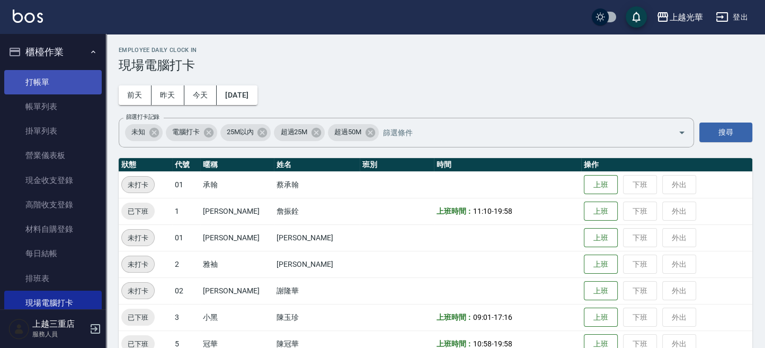
click at [53, 81] on link "打帳單" at bounding box center [53, 82] width 98 height 24
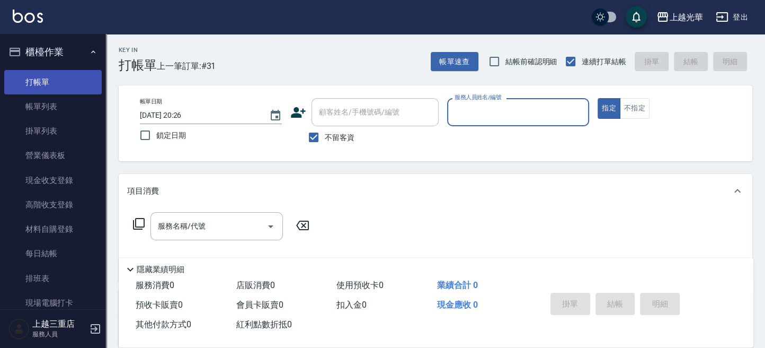
click at [59, 72] on link "打帳單" at bounding box center [53, 82] width 98 height 24
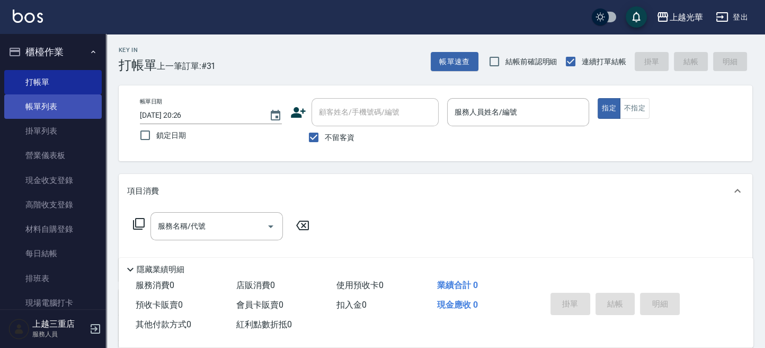
drag, startPoint x: 61, startPoint y: 100, endPoint x: 69, endPoint y: 109, distance: 12.4
click at [61, 100] on link "帳單列表" at bounding box center [53, 106] width 98 height 24
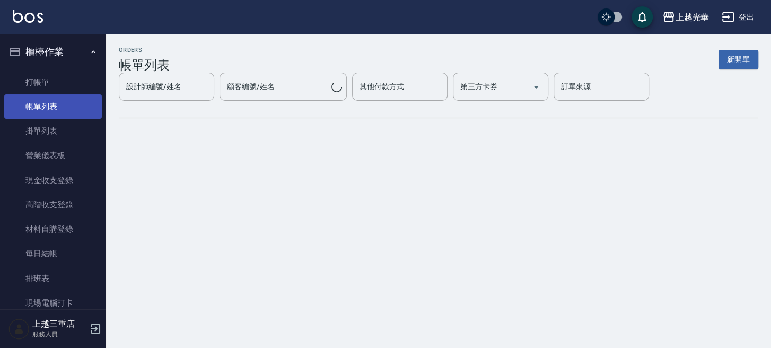
click at [69, 109] on link "帳單列表" at bounding box center [53, 106] width 98 height 24
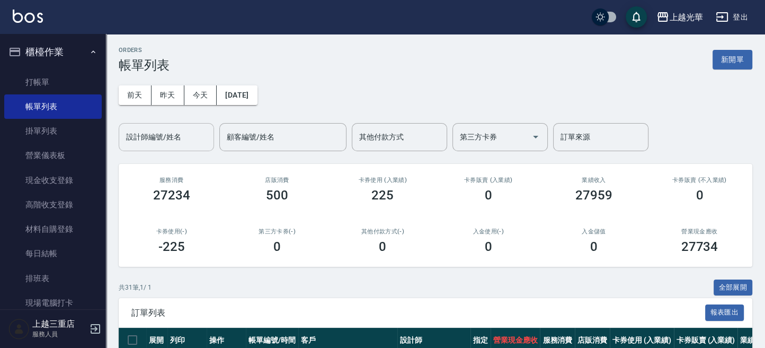
click at [195, 129] on input "設計師編號/姓名" at bounding box center [166, 137] width 86 height 19
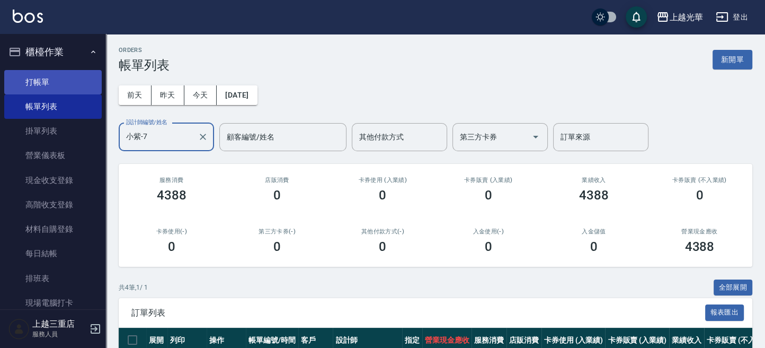
type input "小紫-7"
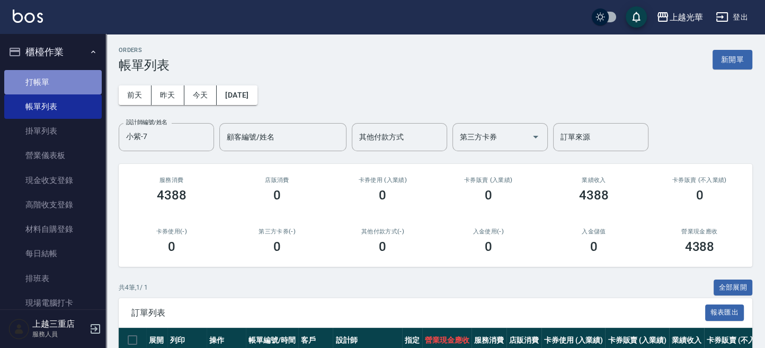
click at [57, 82] on link "打帳單" at bounding box center [53, 82] width 98 height 24
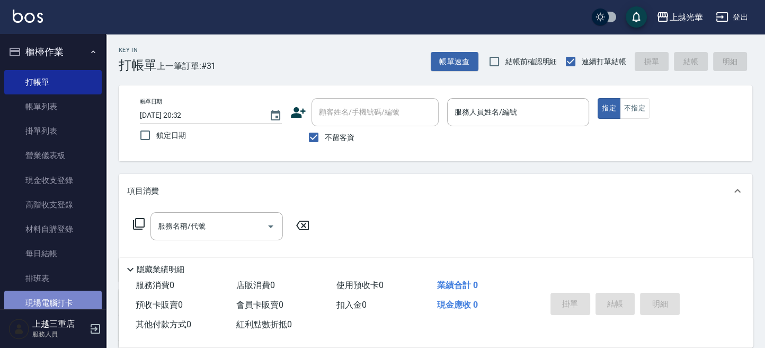
click at [64, 296] on link "現場電腦打卡" at bounding box center [53, 302] width 98 height 24
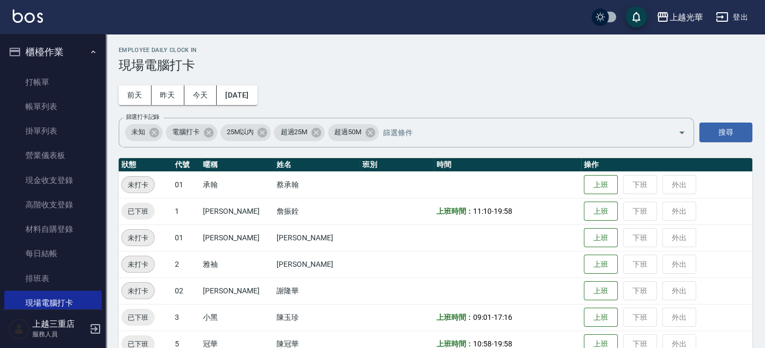
scroll to position [70, 0]
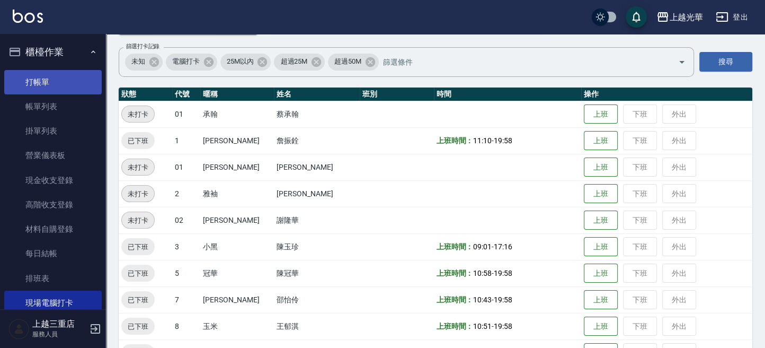
click at [29, 85] on link "打帳單" at bounding box center [53, 82] width 98 height 24
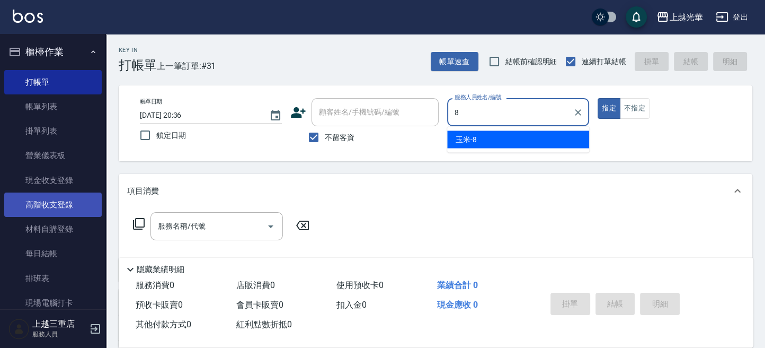
type input "玉米-8"
type button "true"
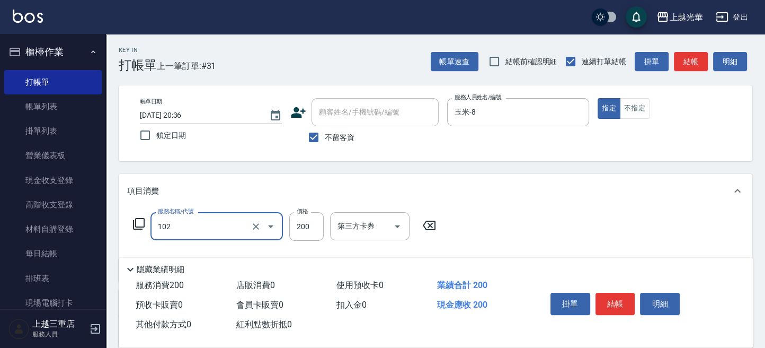
type input "指定洗髮(102)"
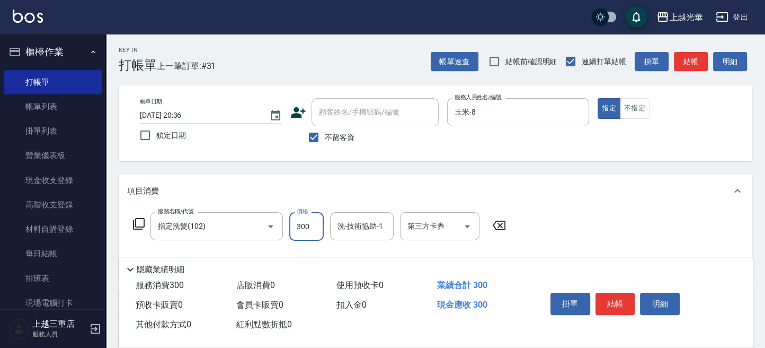
type input "300"
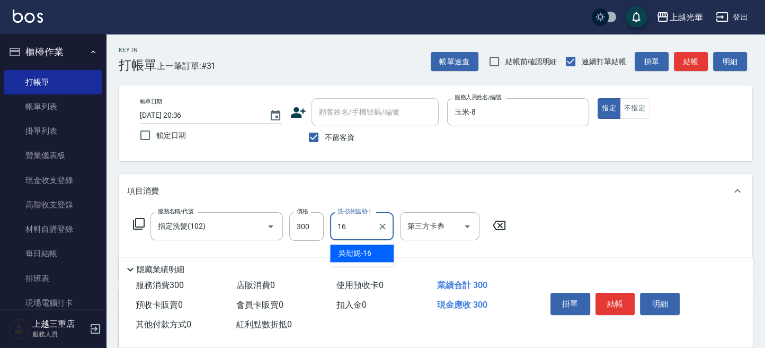
type input "[PERSON_NAME]-16"
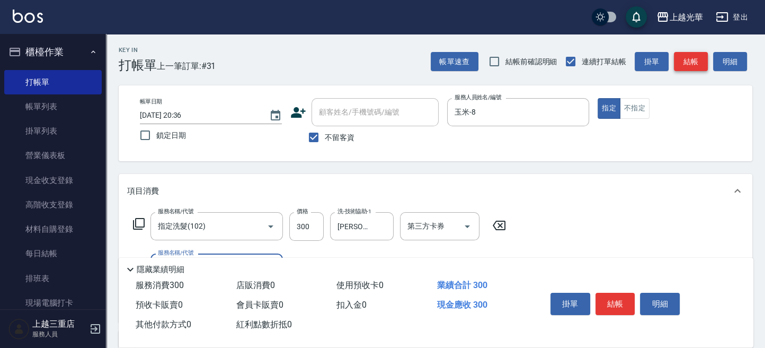
click at [692, 58] on button "結帳" at bounding box center [691, 62] width 34 height 20
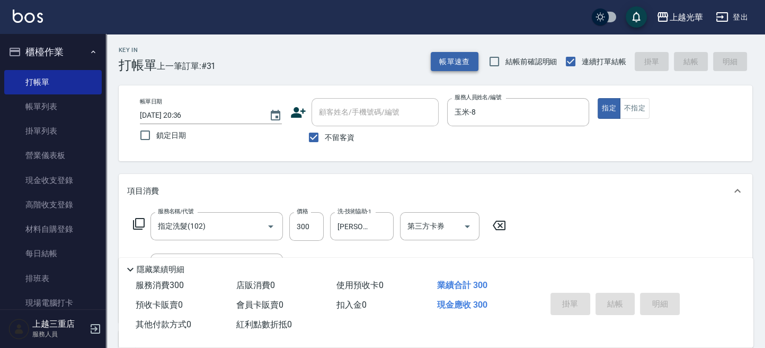
click at [471, 56] on button "帳單速查" at bounding box center [455, 62] width 48 height 20
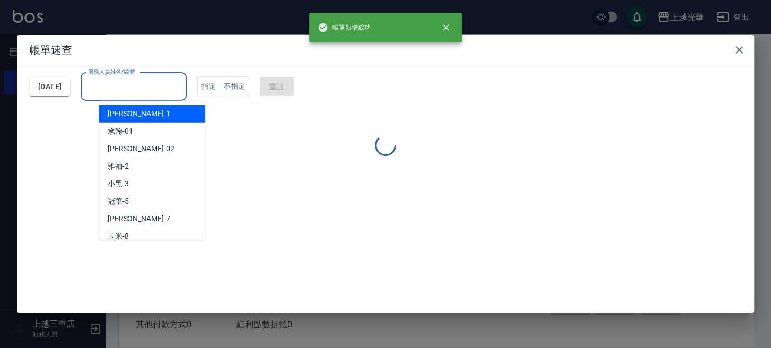
click at [182, 81] on input "服務人員姓名/編號" at bounding box center [133, 86] width 96 height 19
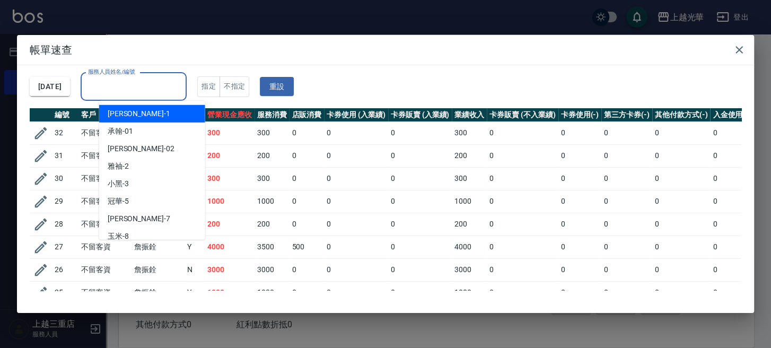
click at [182, 81] on input "服務人員姓名/編號" at bounding box center [133, 86] width 96 height 19
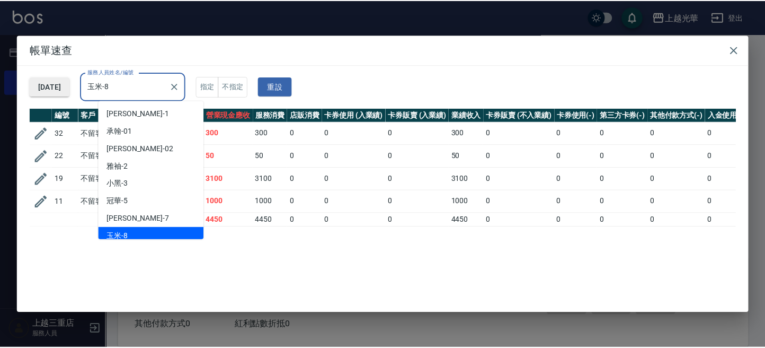
scroll to position [5, 0]
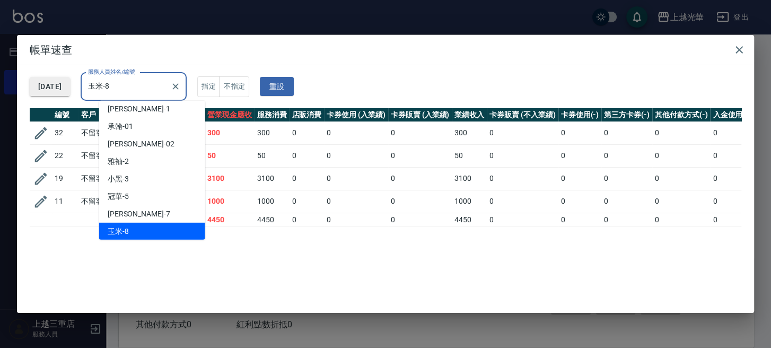
drag, startPoint x: 165, startPoint y: 89, endPoint x: 73, endPoint y: 84, distance: 91.8
click at [73, 84] on div "[DATE] 服務人員姓名/編號 玉米-8 服務人員姓名/編號 指定 不指定 重設" at bounding box center [385, 86] width 711 height 43
type input "玉米-8"
drag, startPoint x: 468, startPoint y: 74, endPoint x: 558, endPoint y: 74, distance: 90.1
click at [468, 74] on div "[DATE] 服務人員姓名/編號 玉米-8 服務人員姓名/編號 指定 不指定 重設" at bounding box center [385, 86] width 711 height 43
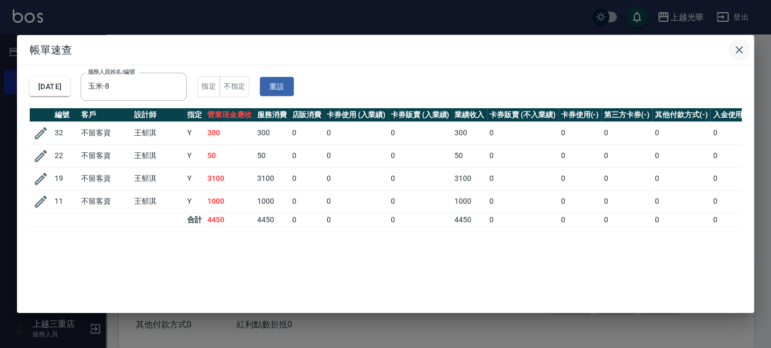
click at [737, 56] on icon "button" at bounding box center [738, 49] width 13 height 13
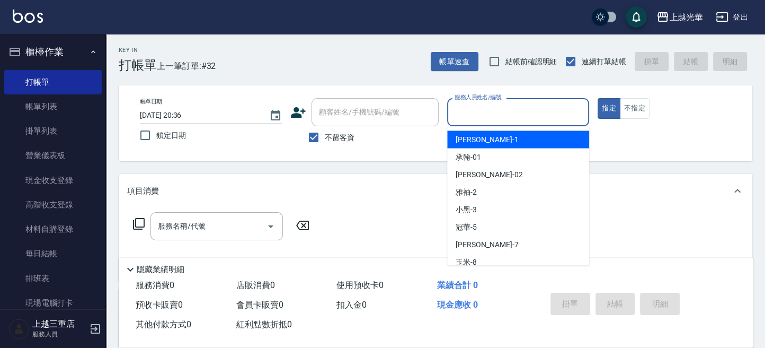
click at [497, 119] on input "服務人員姓名/編號" at bounding box center [518, 112] width 132 height 19
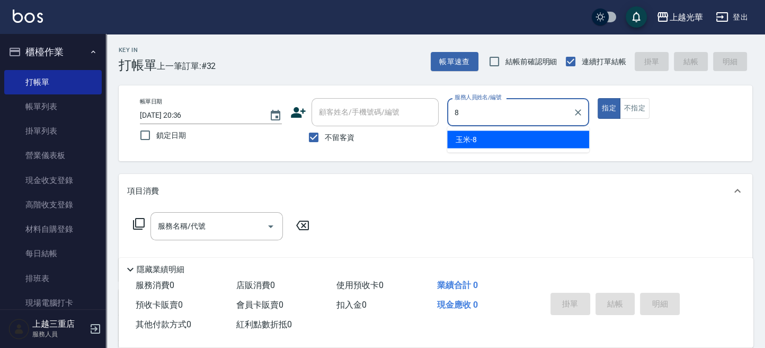
type input "玉米-8"
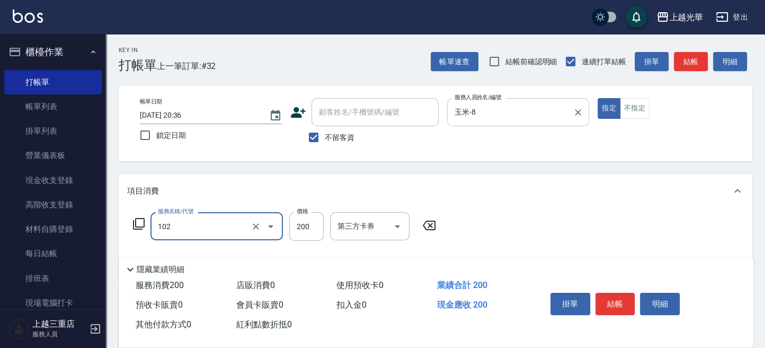
type input "指定洗髮(102)"
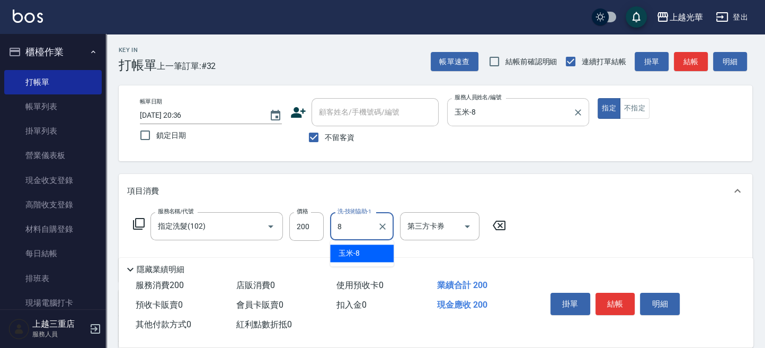
type input "玉米-8"
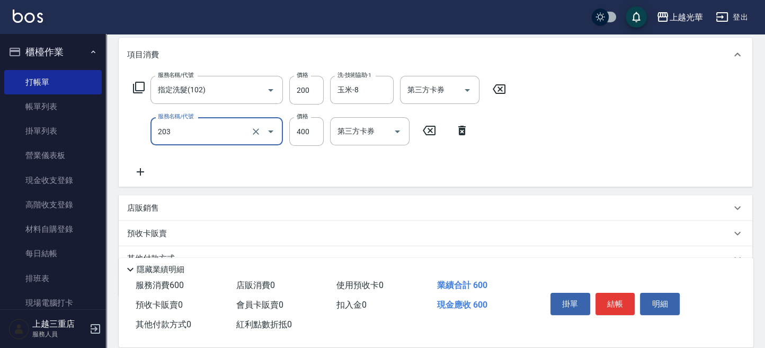
scroll to position [141, 0]
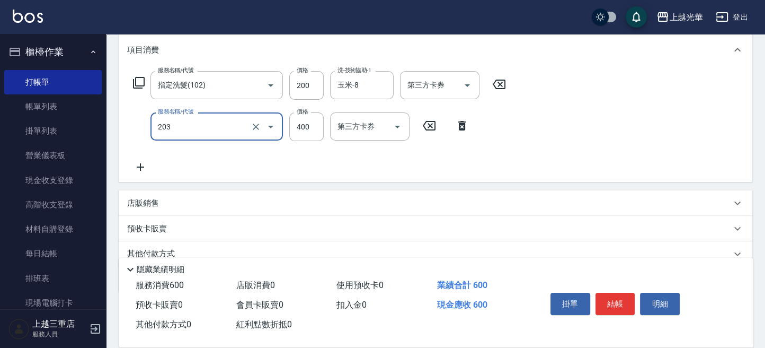
type input "指定單剪(203)"
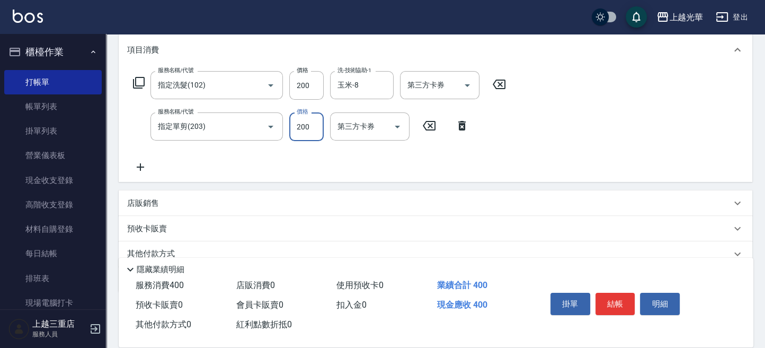
type input "200"
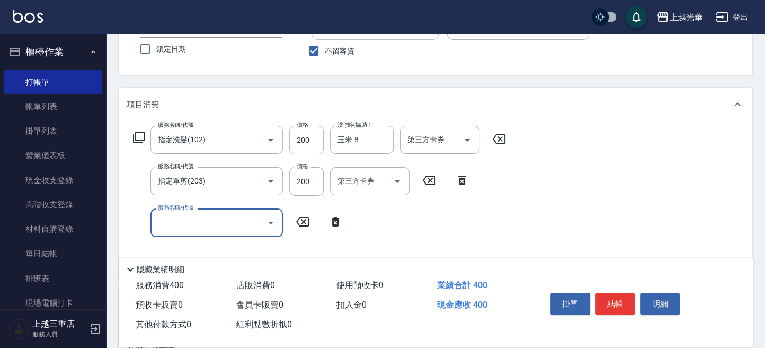
scroll to position [0, 0]
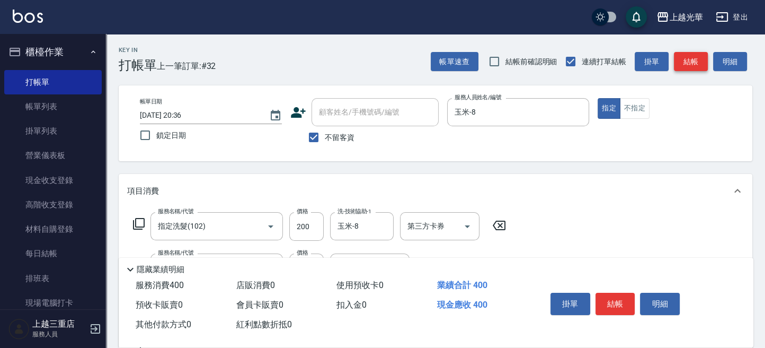
click at [695, 69] on button "結帳" at bounding box center [691, 62] width 34 height 20
